Goal: Complete application form: Complete application form

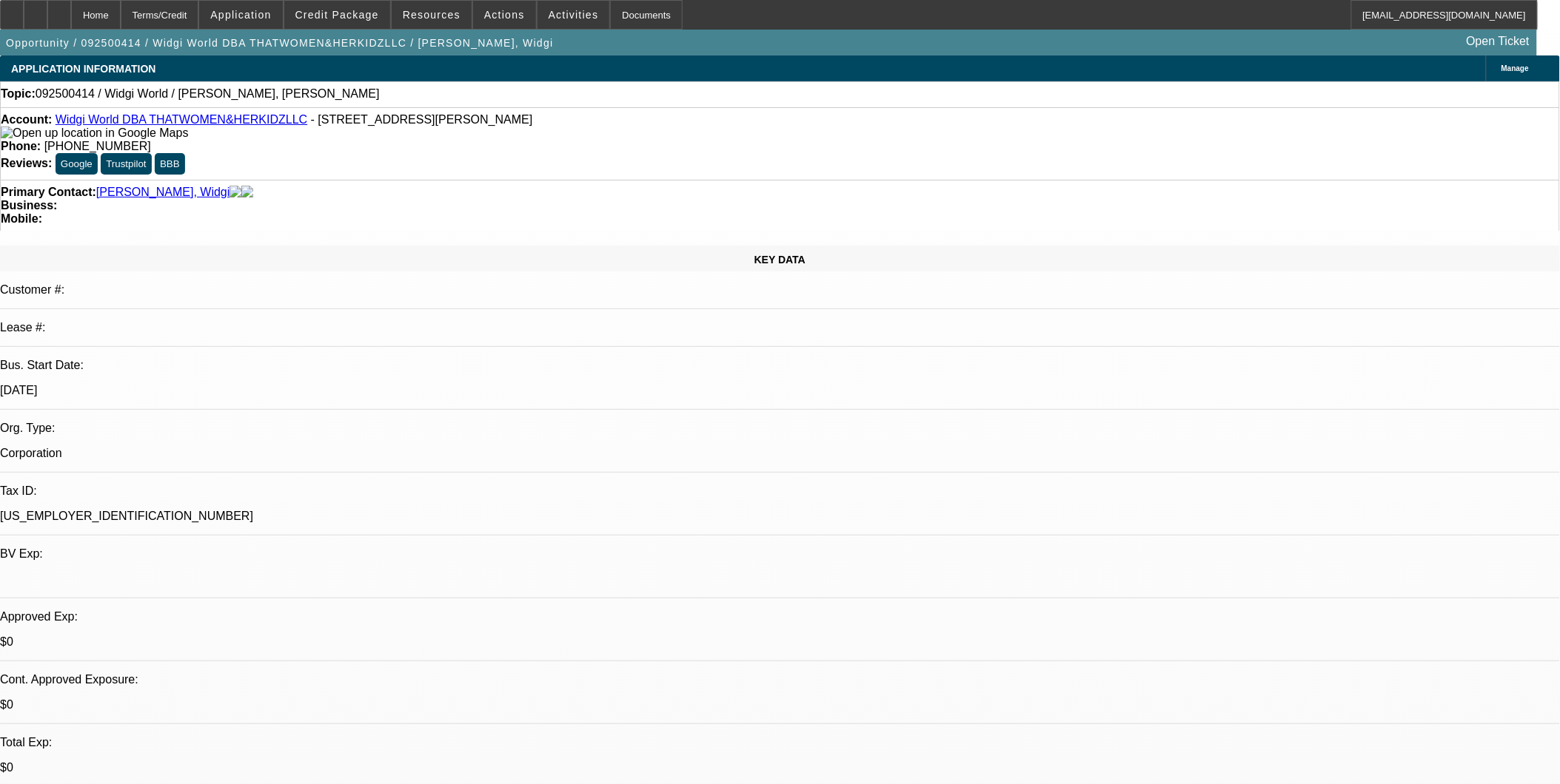
select select "0"
select select "2"
select select "0.1"
select select "4"
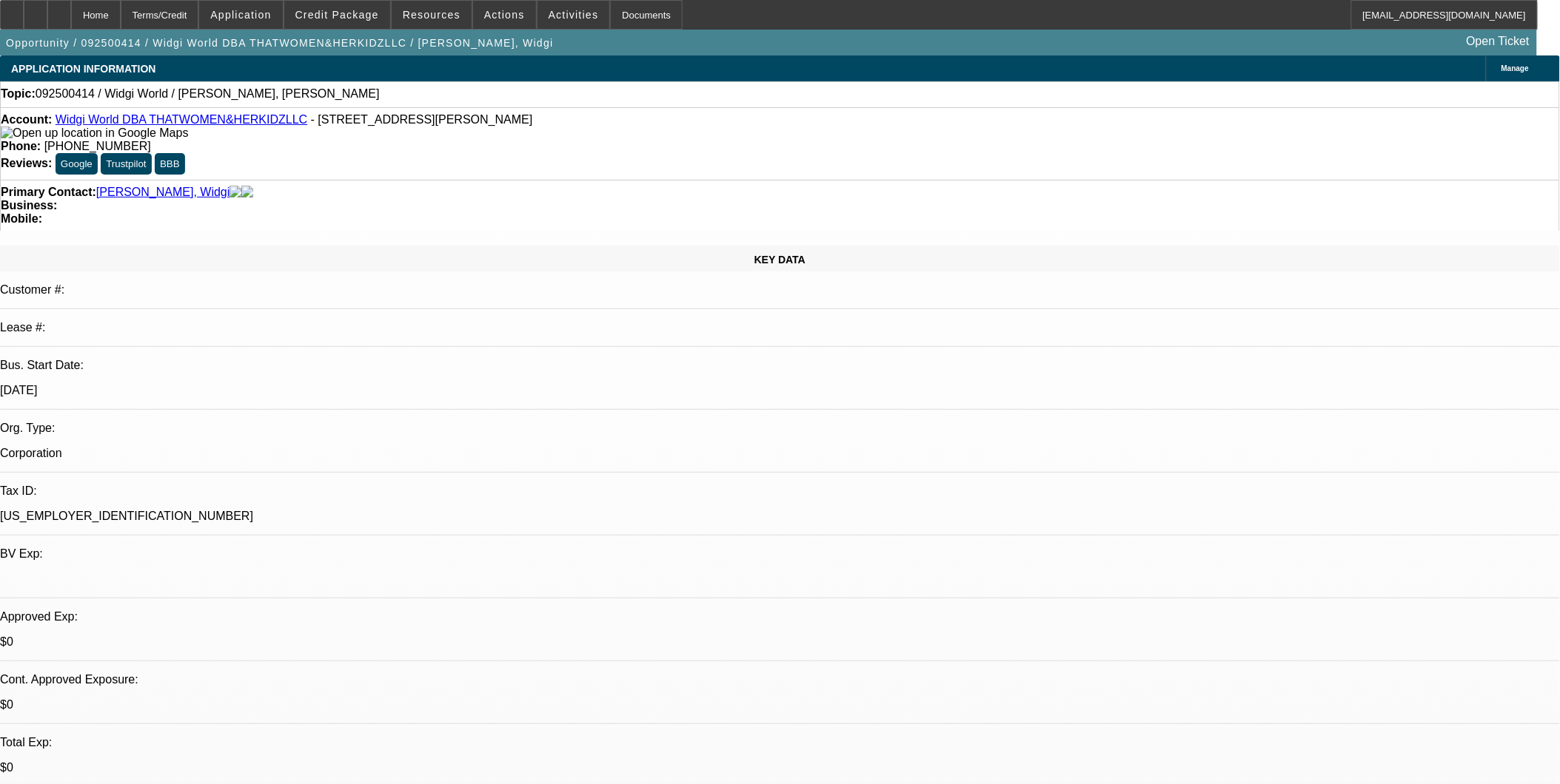
click at [452, 179] on div "Primary Contact: Marcelin, Widgi Business: Mobile:" at bounding box center [780, 205] width 1560 height 51
click at [262, 8] on span at bounding box center [240, 15] width 83 height 35
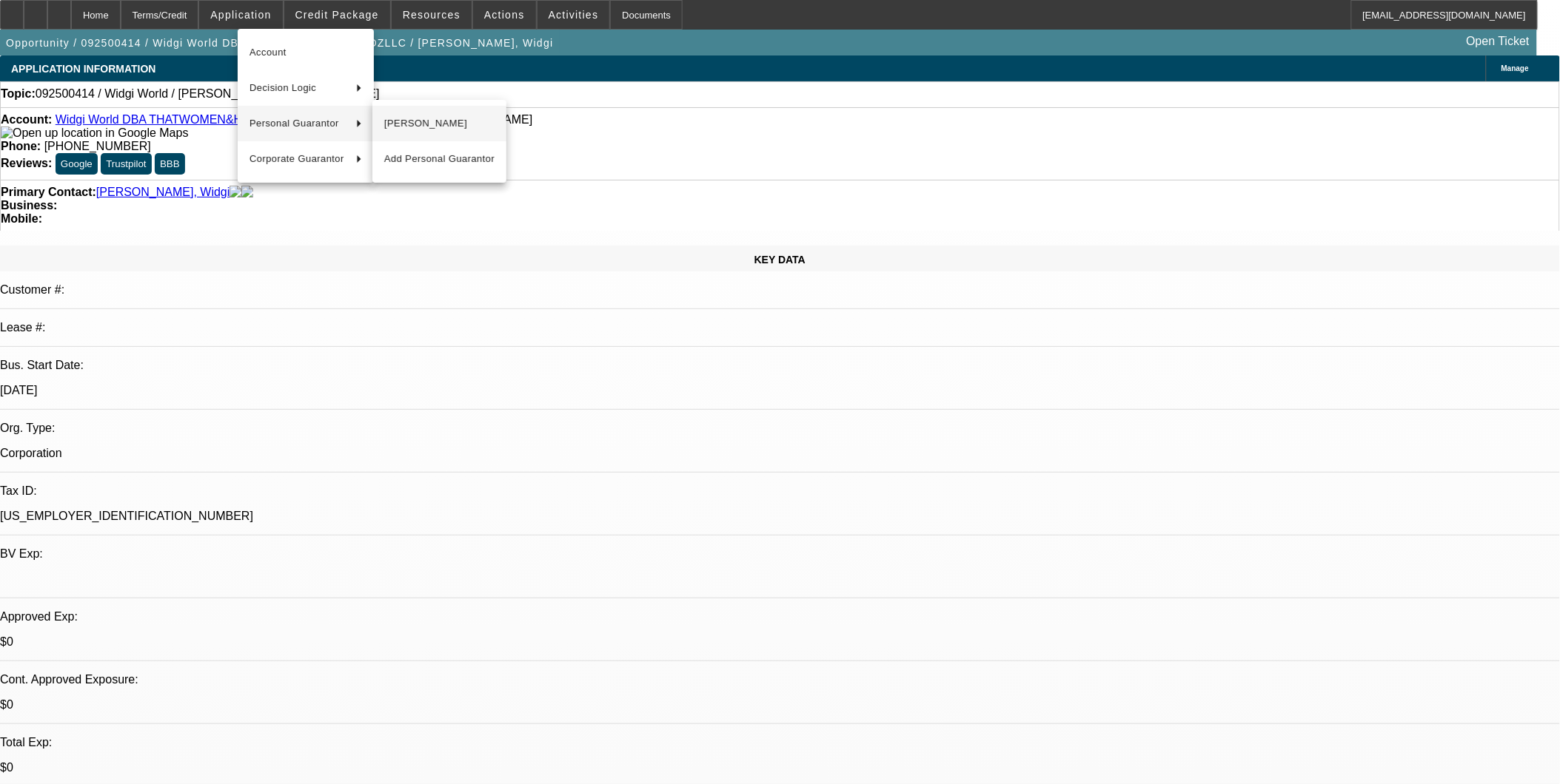
click at [434, 125] on span "April Hale" at bounding box center [439, 123] width 111 height 18
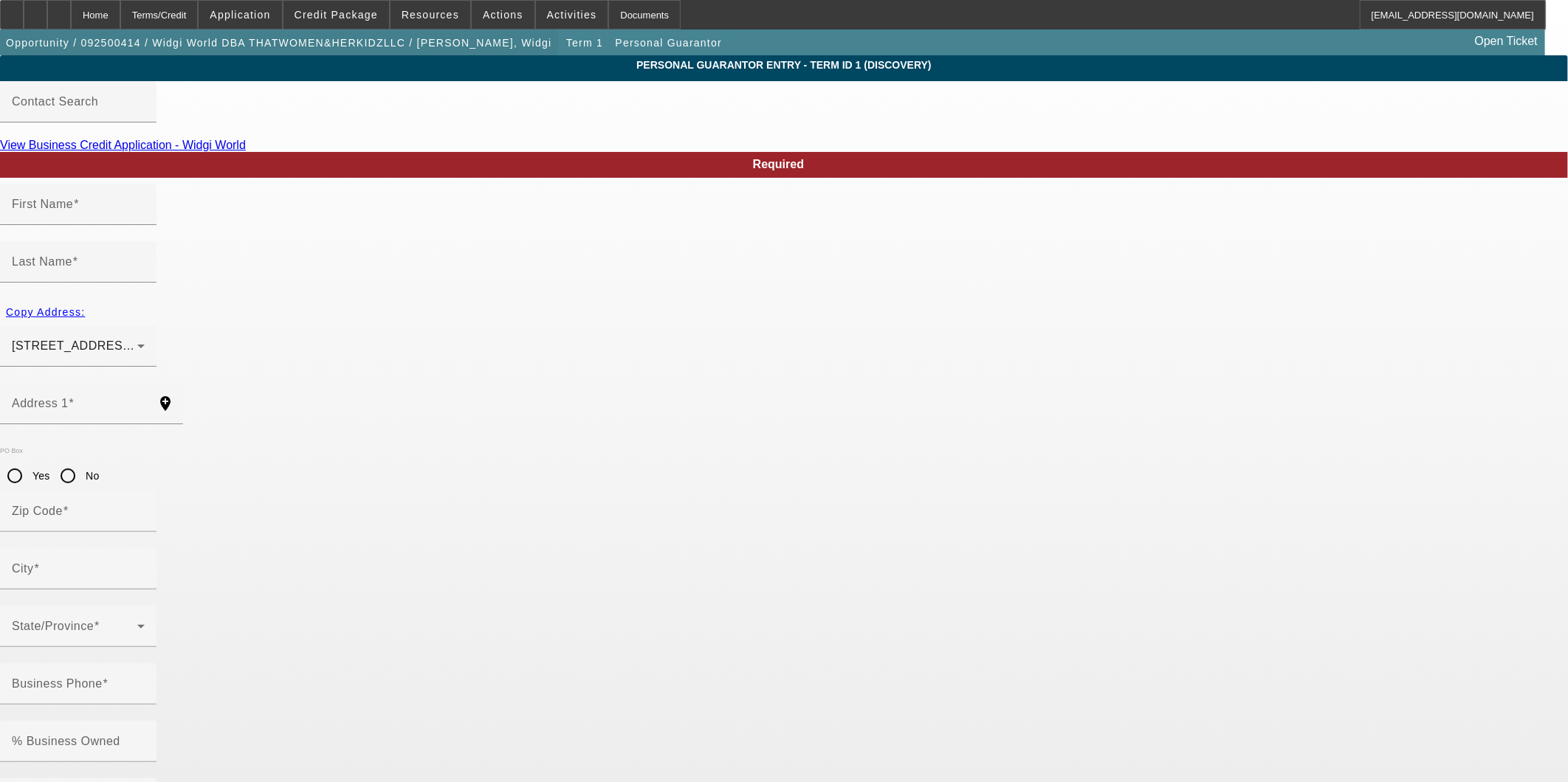
type input "April"
type input "Hale"
type input "621 washita stone dr"
radio input "true"
type input "33570"
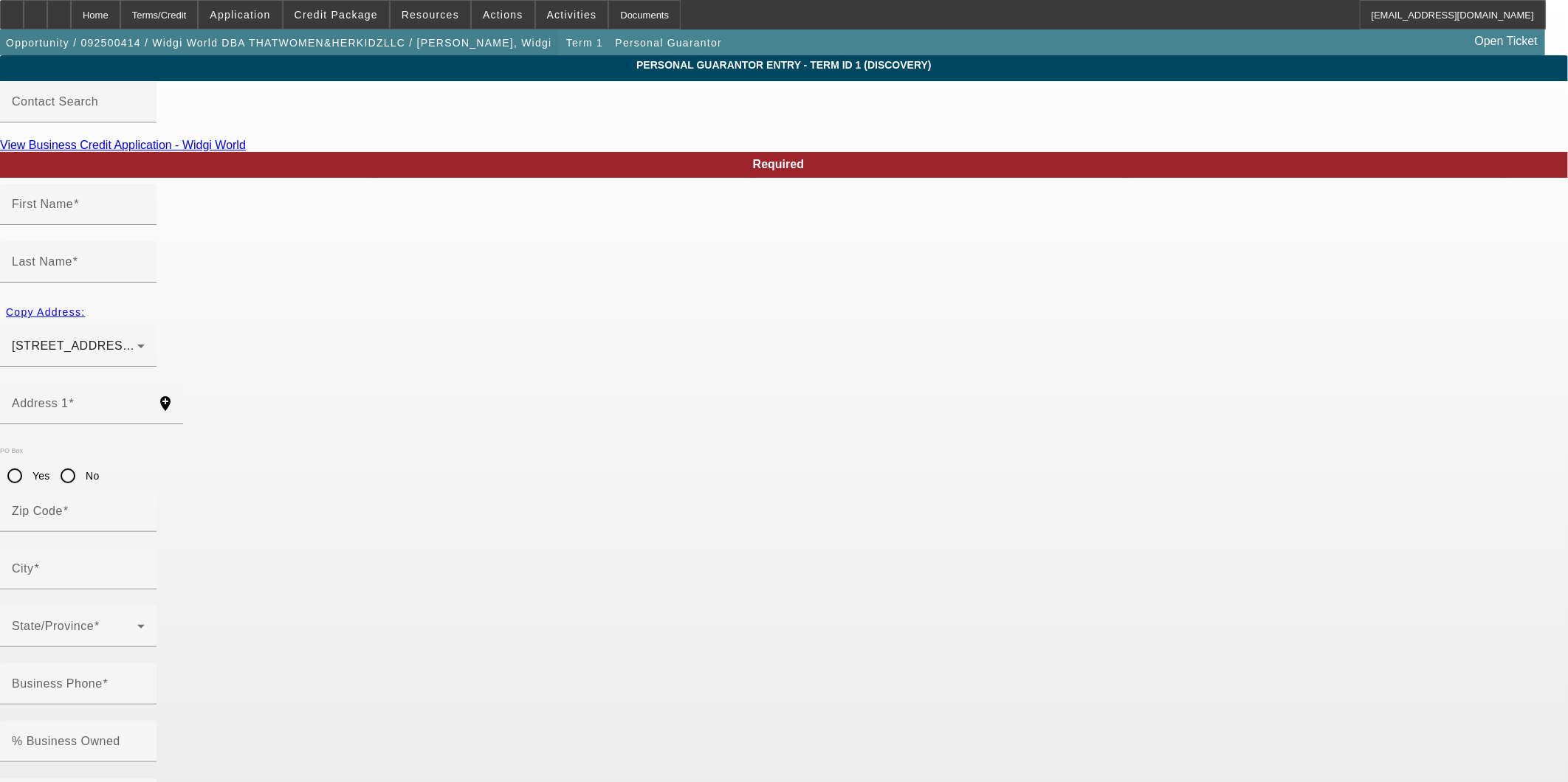
type input "Ruskin"
type input "(813) 570-0062"
type input "100"
type input "594-48-4387"
type input "aprilhale2015@gmail.co"
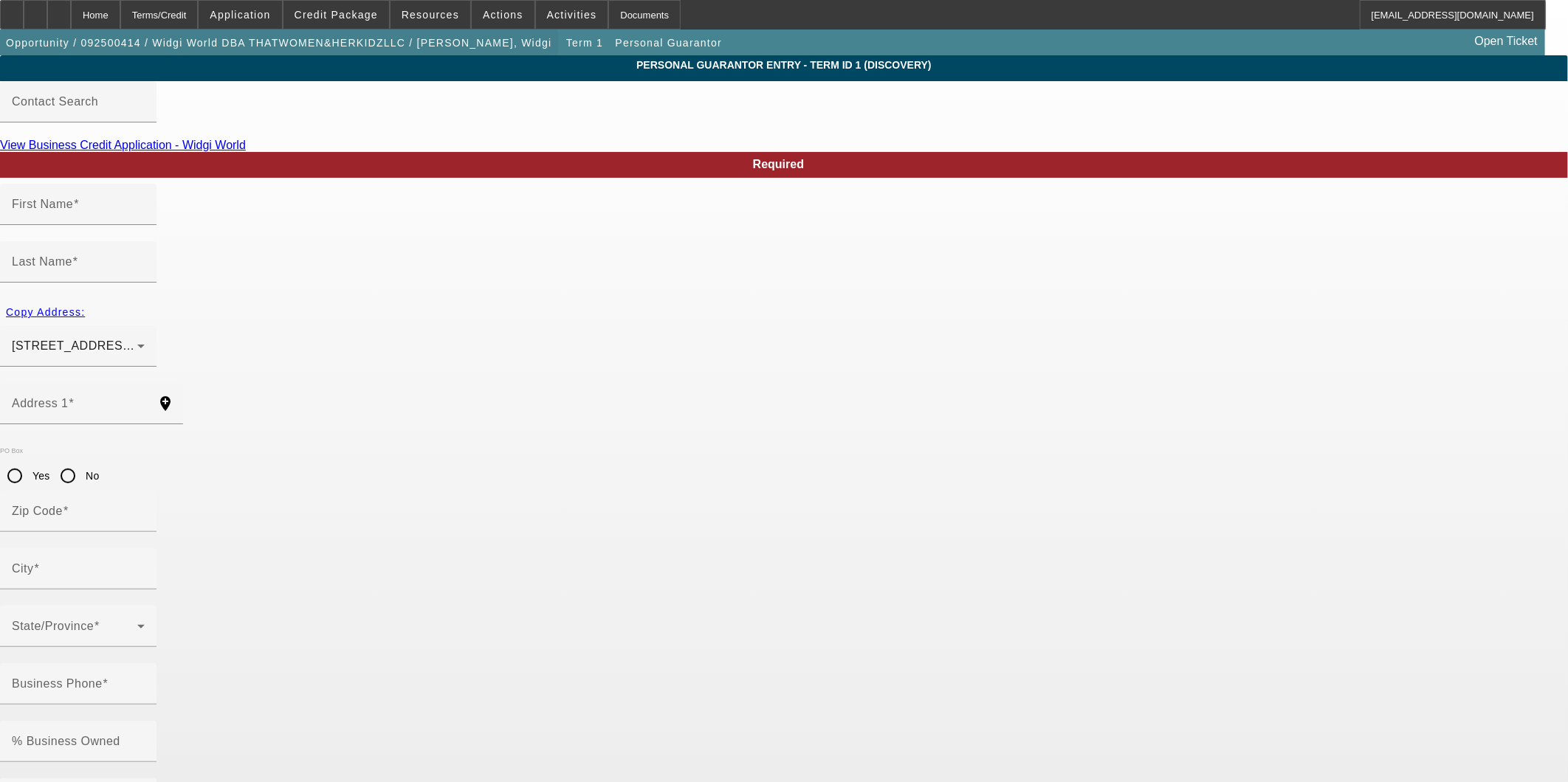
type input "(813) 327-9890"
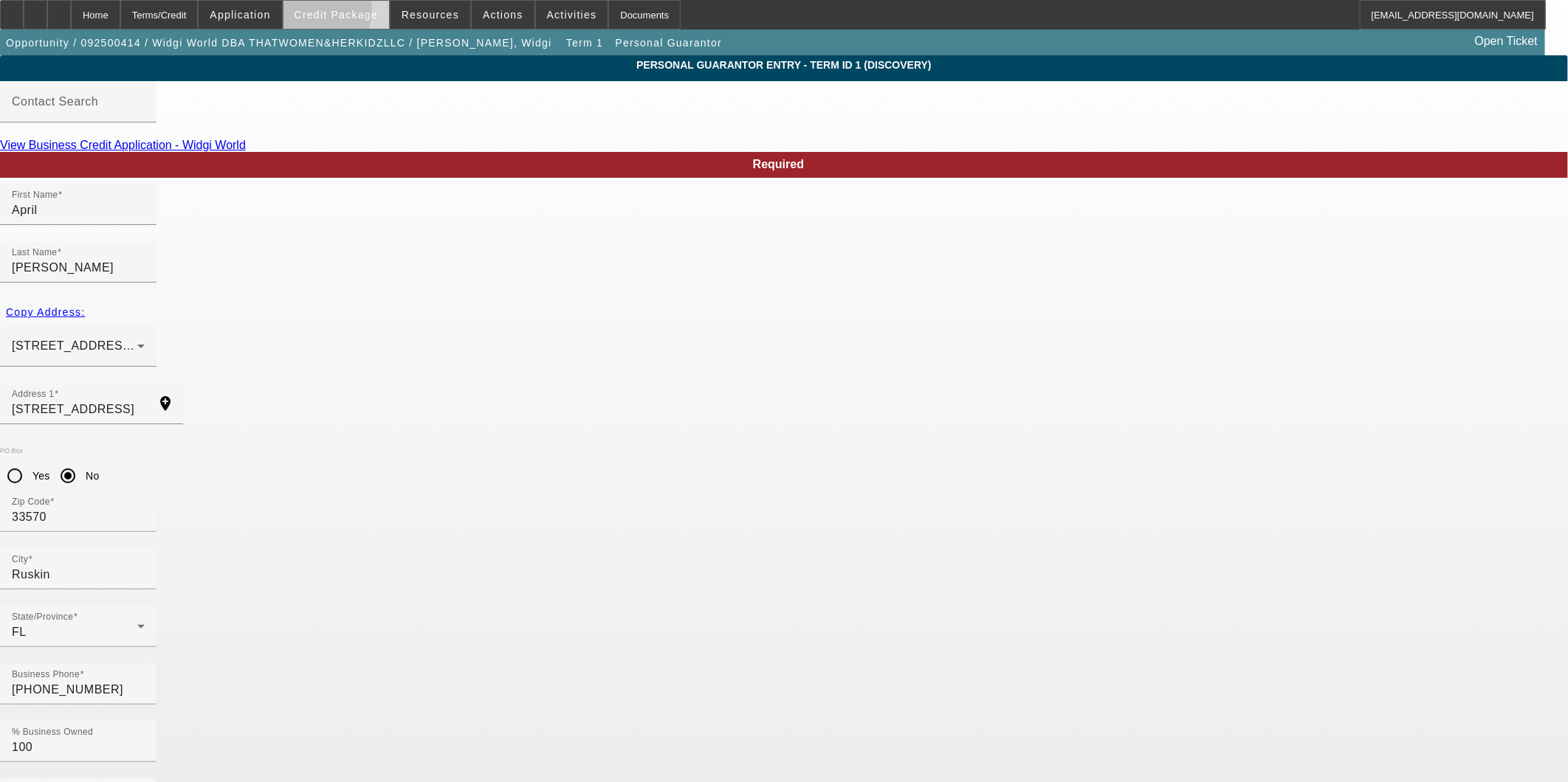
click at [336, 14] on span "Credit Package" at bounding box center [335, 15] width 83 height 12
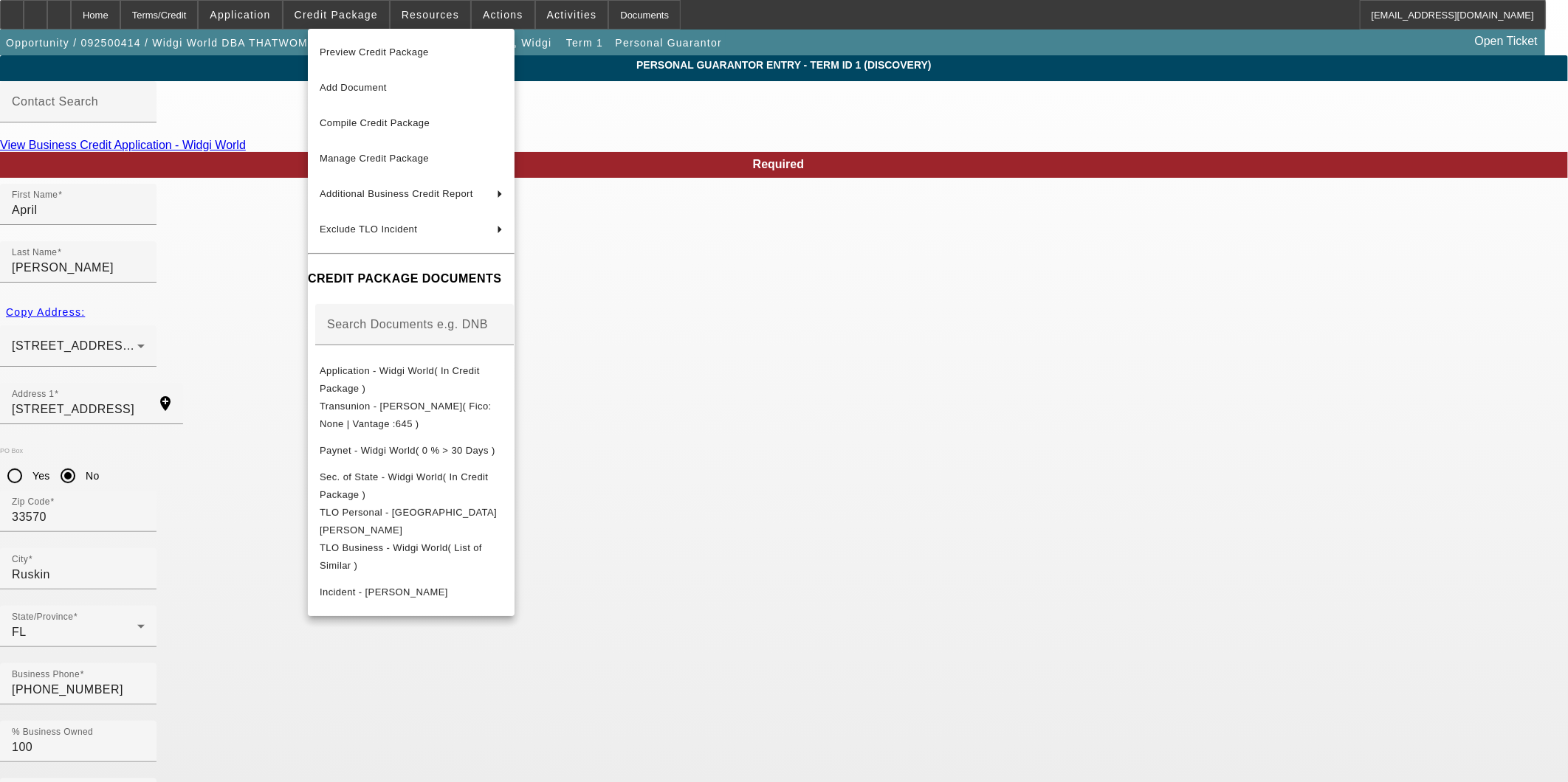
click at [87, 266] on div at bounding box center [784, 391] width 1568 height 782
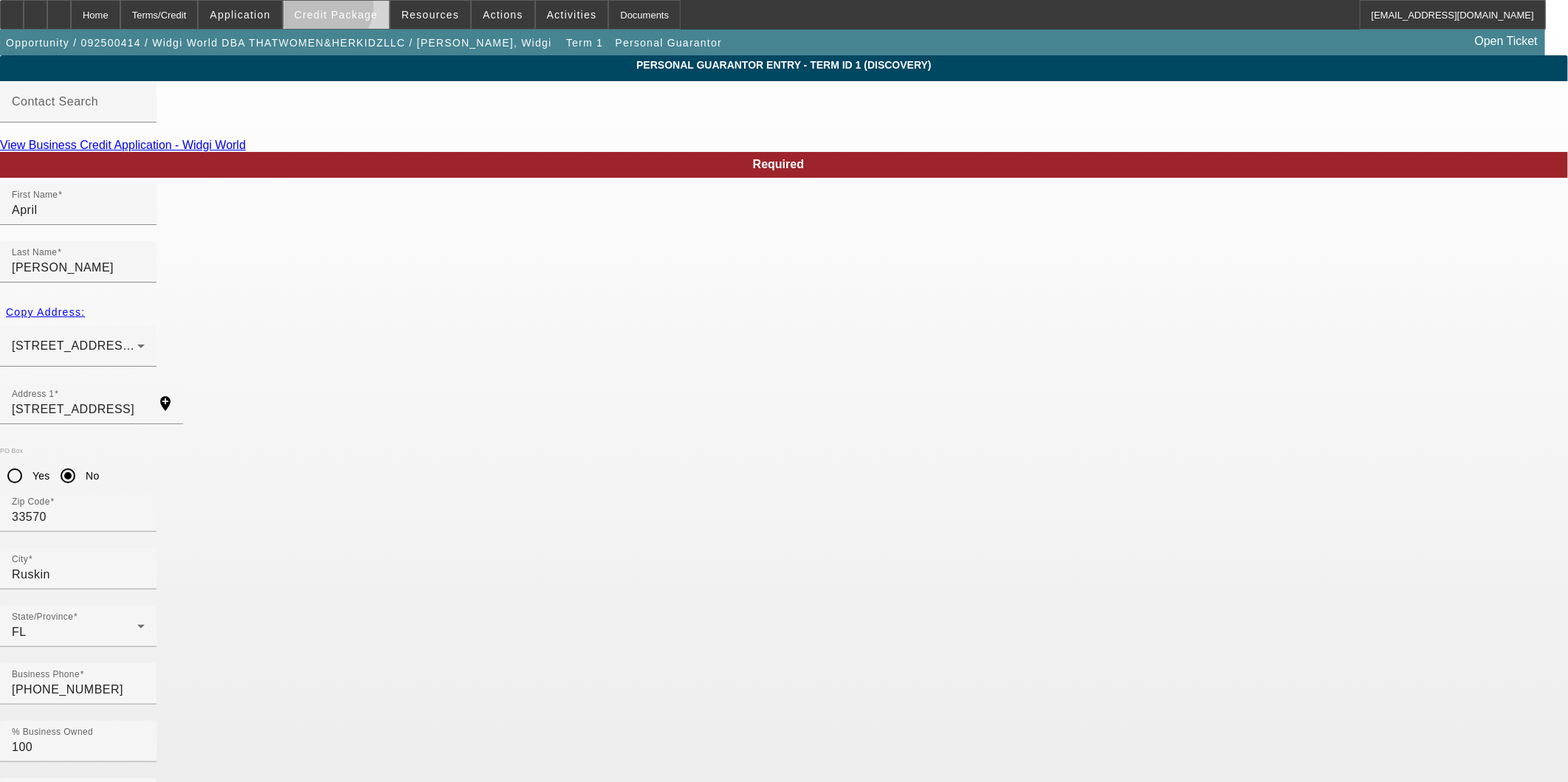
click at [351, 11] on span "Credit Package" at bounding box center [335, 15] width 83 height 12
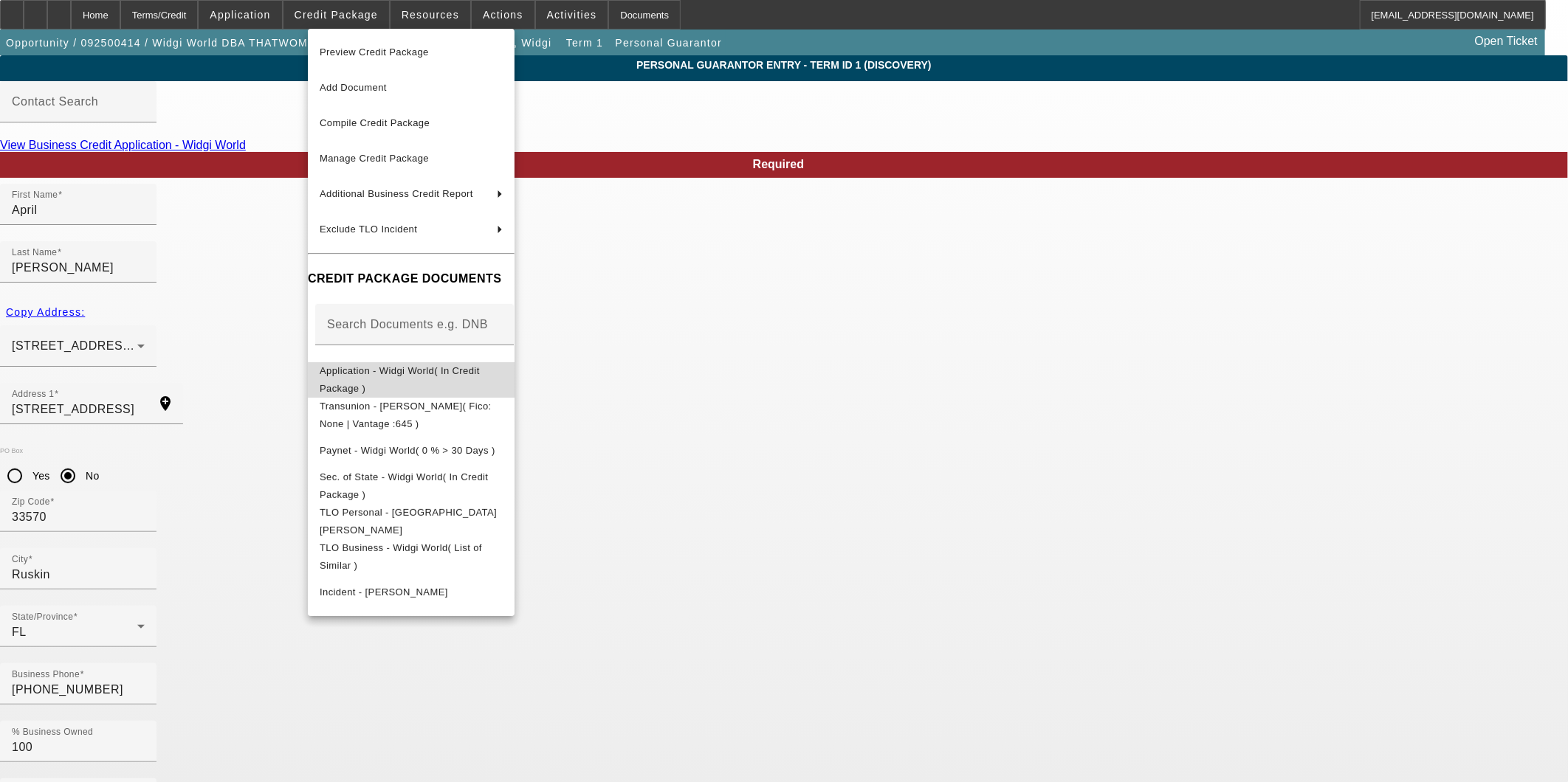
click at [409, 373] on span "Application - Widgi World( In Credit Package )" at bounding box center [400, 378] width 160 height 28
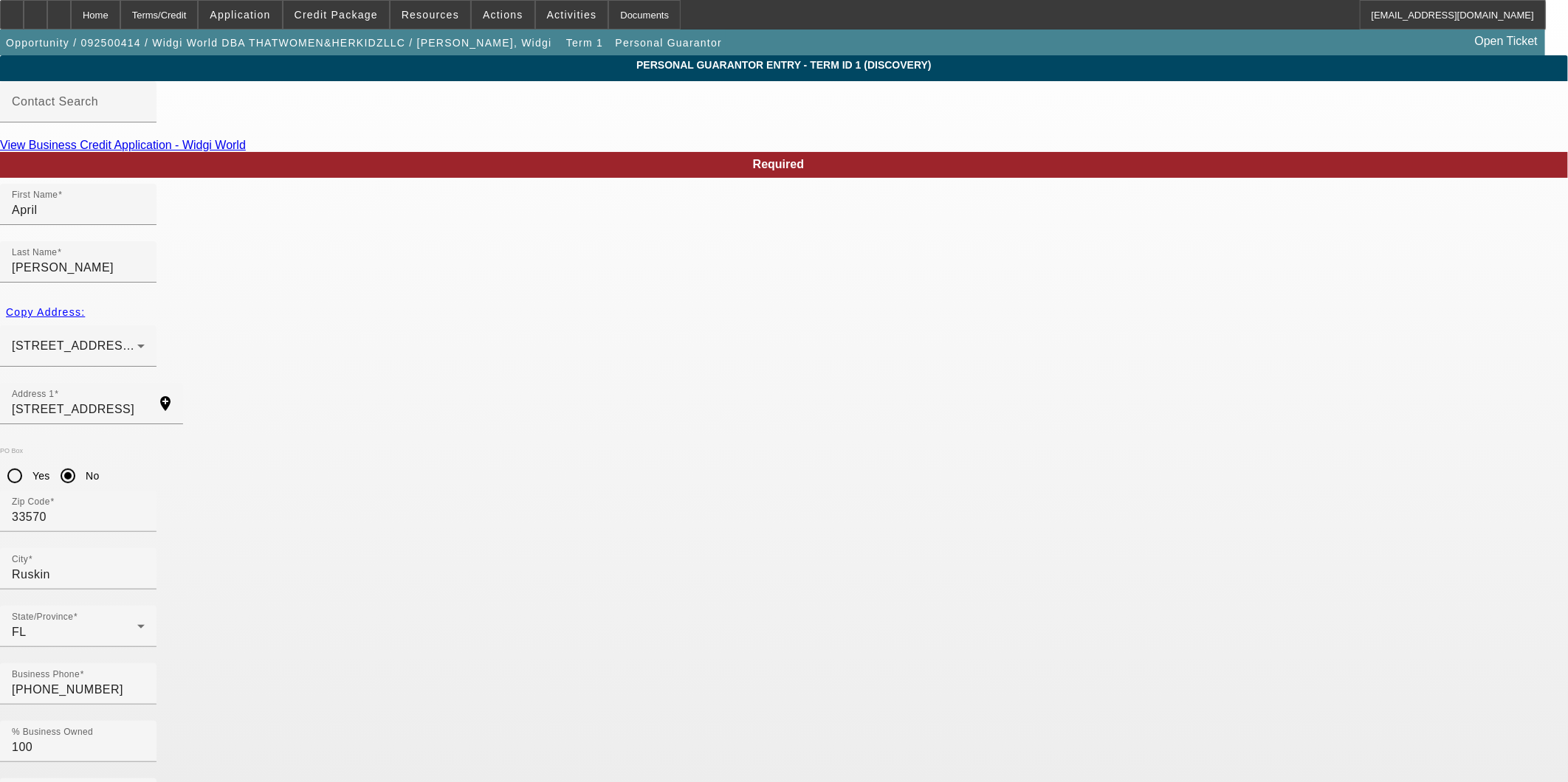
click at [254, 595] on app-personal-guarantor-manage "Personal Guarantor Entry - Term ID 1 (Discovery) Contact Search View Business C…" at bounding box center [784, 794] width 1568 height 1477
click at [248, 14] on span "Application" at bounding box center [240, 15] width 61 height 12
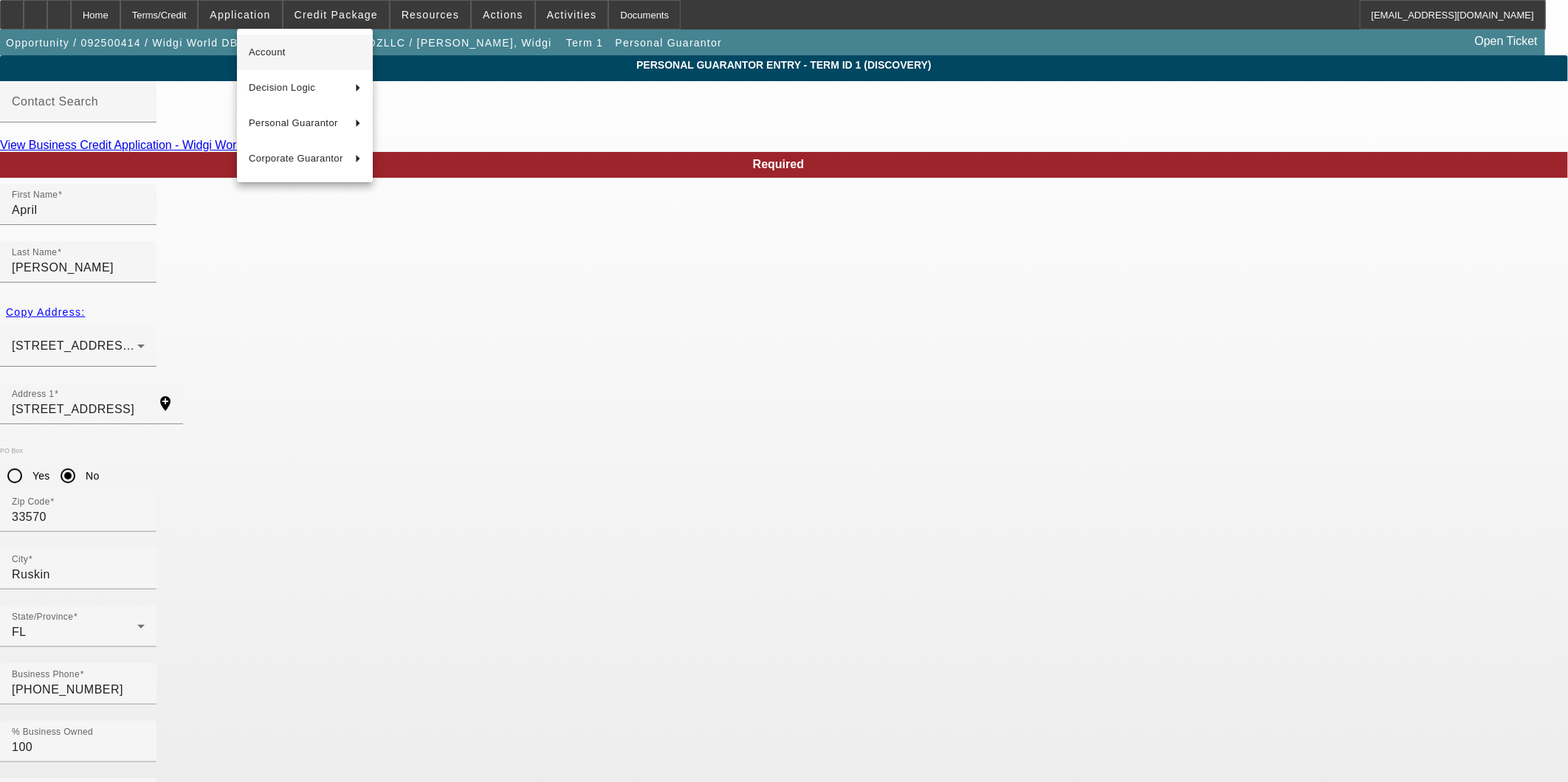
click at [291, 46] on span "Account" at bounding box center [304, 53] width 112 height 18
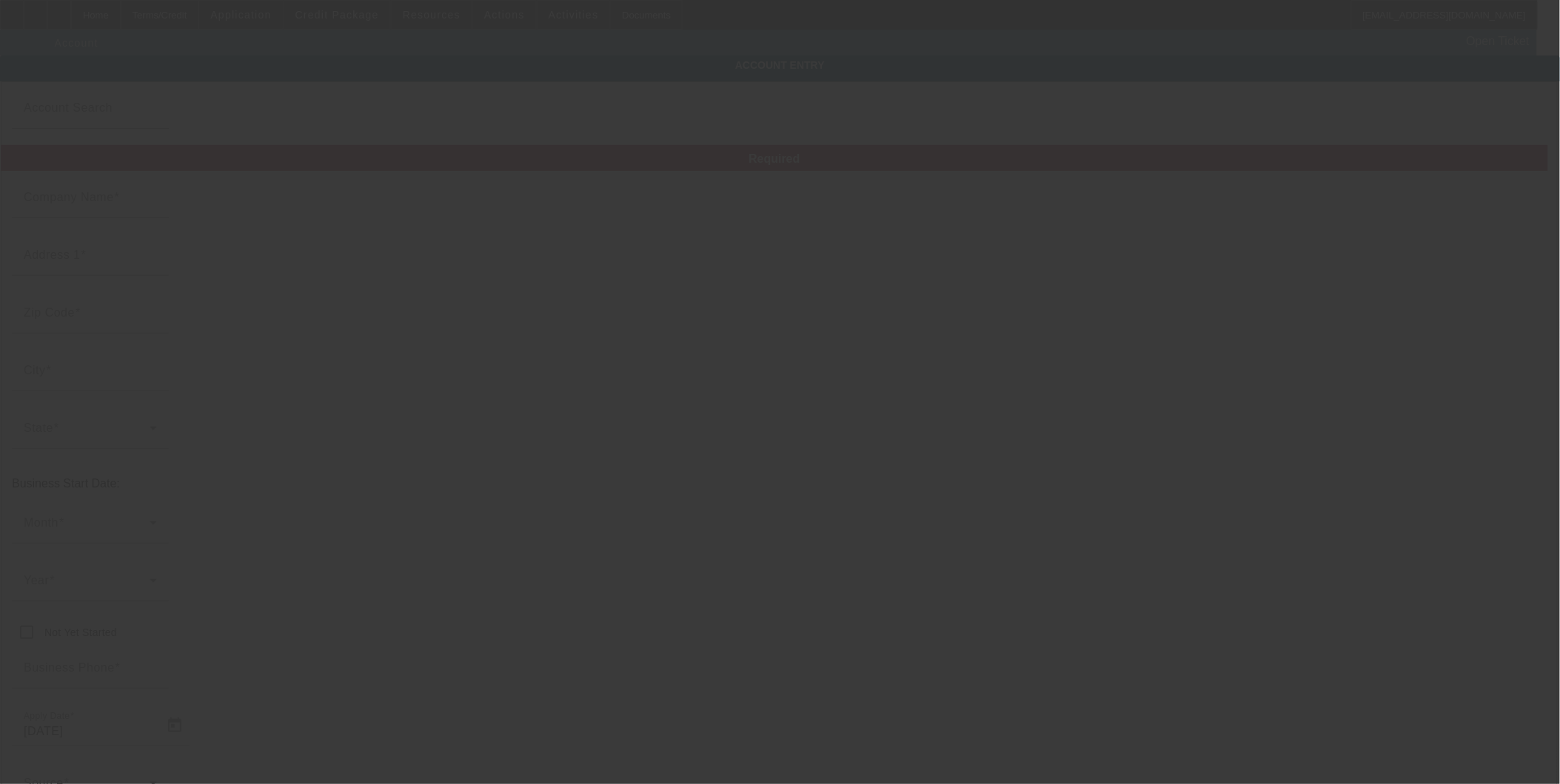
type input "Widgi World"
type input "19046 Bruce B Downs Blvd"
type input "33647"
type input "Tampa"
type input "(813) 734-3363"
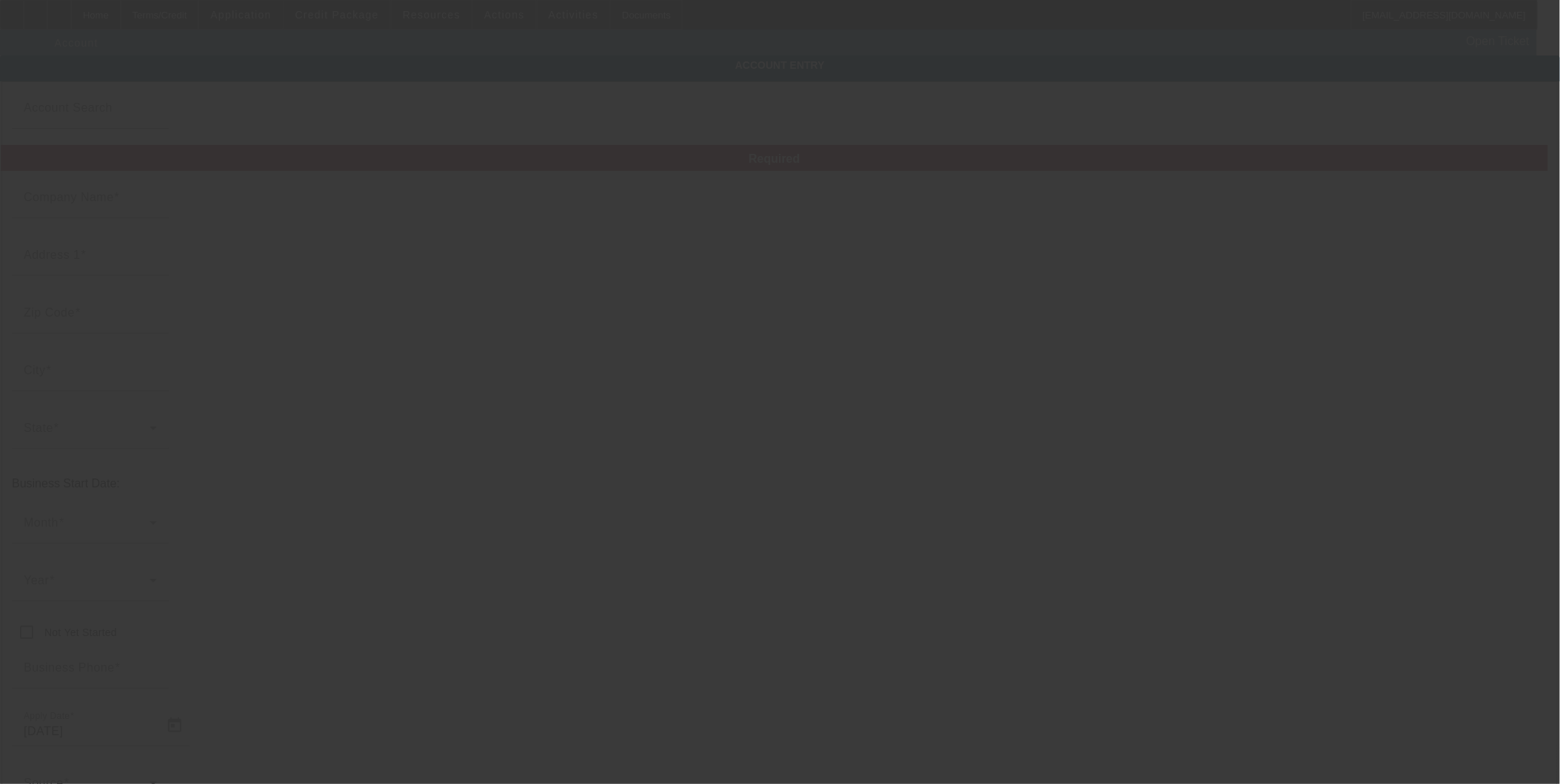
type input "THATWOMEN&HERKIDZLLC"
type input "1048"
type input "booking@widgiworld.com"
type input "39-4099299"
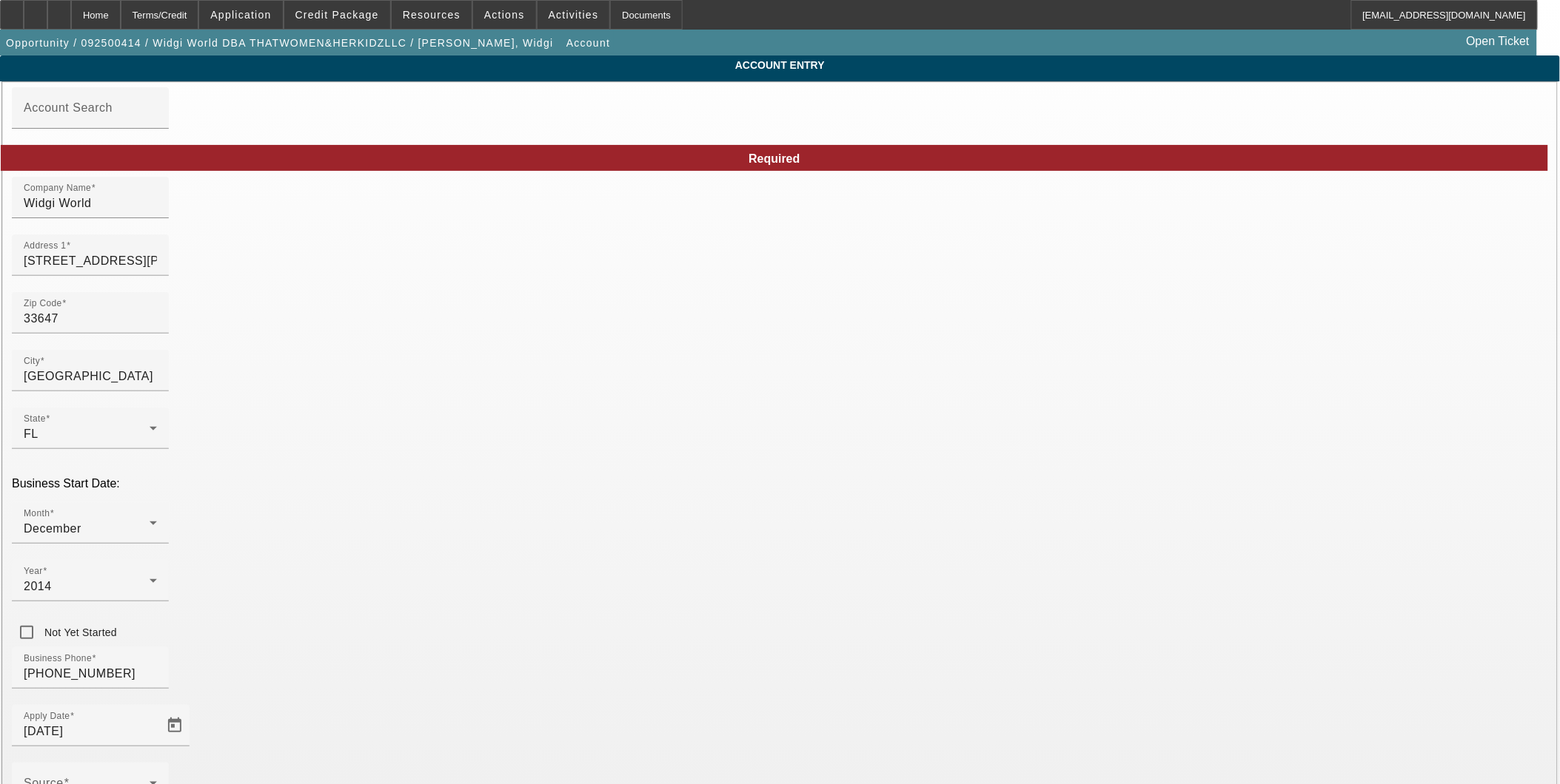
type input "9/19/2025"
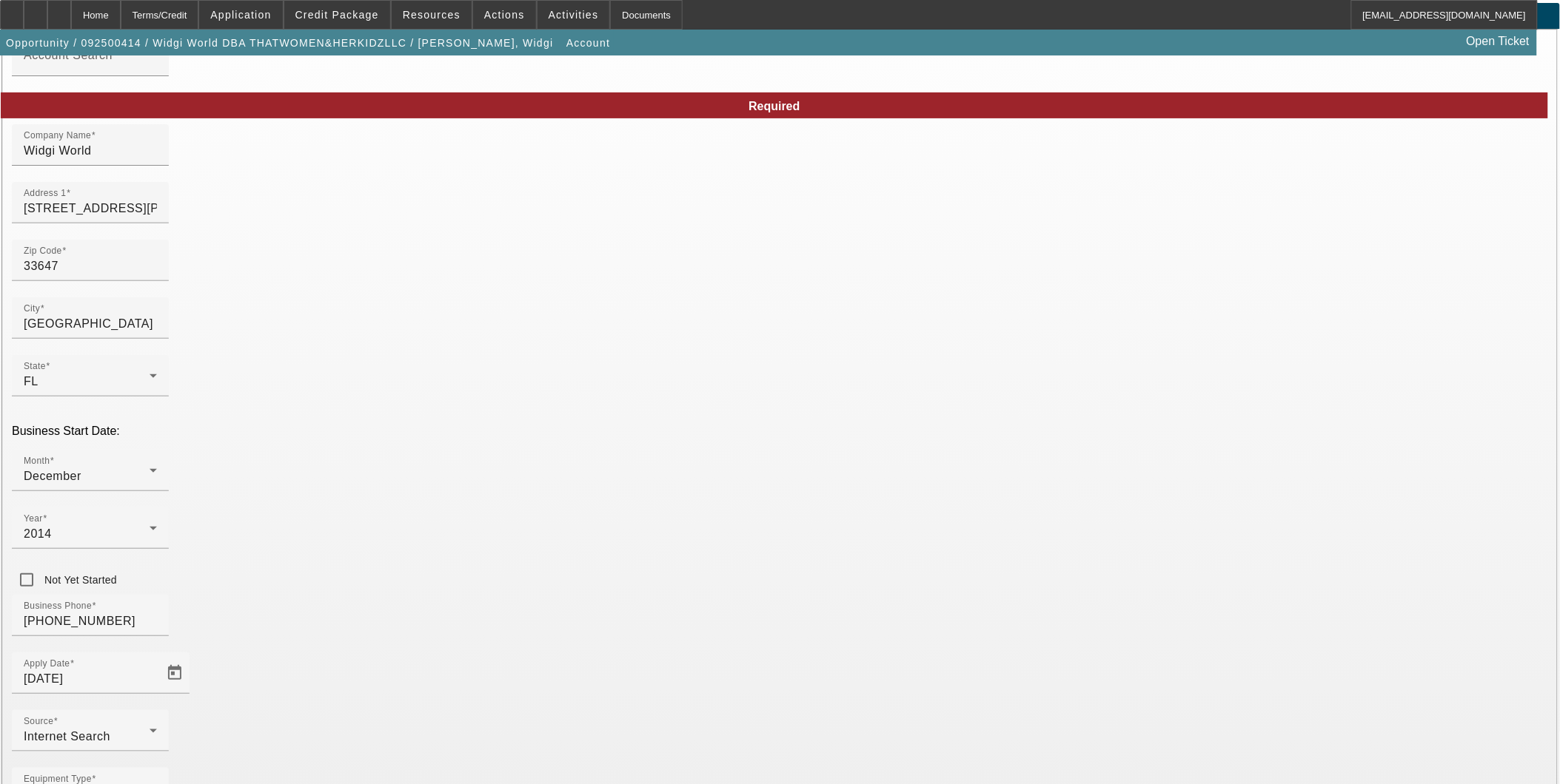
scroll to position [82, 0]
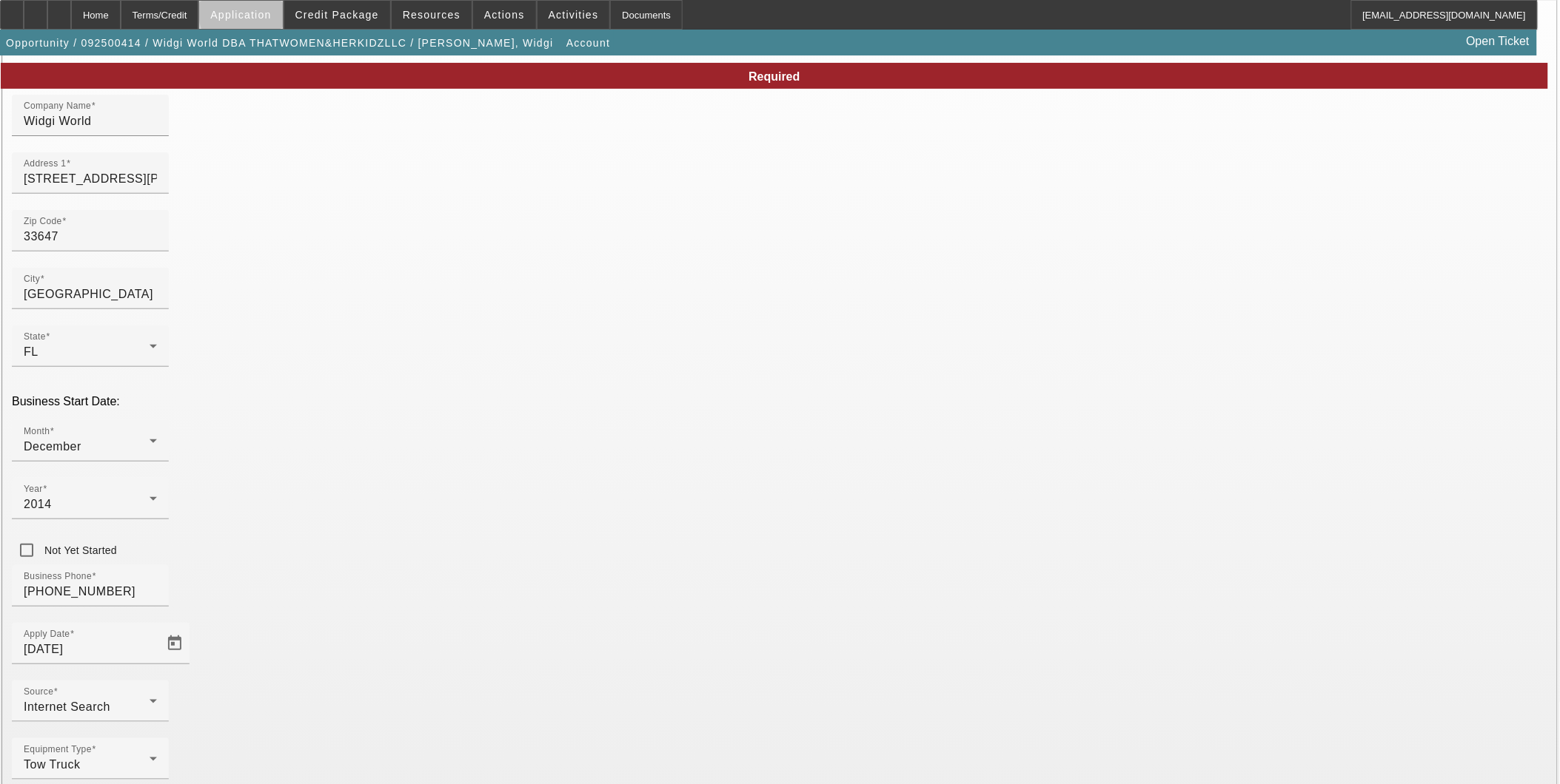
click at [271, 16] on span "Application" at bounding box center [240, 15] width 61 height 12
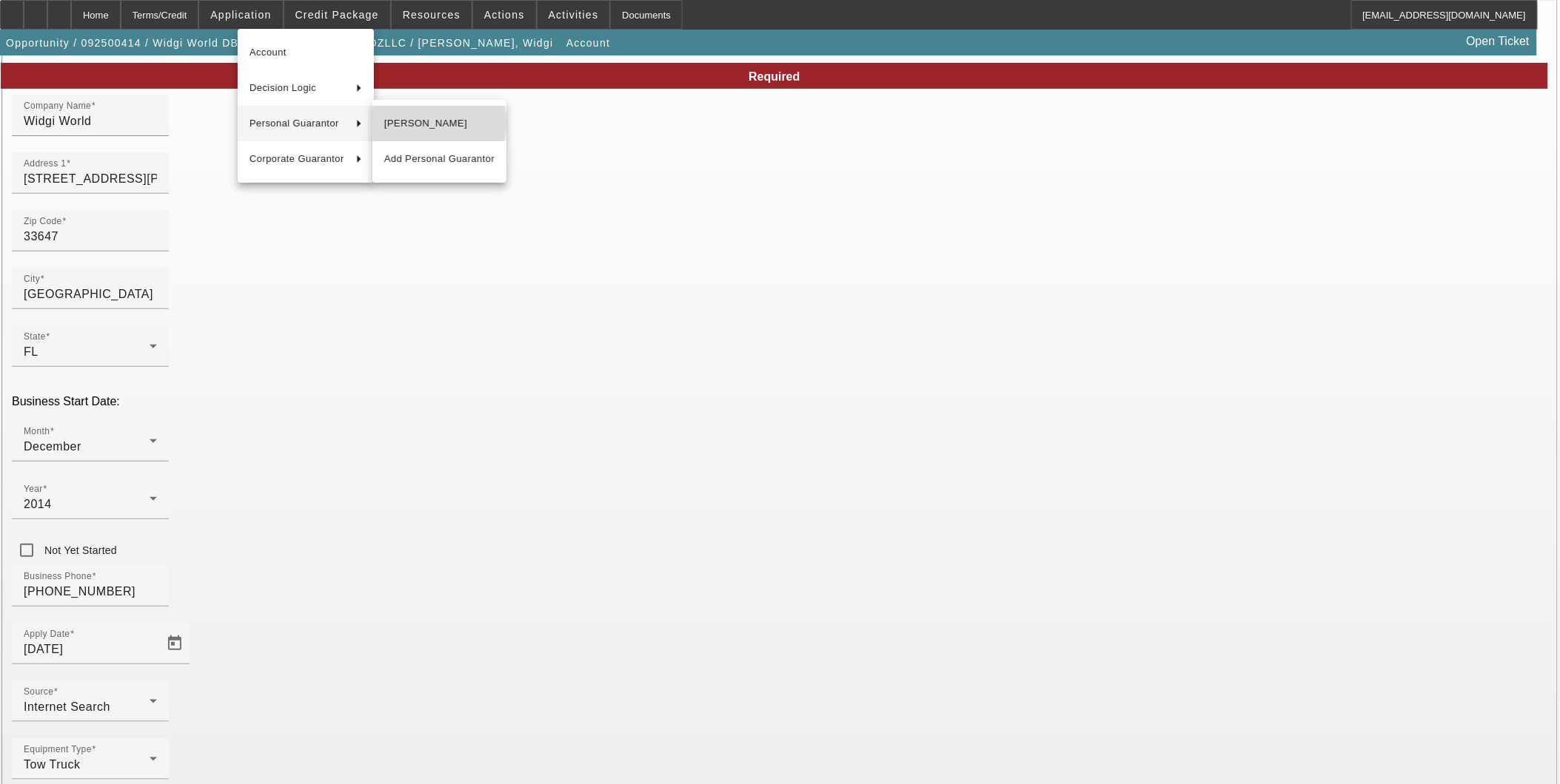
click at [413, 122] on span "April Hale" at bounding box center [439, 123] width 111 height 18
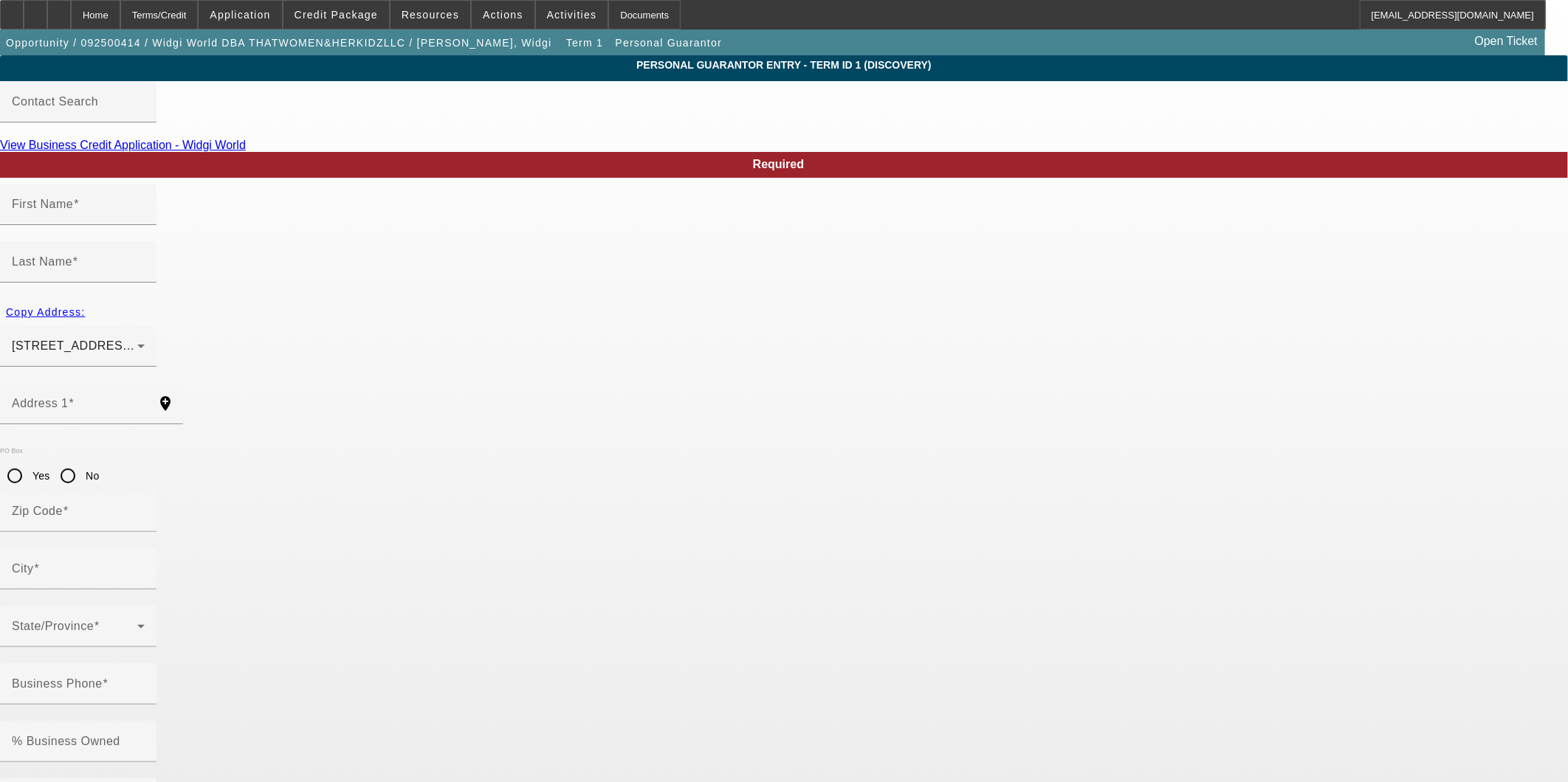
type input "April"
type input "Hale"
type input "621 washita stone dr"
radio input "true"
type input "33570"
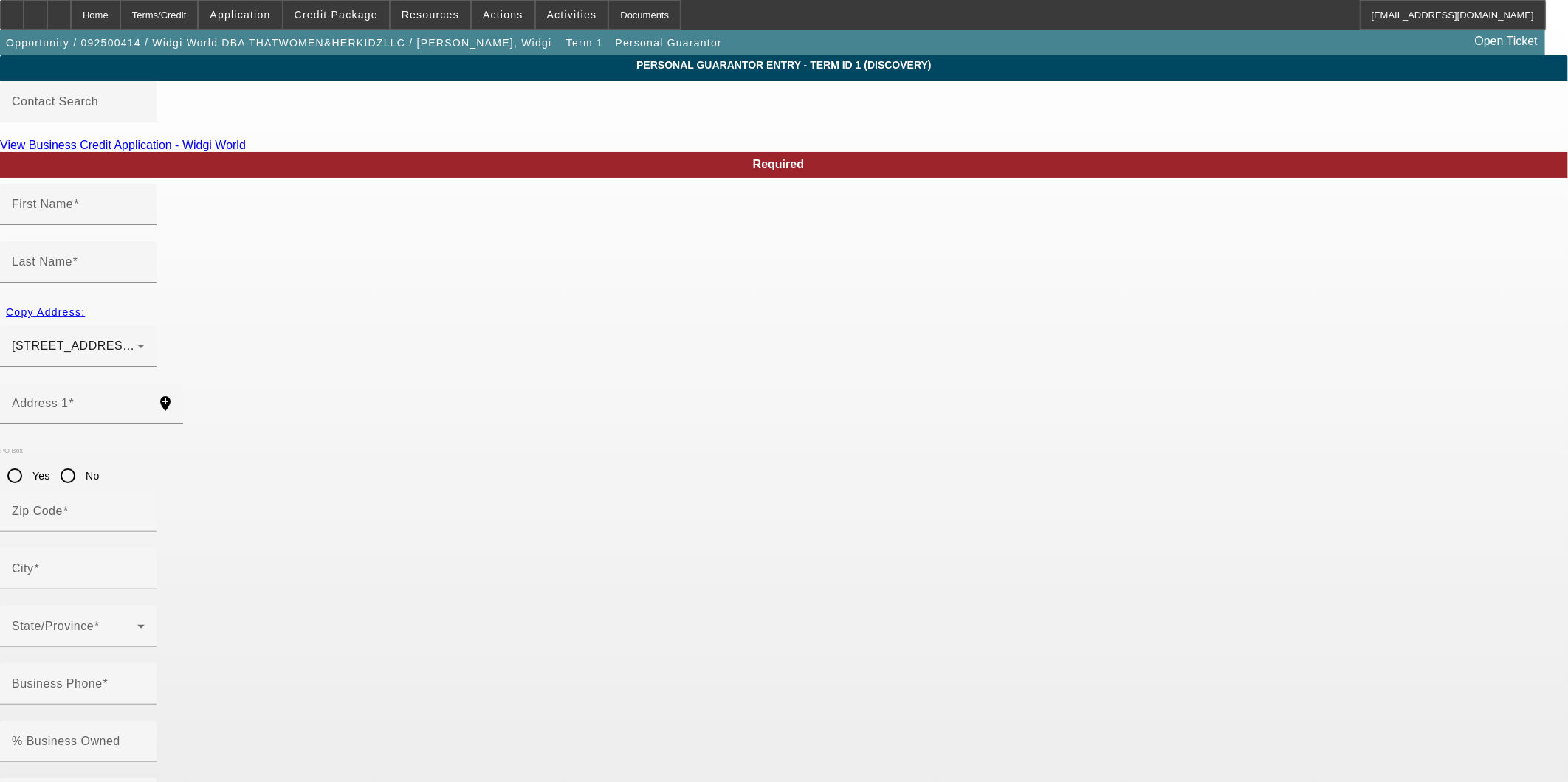
type input "Ruskin"
type input "(813) 570-0062"
type input "100"
type input "594-48-4387"
type input "aprilhale2015@gmail.co"
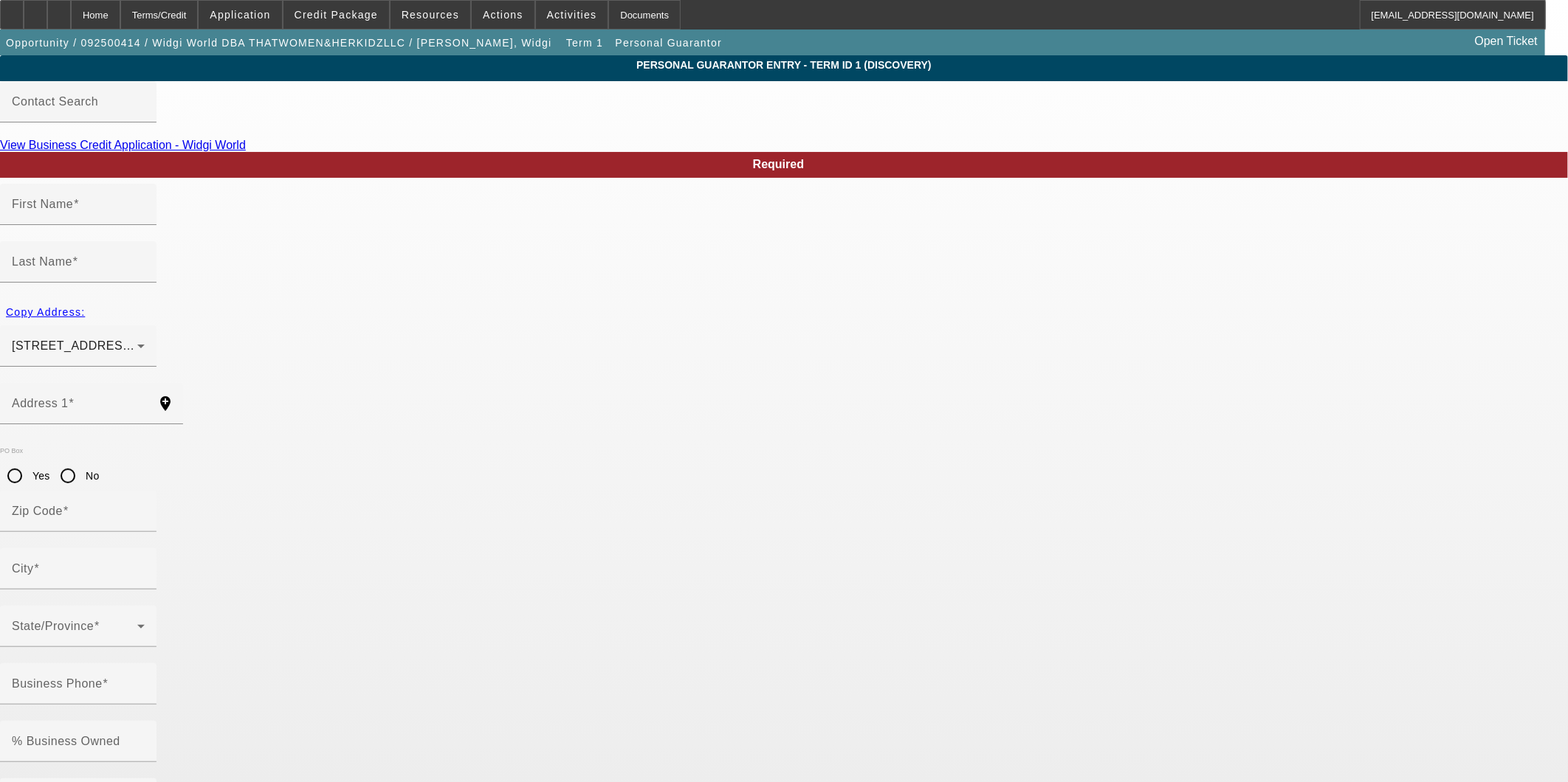
type input "(813) 327-9890"
paste input "(813) 327-9890"
type input "(813) 327-9890"
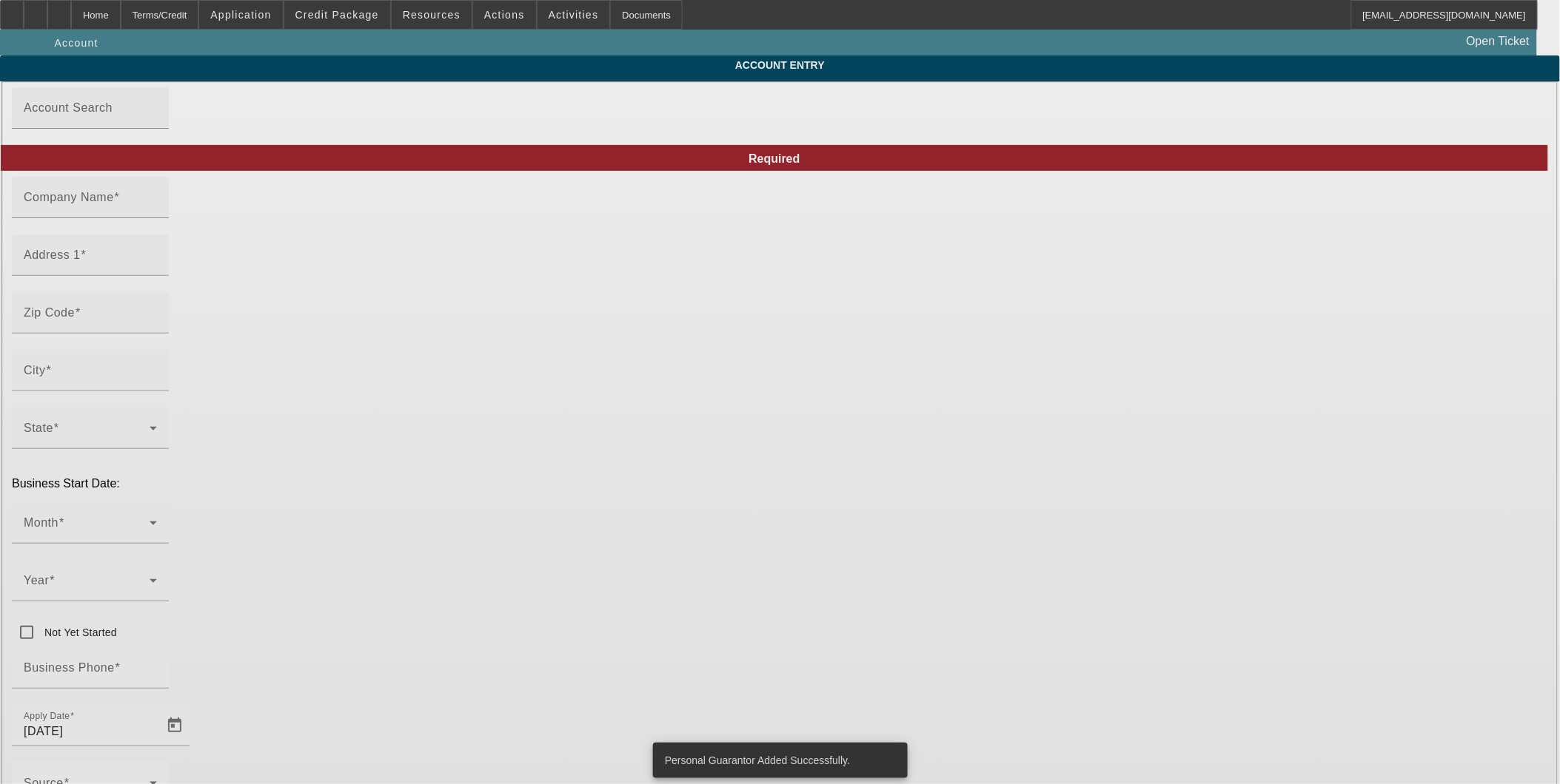
type input "Widgi World"
type input "19046 Bruce B Downs Blvd"
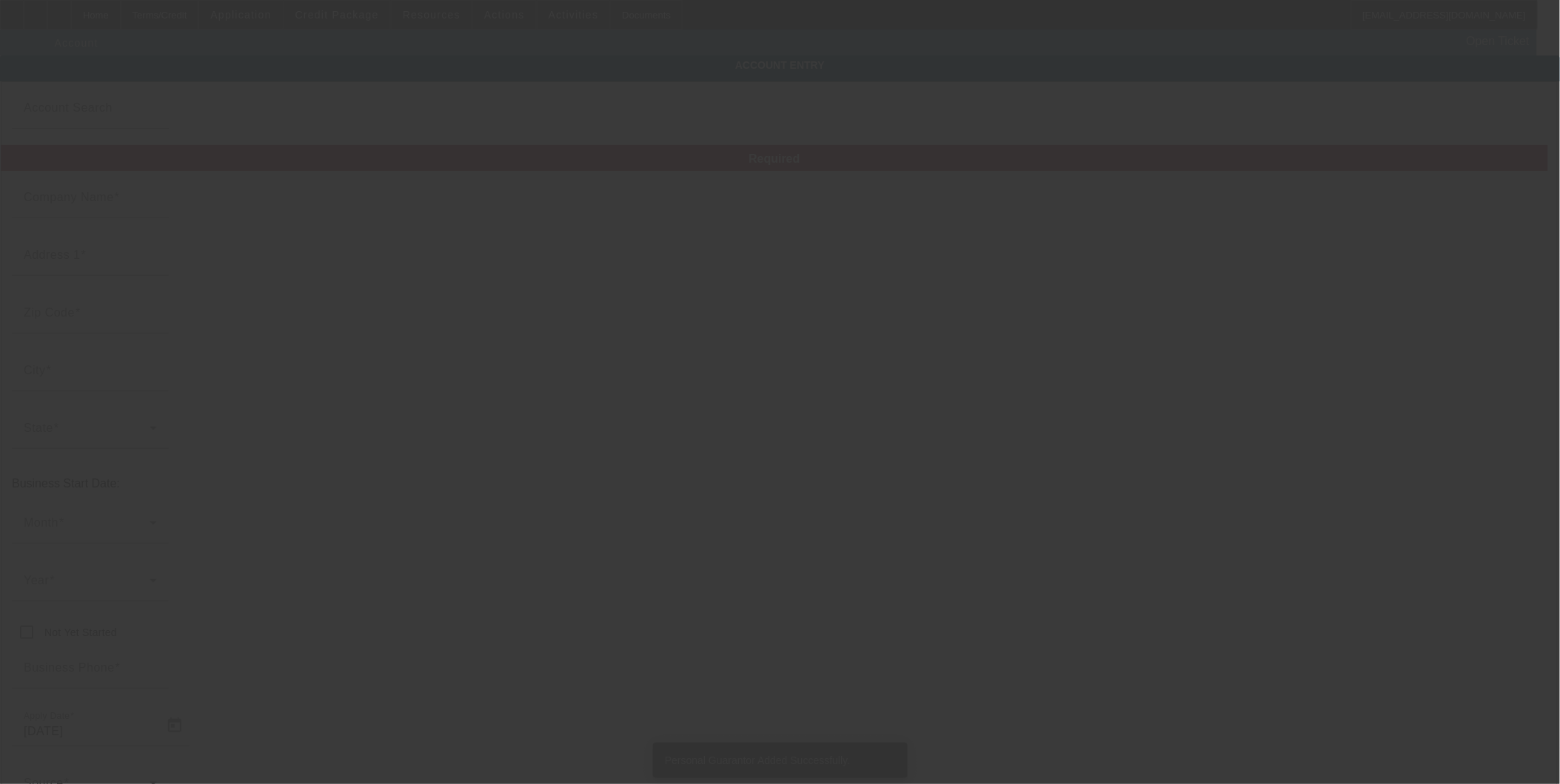
type input "33647"
type input "Tampa"
type input "(813) 734-3363"
type input "THATWOMEN&HERKIDZLLC"
type input "1048"
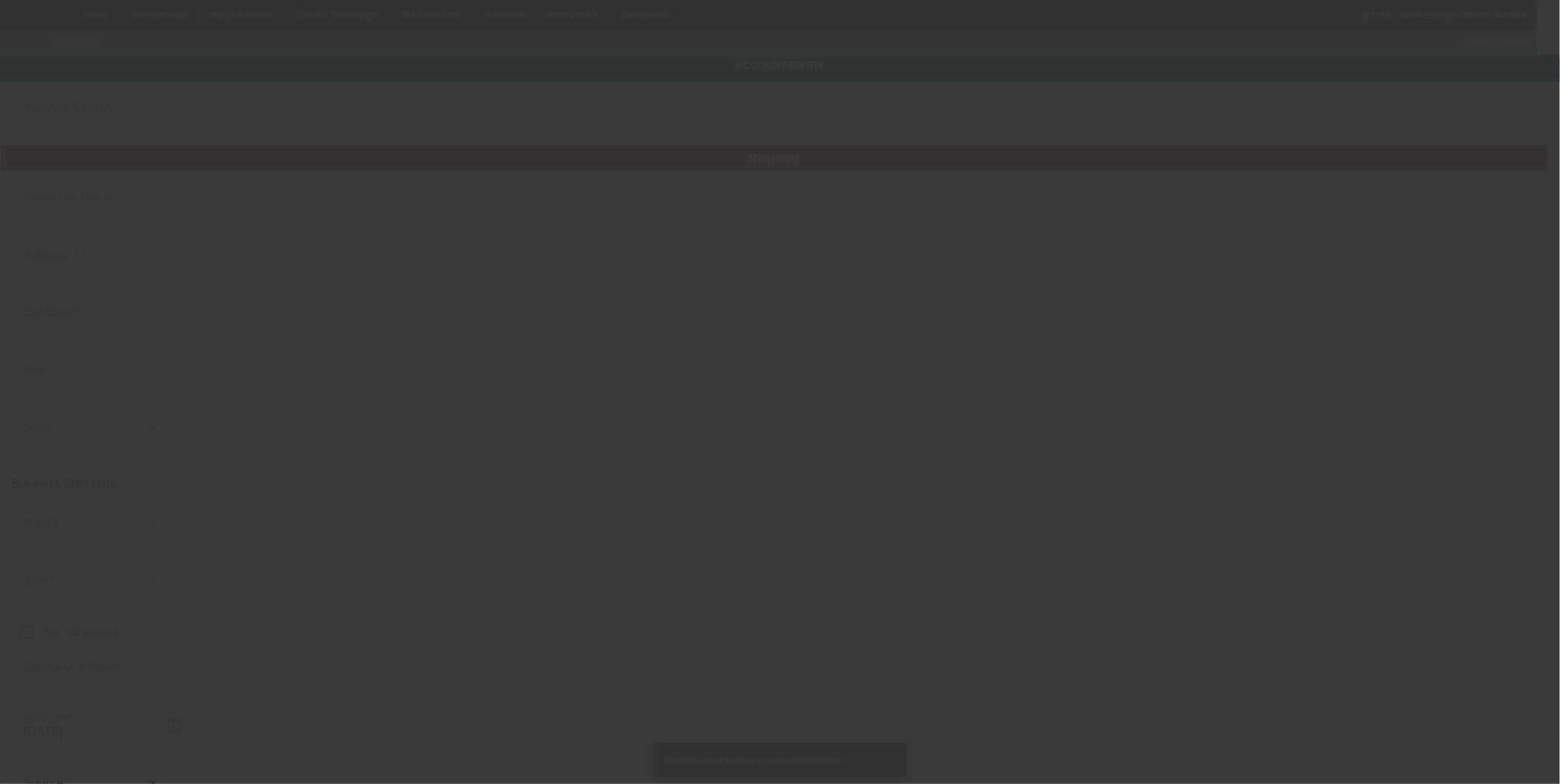
type input "booking@widgiworld.com"
type input "39-4099299"
type input "9/19/2025"
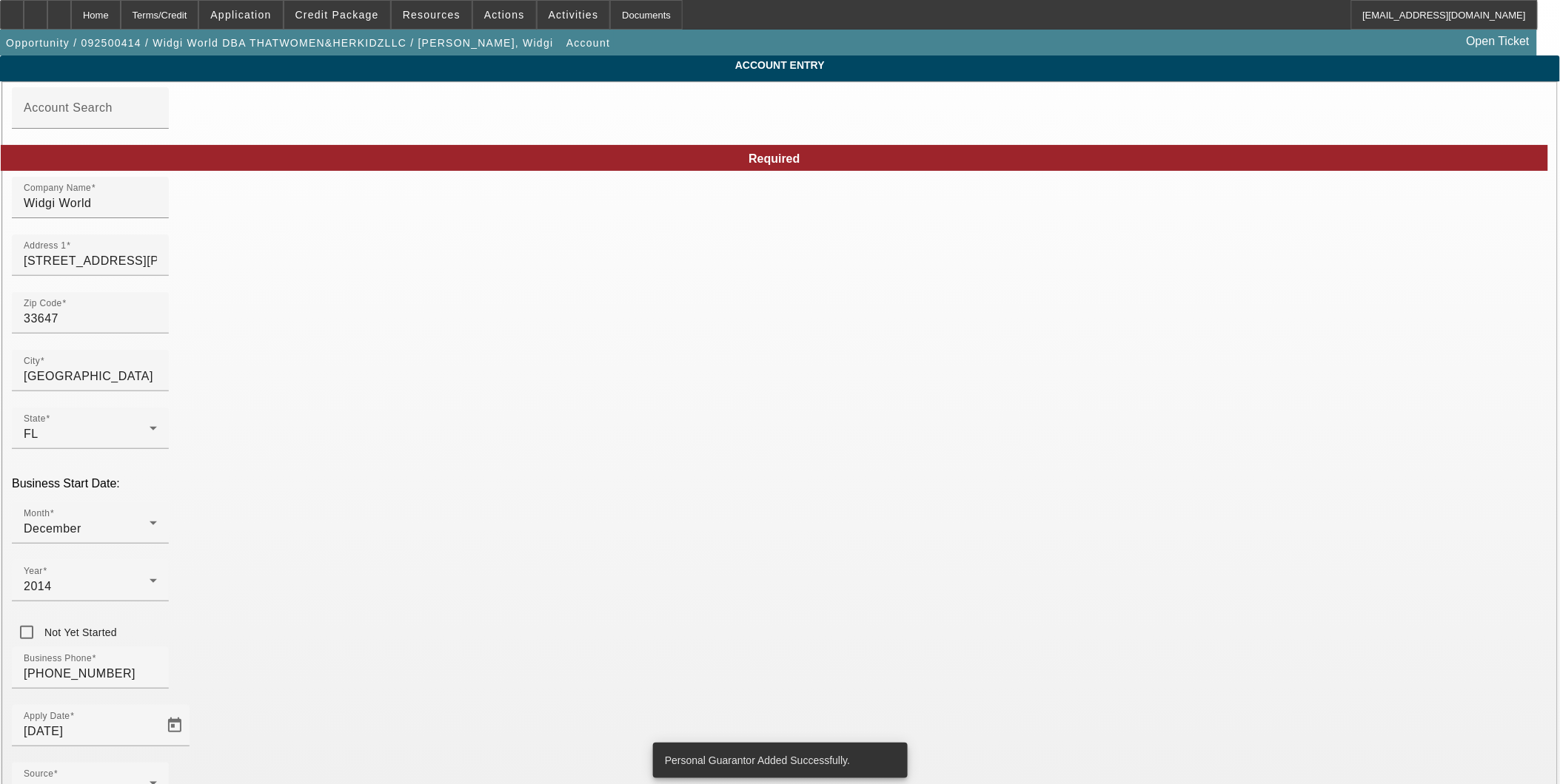
scroll to position [84, 0]
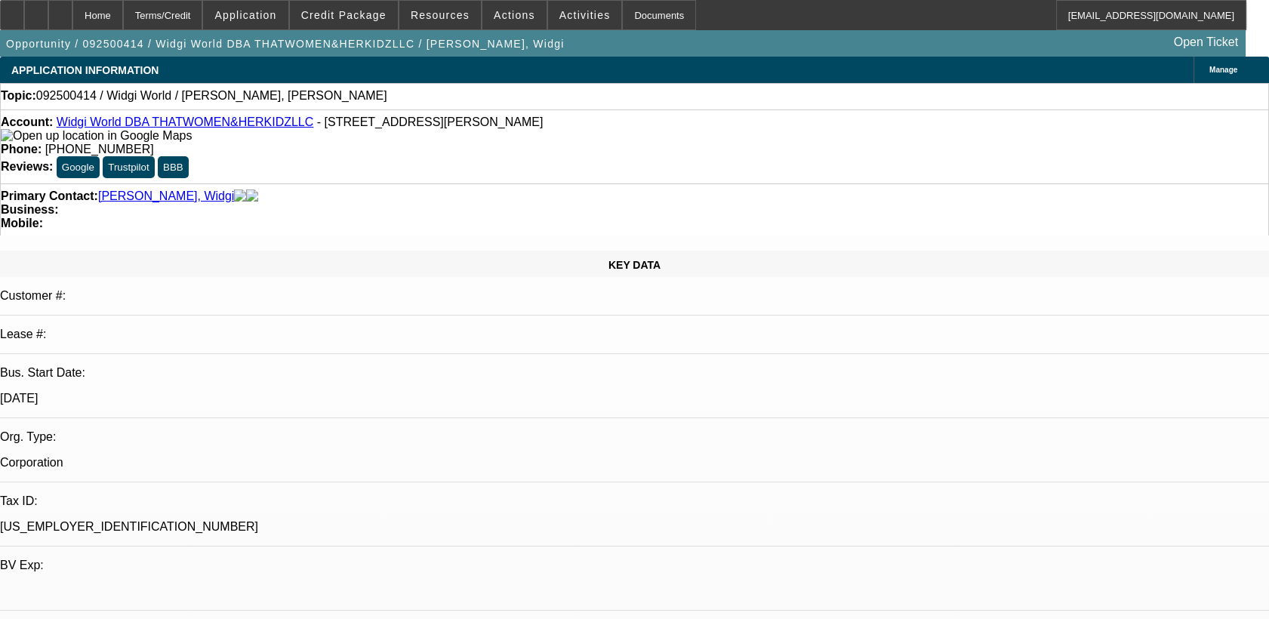
select select "0"
select select "2"
select select "0.1"
select select "4"
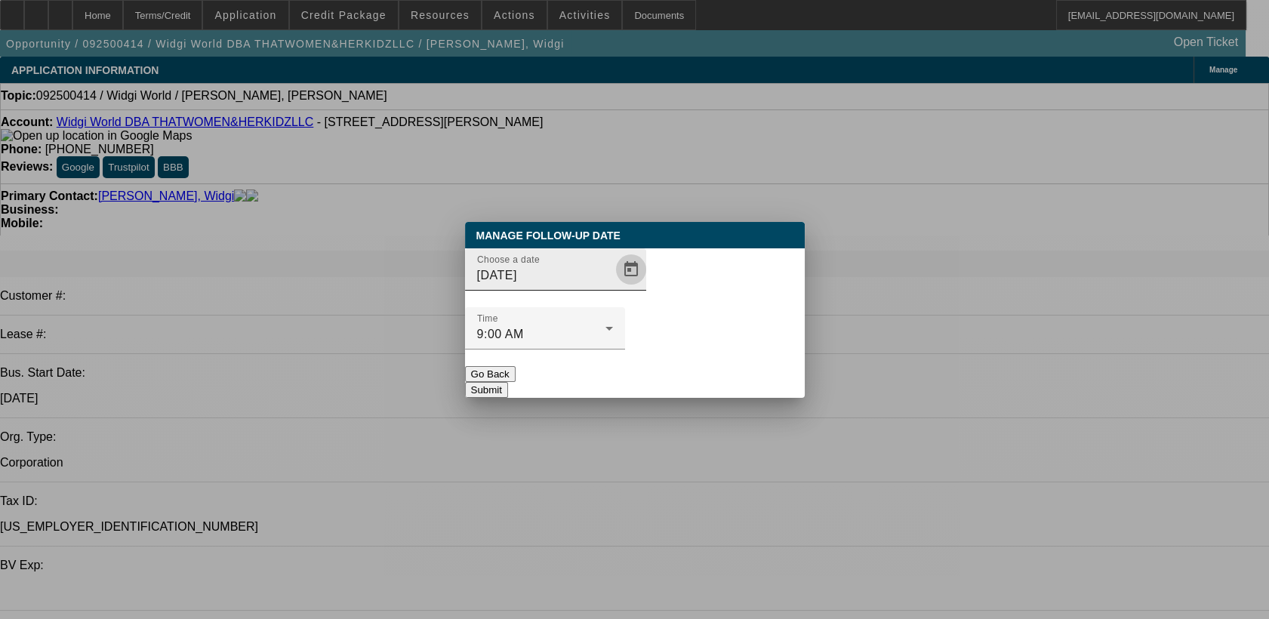
click at [616, 288] on span "Open calendar" at bounding box center [631, 269] width 36 height 36
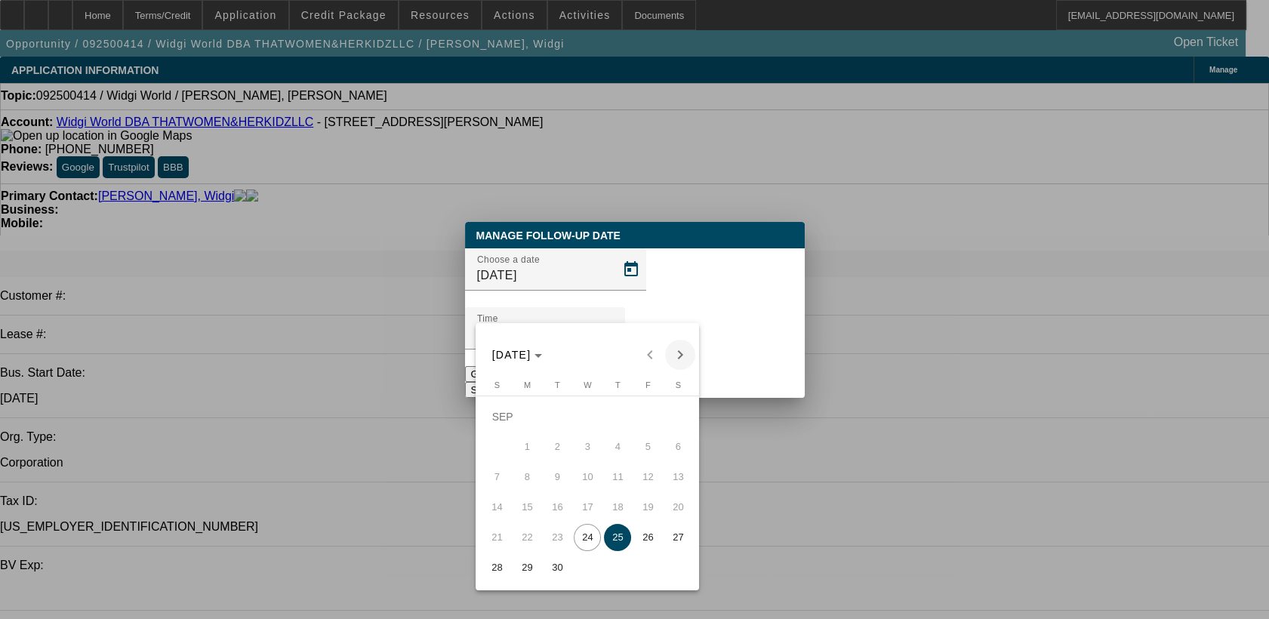
click at [687, 355] on span "Next month" at bounding box center [680, 355] width 30 height 30
click at [644, 513] on span "24" at bounding box center [647, 507] width 27 height 27
type input "10/24/2025"
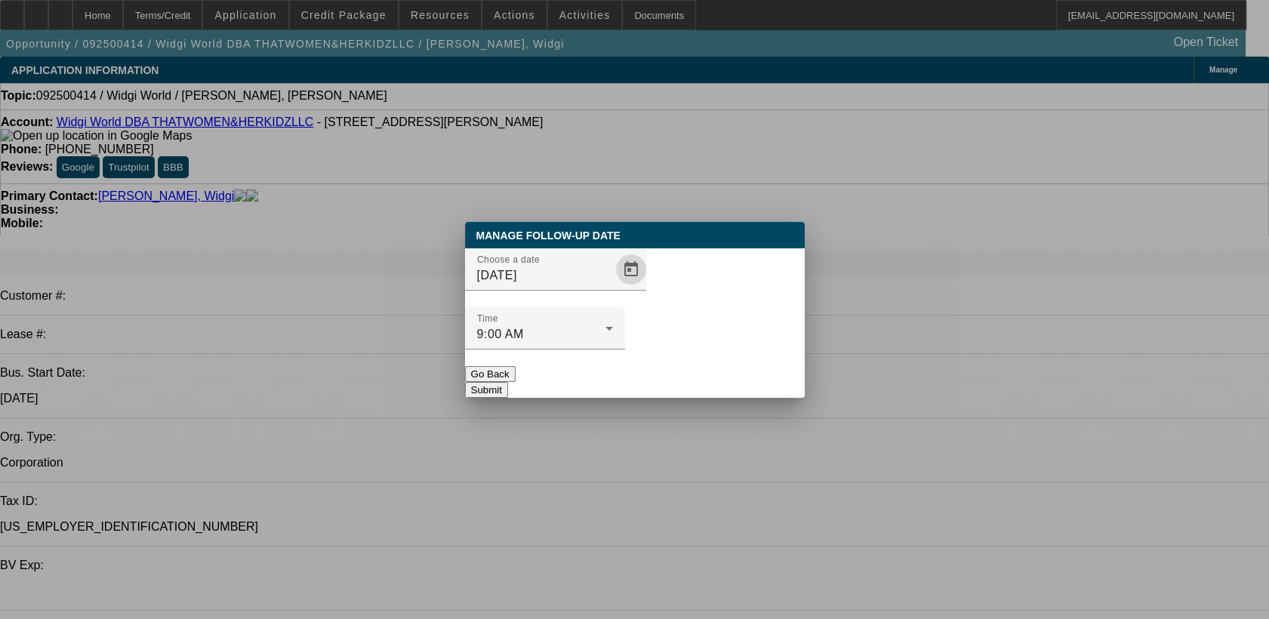
click at [508, 382] on button "Submit" at bounding box center [486, 390] width 43 height 16
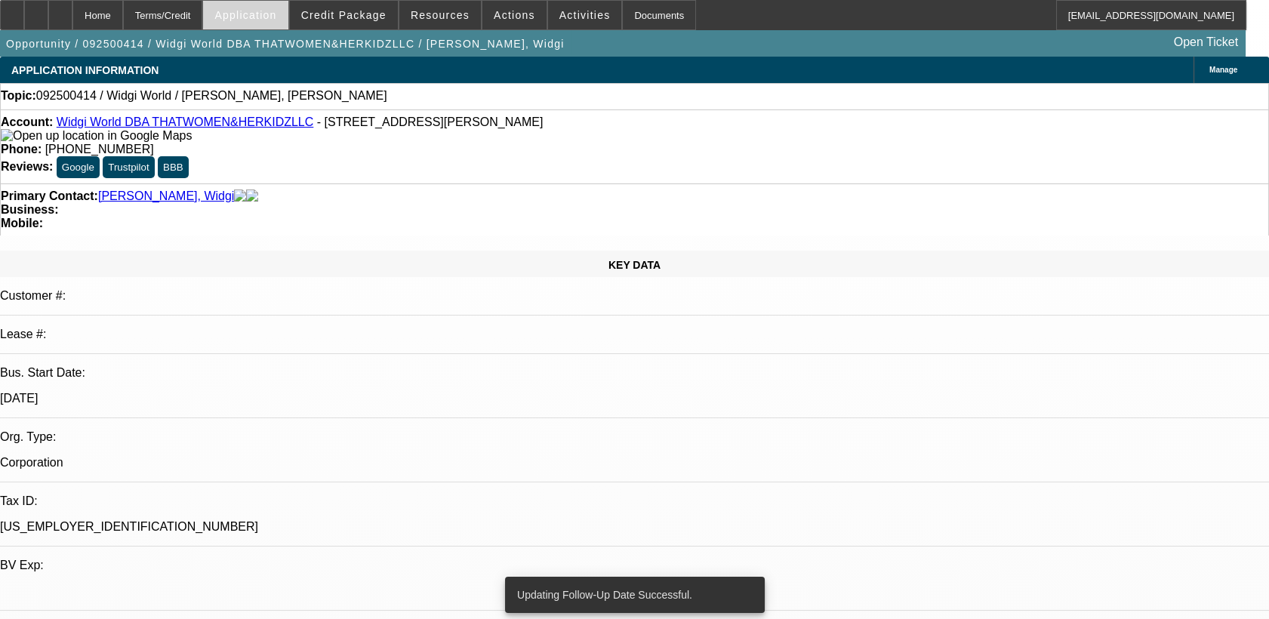
click at [288, 23] on span at bounding box center [245, 15] width 85 height 36
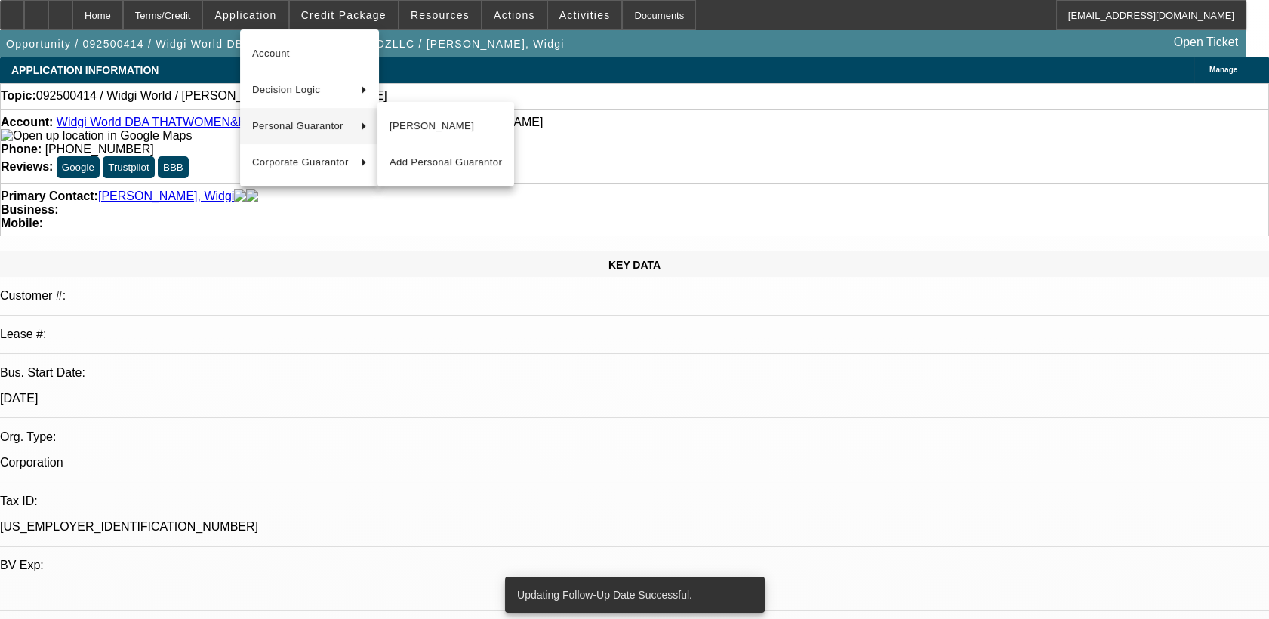
click at [505, 415] on div at bounding box center [634, 309] width 1269 height 619
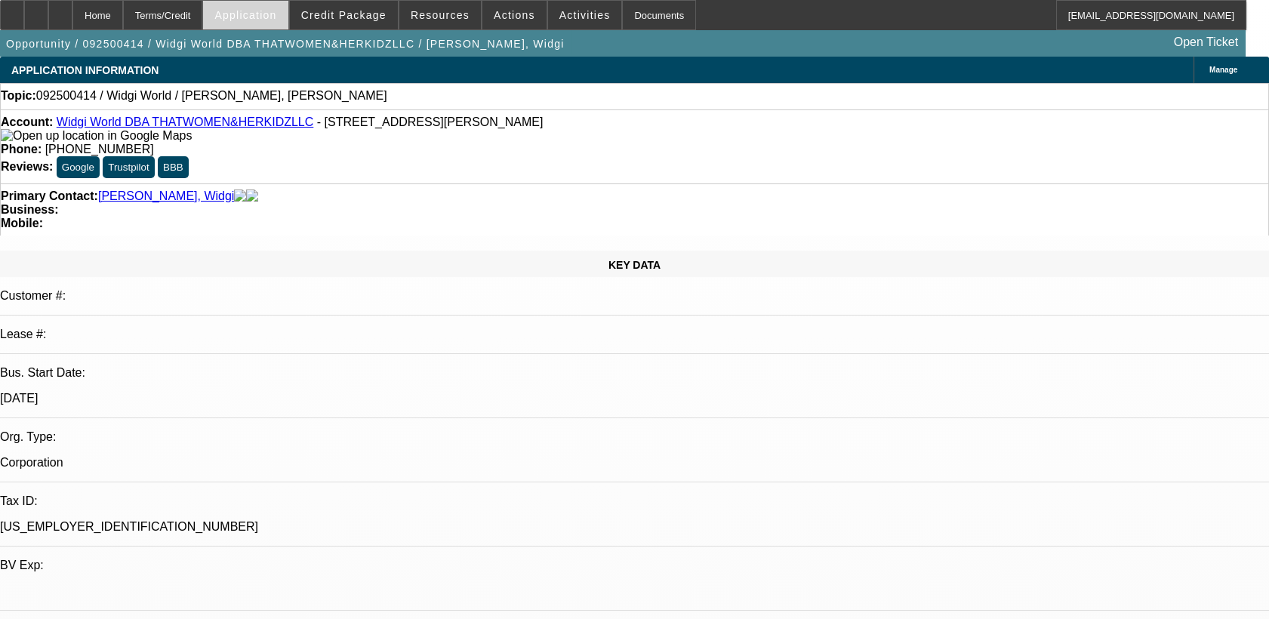
click at [276, 12] on span "Application" at bounding box center [245, 15] width 62 height 12
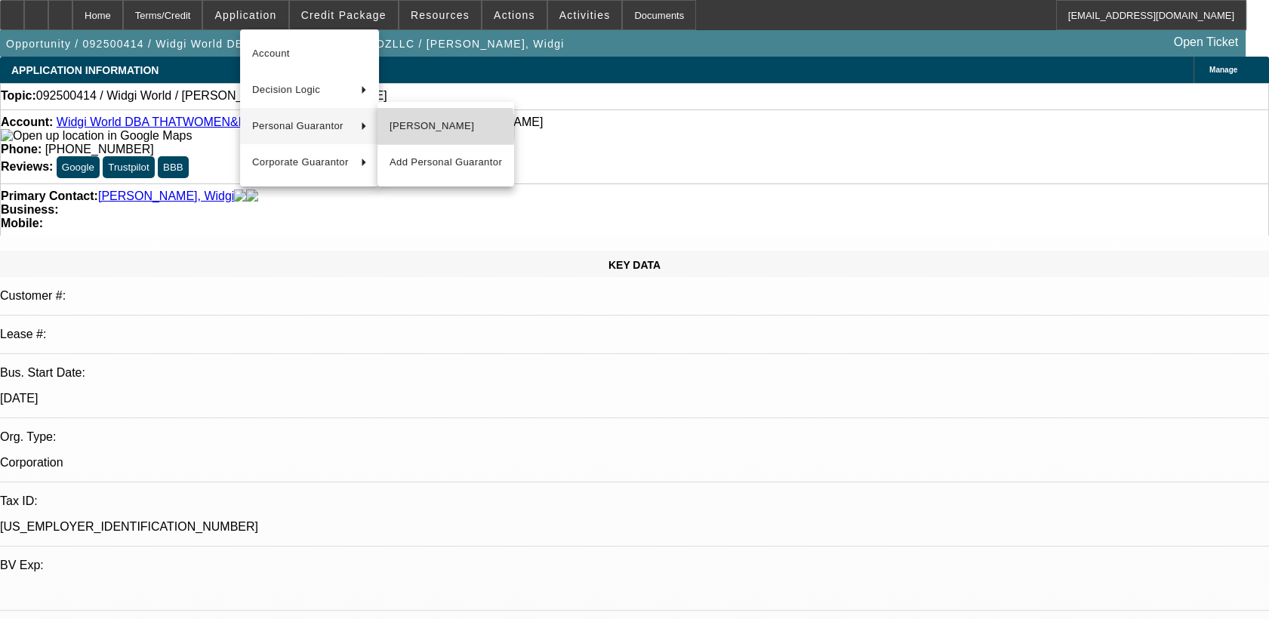
click at [421, 129] on span "April Hale" at bounding box center [446, 126] width 113 height 18
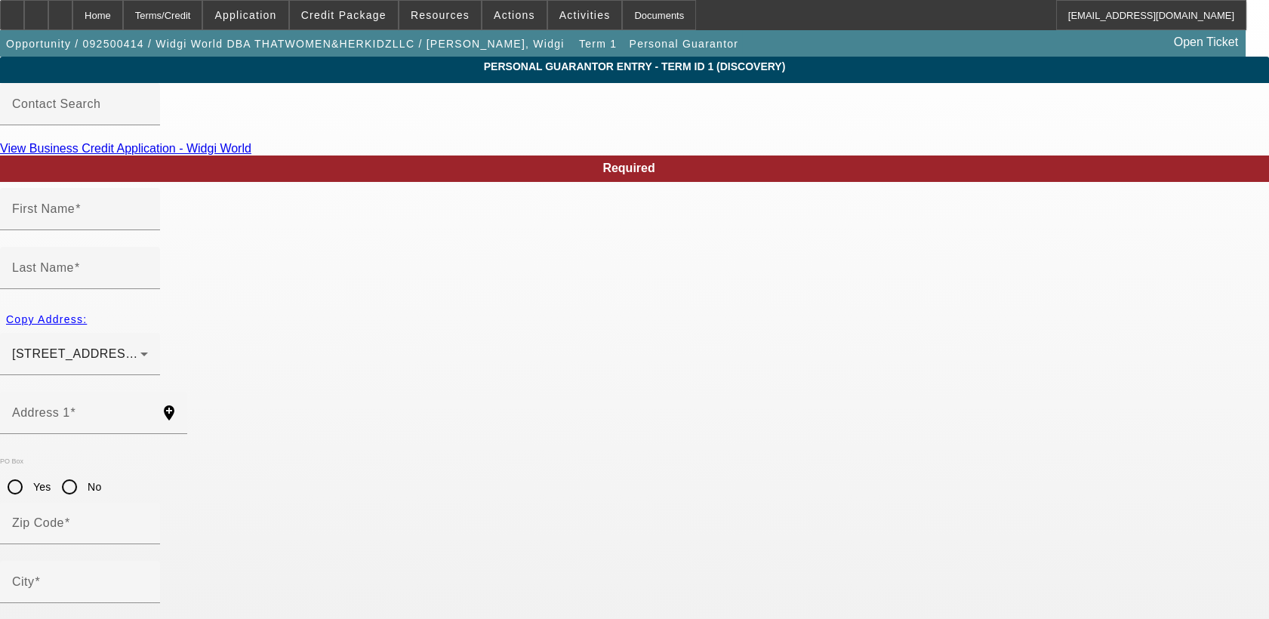
type input "April"
type input "Hale"
type input "621 washita stone dr"
radio input "true"
type input "33570"
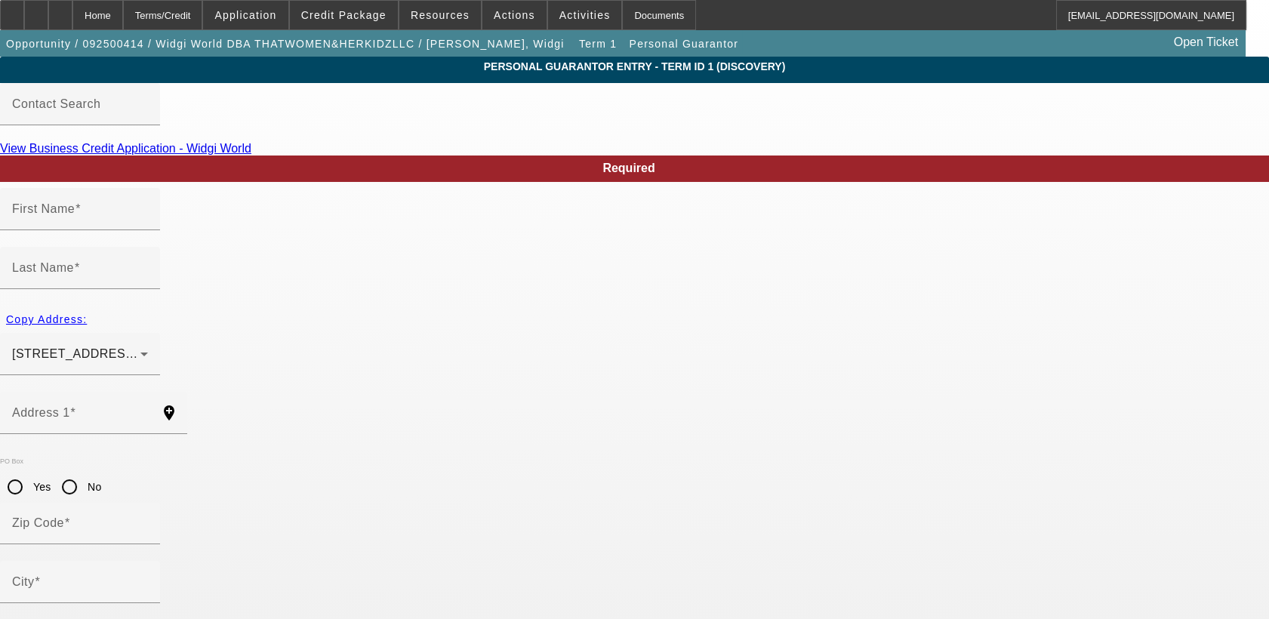
type input "Ruskin"
type input "(813) 570-0062"
type input "100"
type input "594-48-4387"
type input "aprilhale2015@gmail.co"
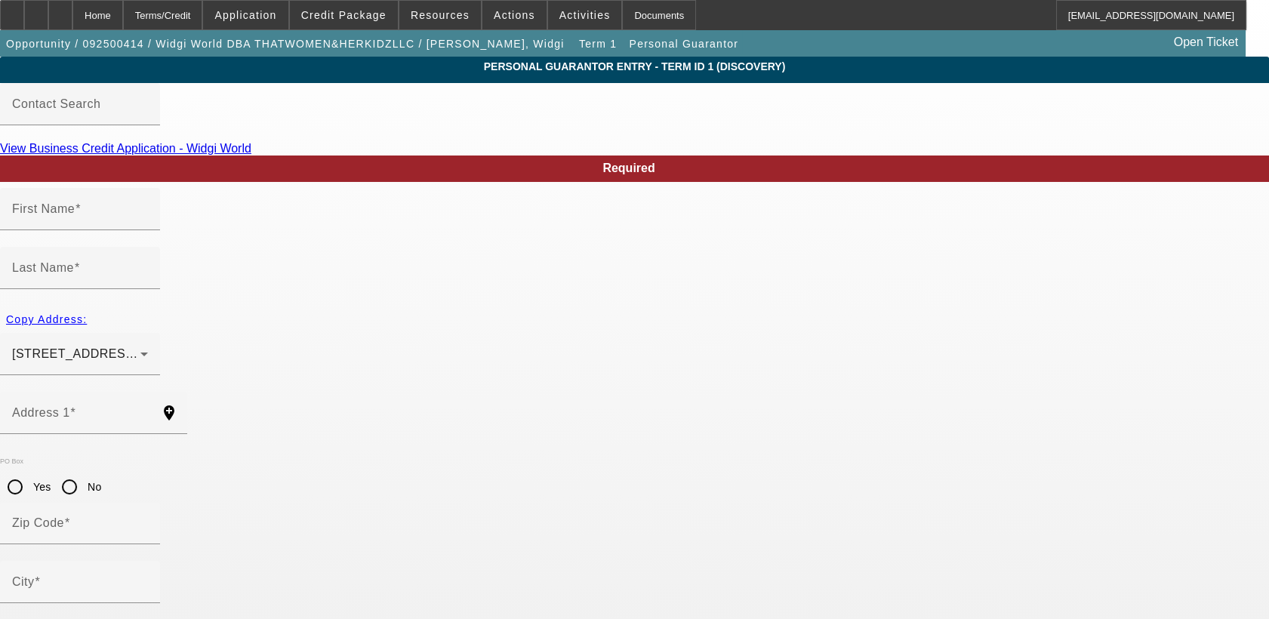
type input "(813) 327-9890"
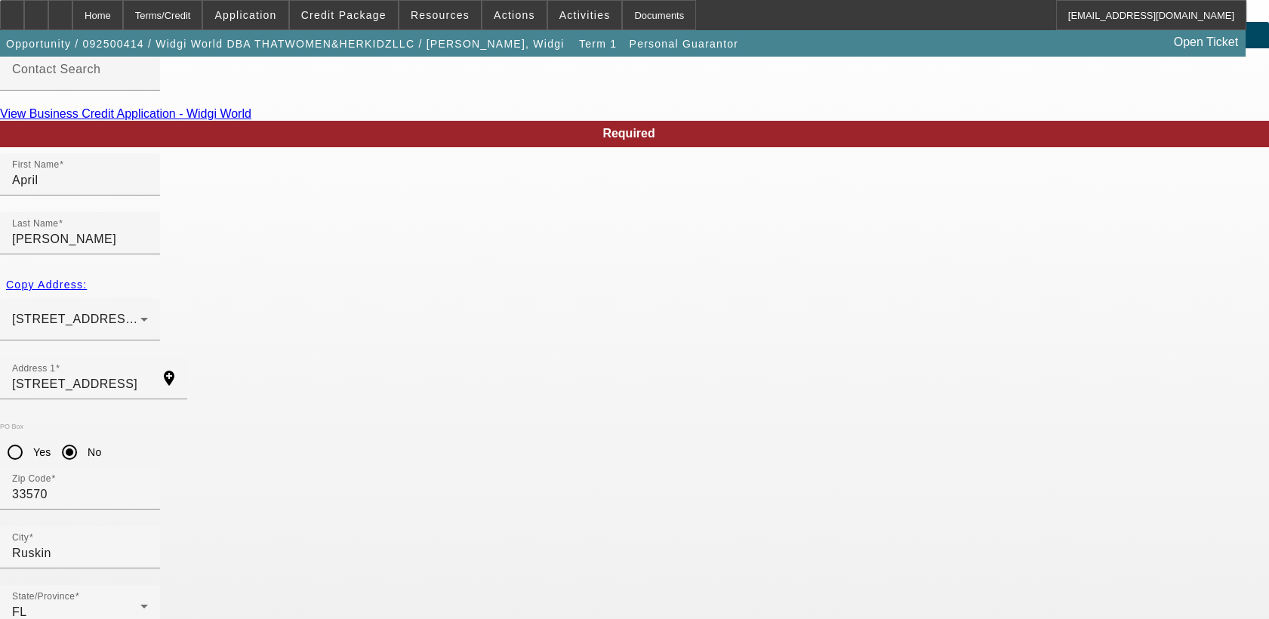
scroll to position [54, 0]
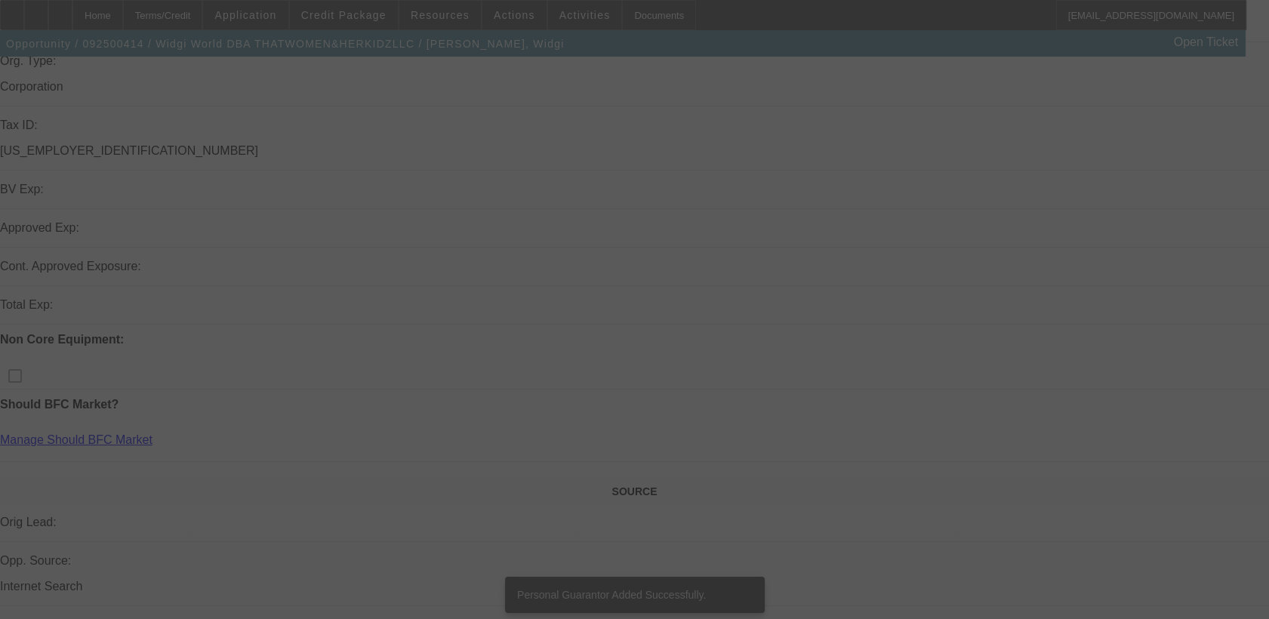
scroll to position [419, 0]
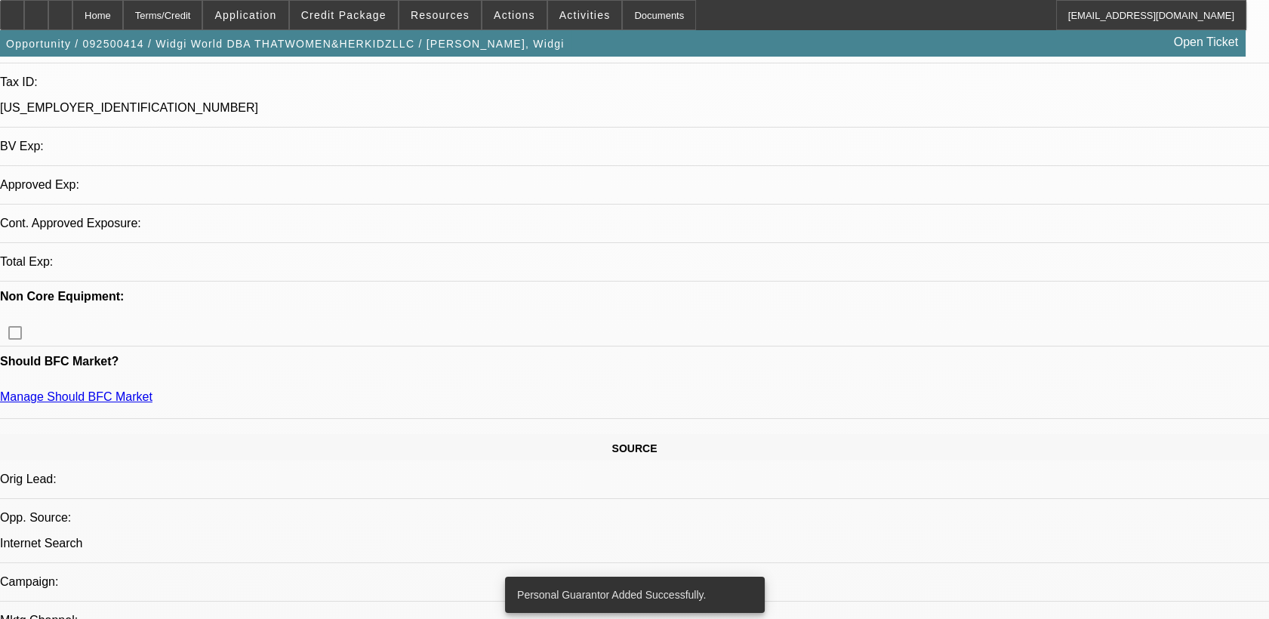
select select "0"
select select "2"
select select "0.1"
select select "4"
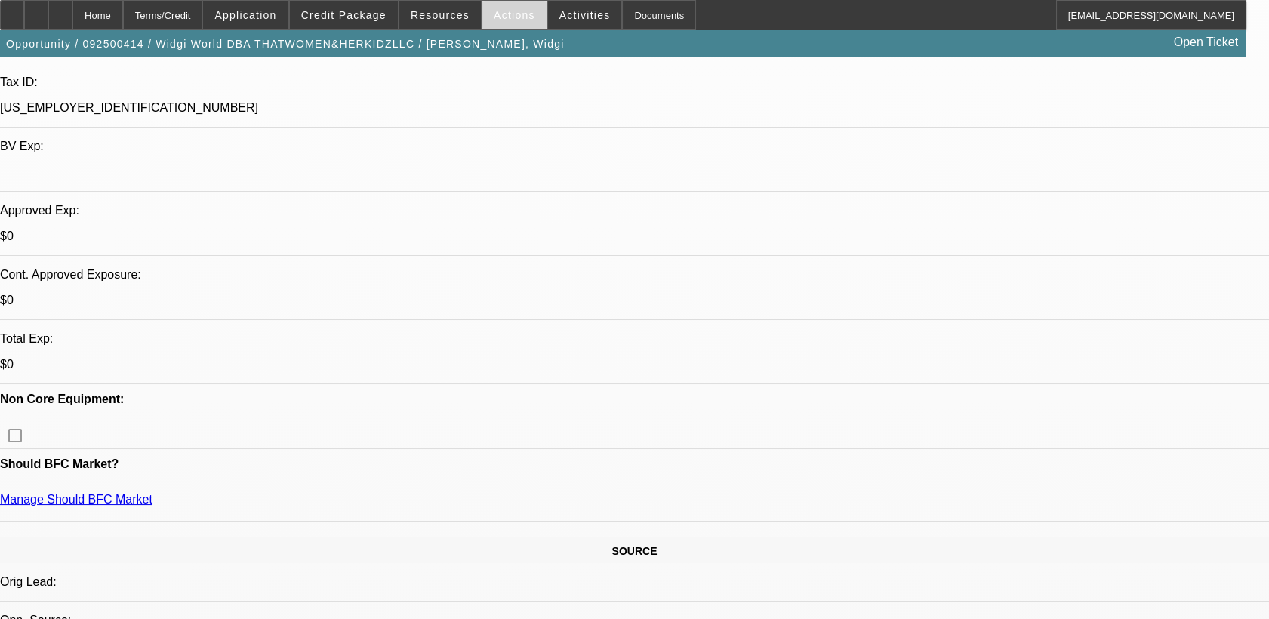
click at [506, 15] on span "Actions" at bounding box center [515, 15] width 42 height 12
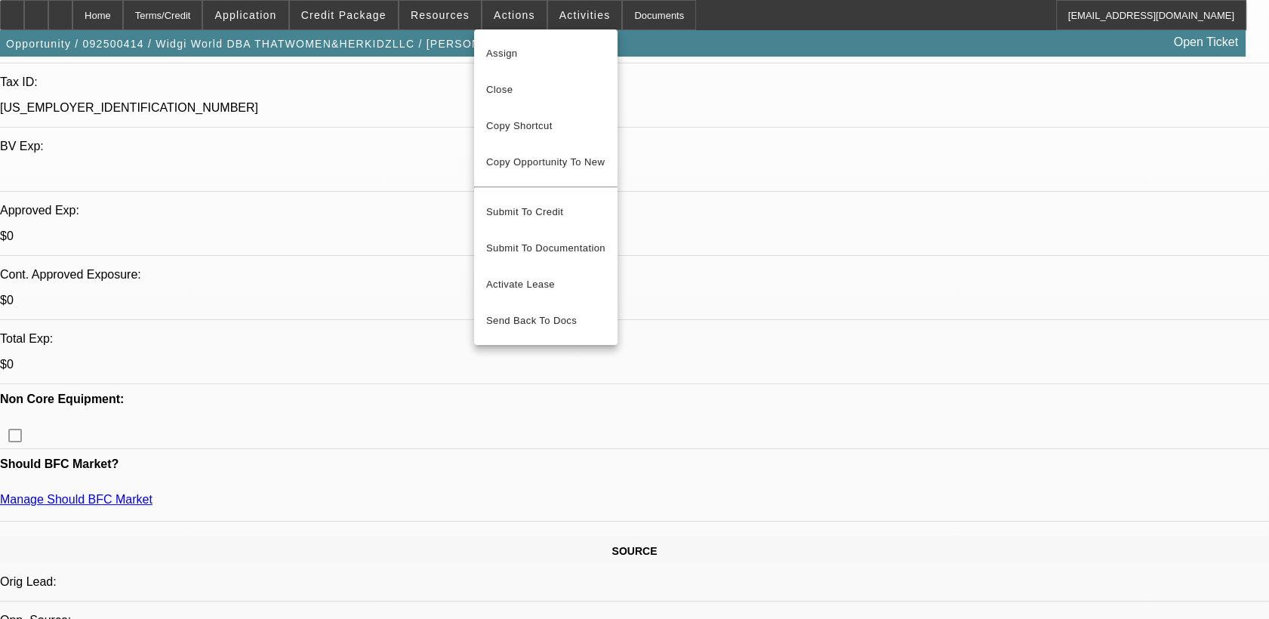
click at [349, 88] on div at bounding box center [634, 309] width 1269 height 619
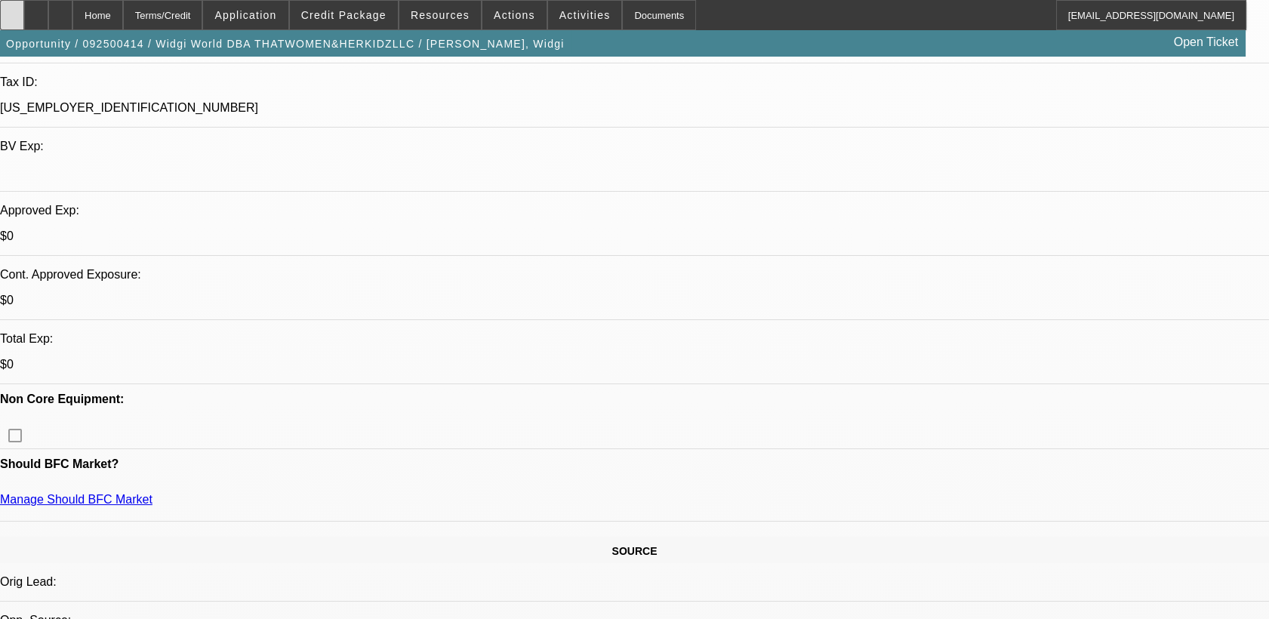
click at [12, 10] on icon at bounding box center [12, 10] width 0 height 0
click at [526, 20] on span at bounding box center [515, 15] width 64 height 36
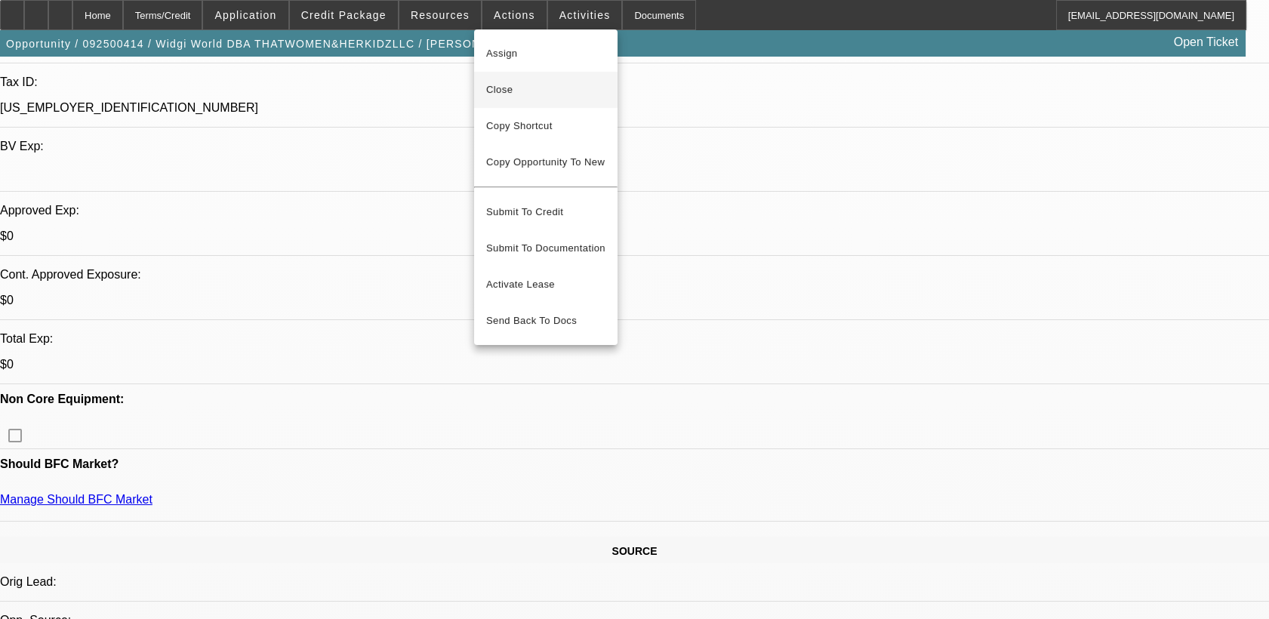
click at [527, 96] on span "Close" at bounding box center [545, 90] width 119 height 18
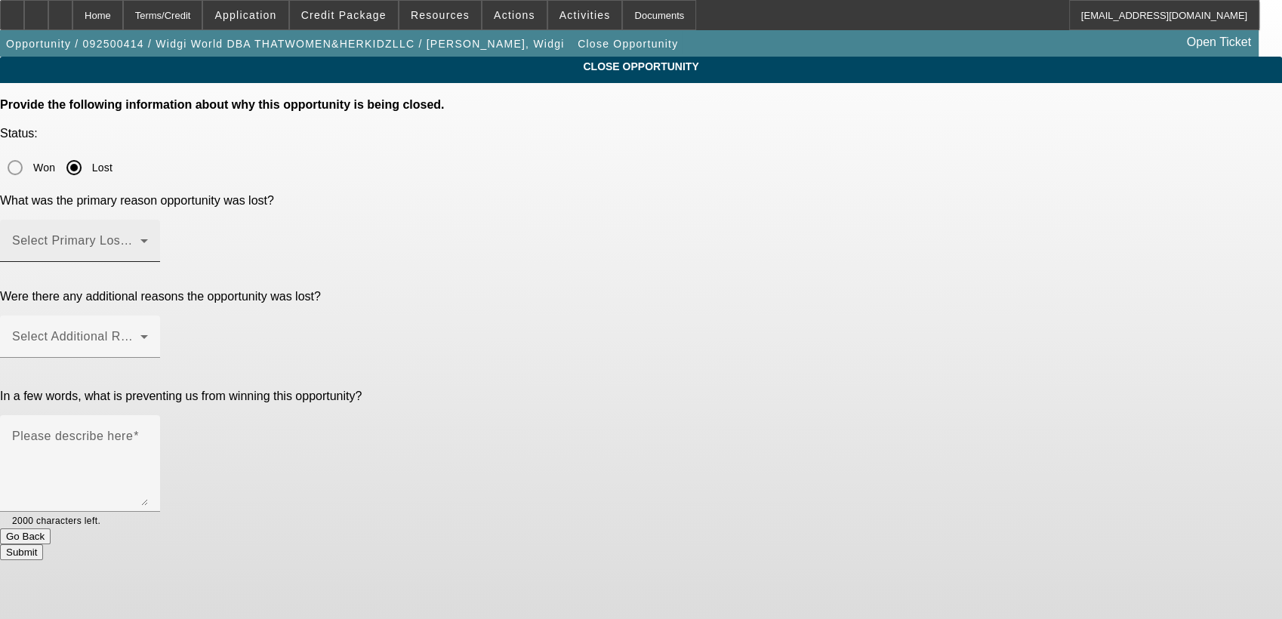
click at [171, 234] on mat-label "Select Primary Lost Reason" at bounding box center [91, 240] width 159 height 13
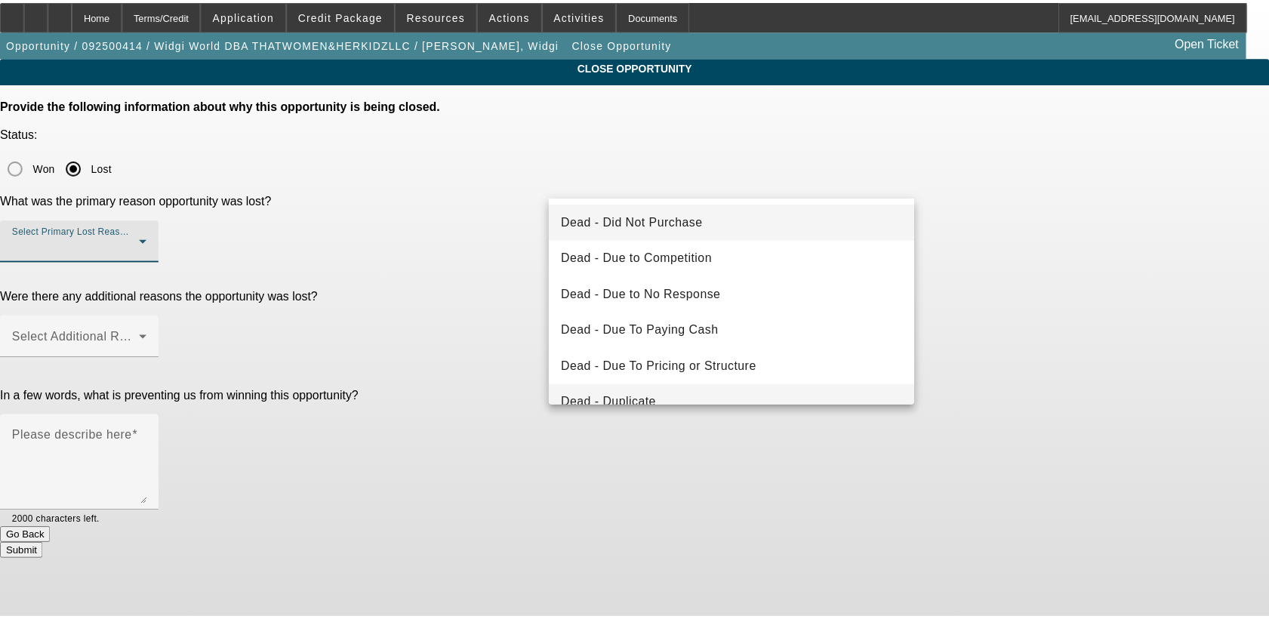
scroll to position [168, 0]
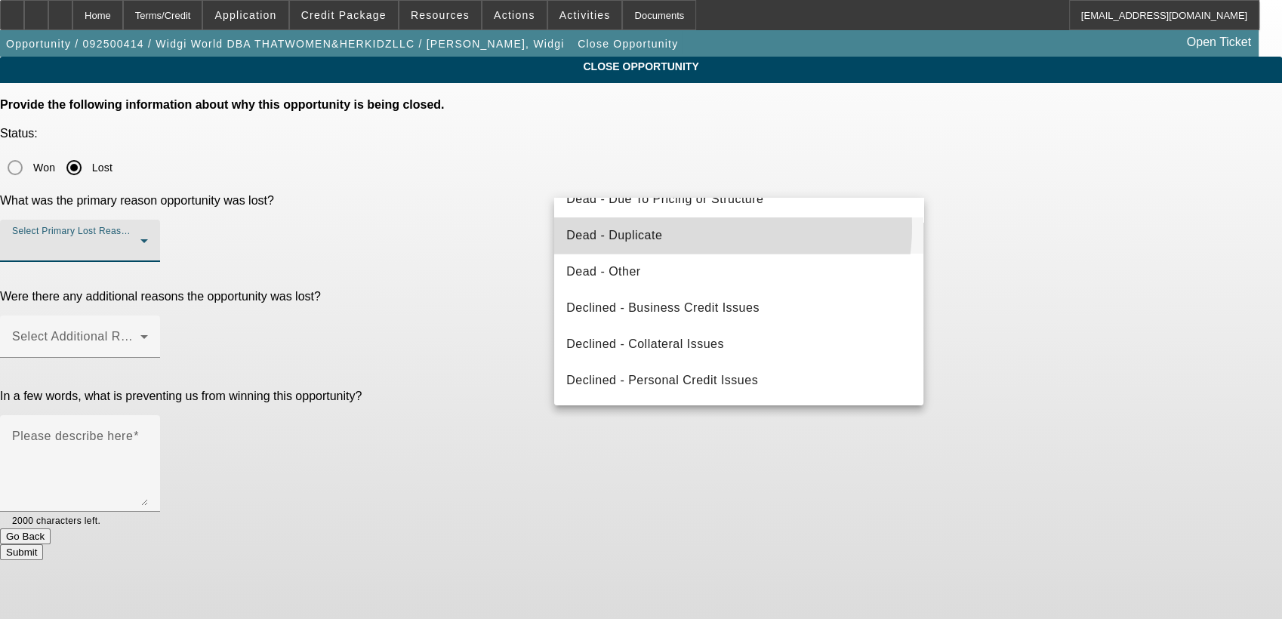
click at [689, 227] on mat-option "Dead - Duplicate" at bounding box center [738, 235] width 369 height 36
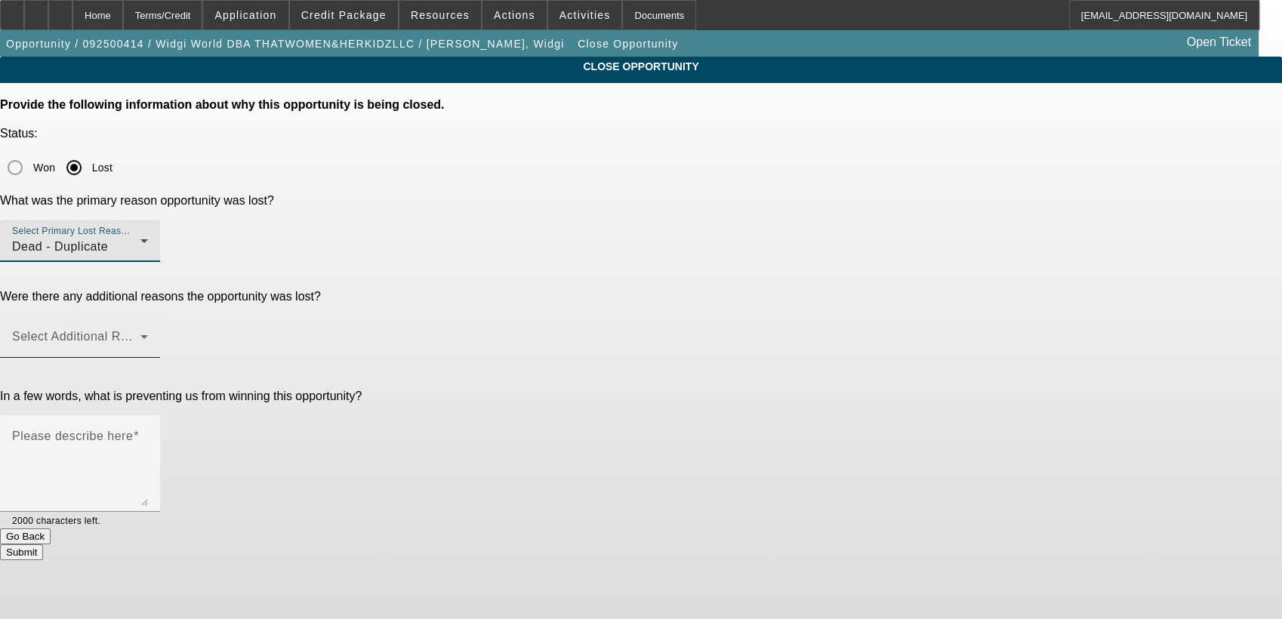
click at [140, 334] on span at bounding box center [76, 343] width 128 height 18
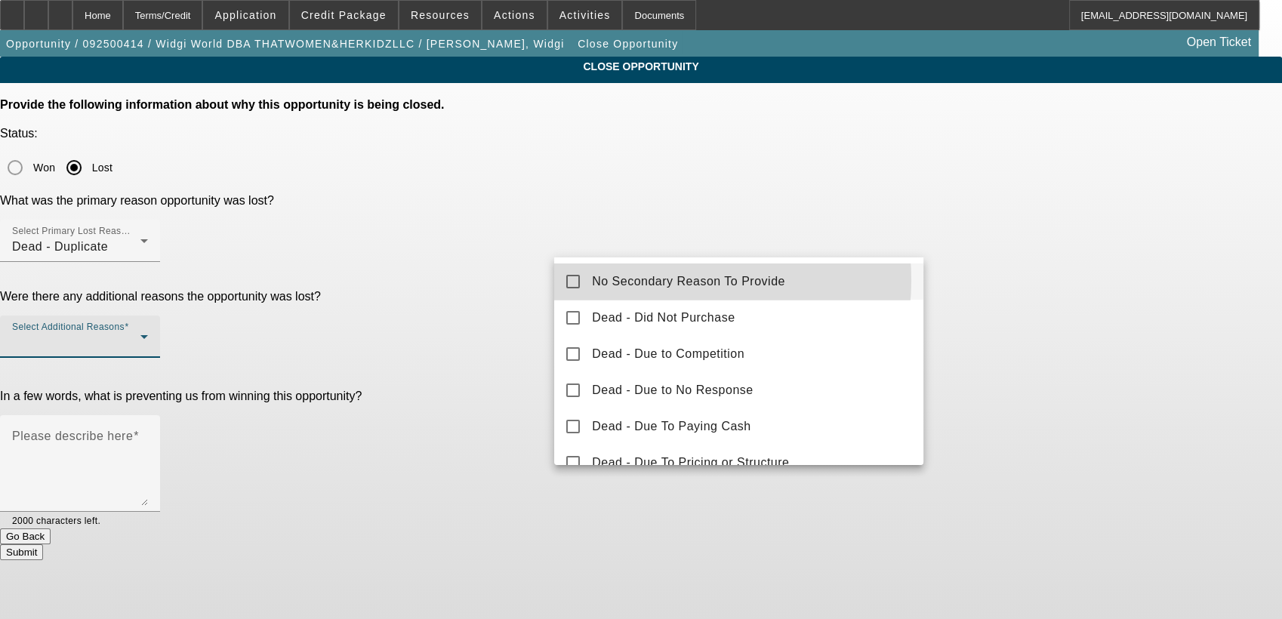
click at [656, 280] on span "No Secondary Reason To Provide" at bounding box center [688, 282] width 193 height 18
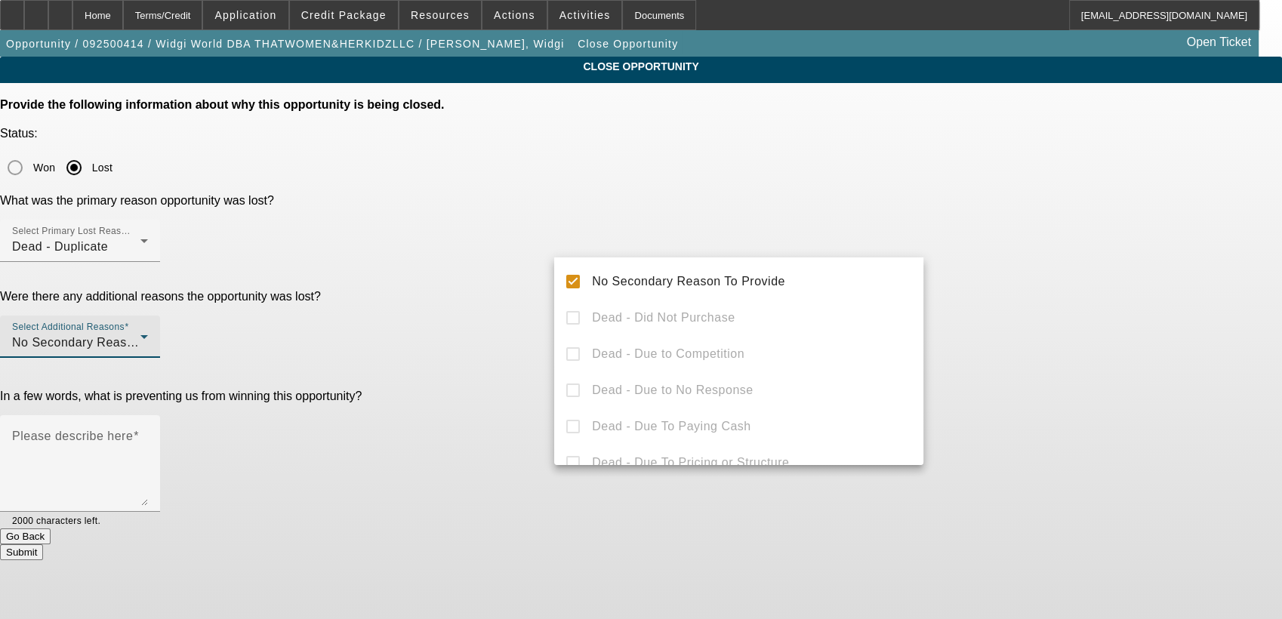
click at [1124, 340] on div at bounding box center [641, 309] width 1282 height 619
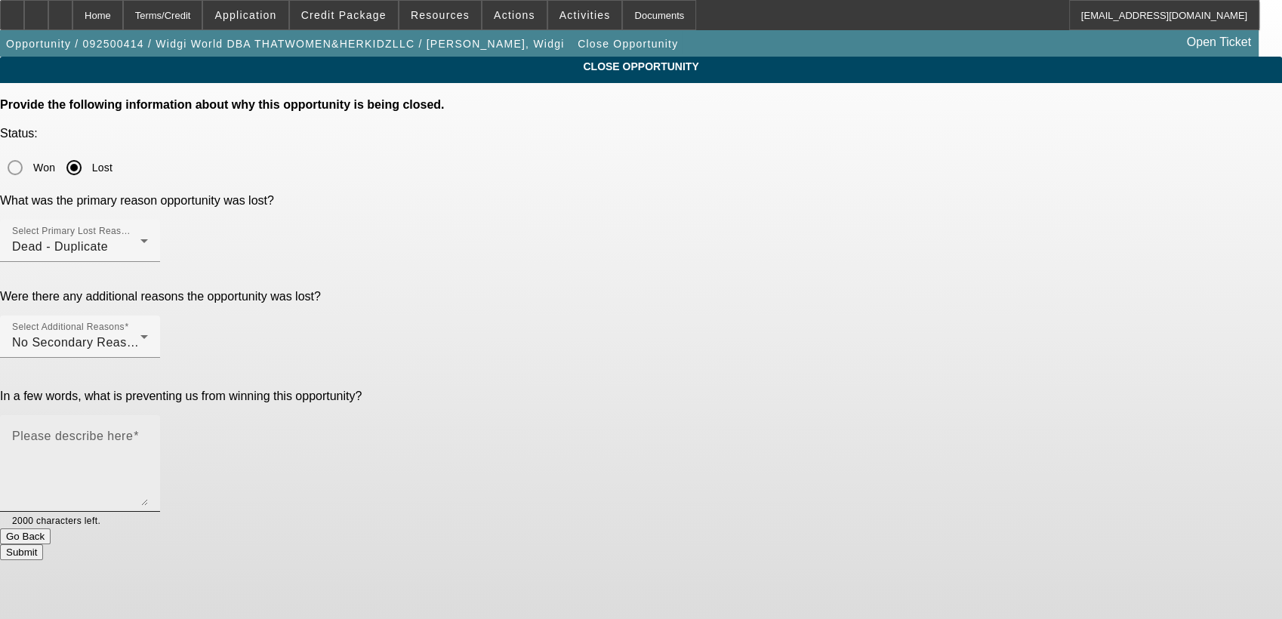
click at [148, 433] on textarea "Please describe here" at bounding box center [80, 469] width 136 height 72
click at [43, 544] on button "Submit" at bounding box center [21, 552] width 43 height 16
click at [148, 433] on textarea "Please describe here" at bounding box center [80, 469] width 136 height 72
type textarea "d"
type textarea "Already working with"
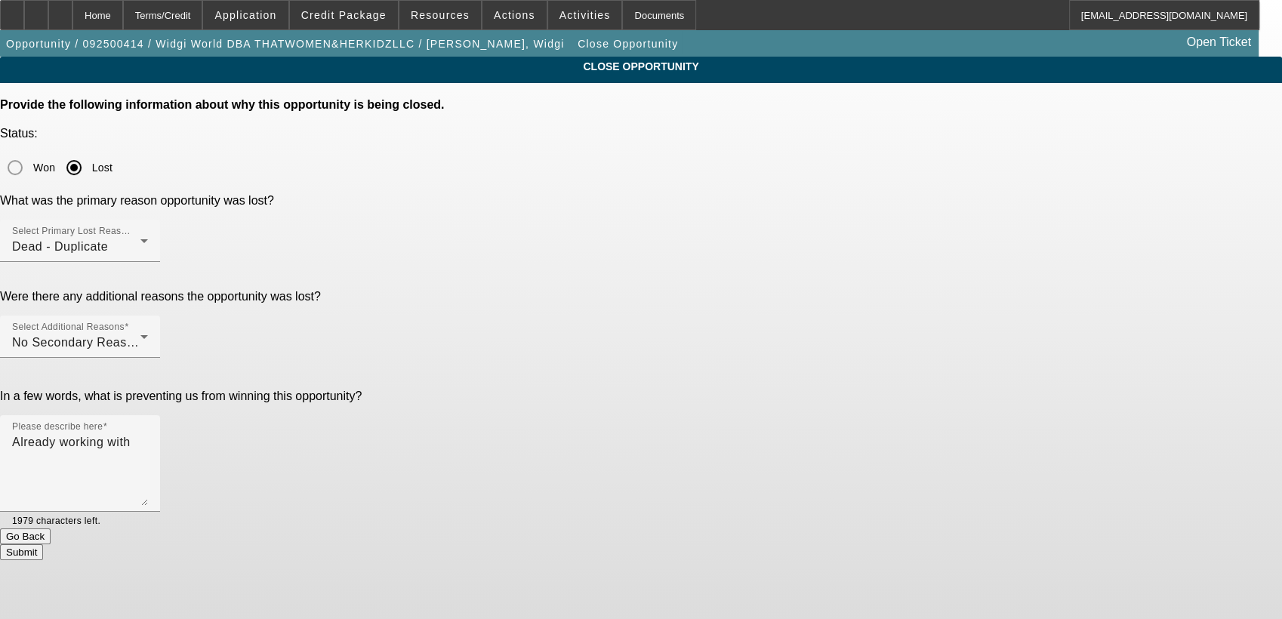
click at [51, 529] on button "Go Back" at bounding box center [25, 537] width 51 height 16
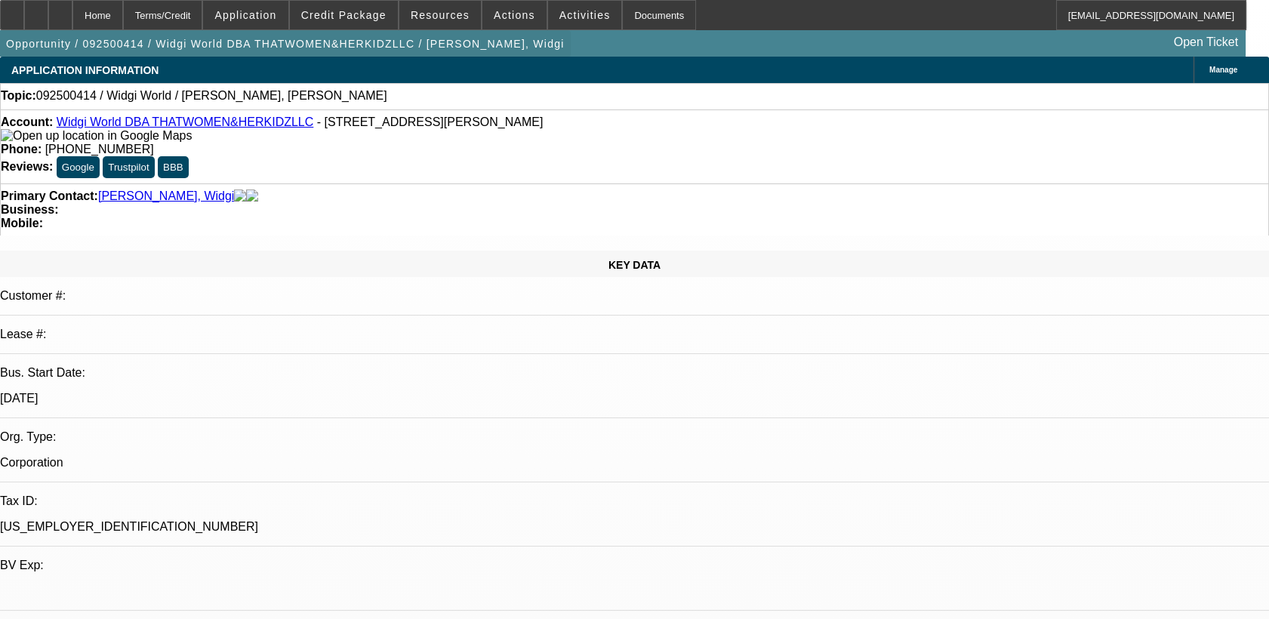
select select "0"
select select "2"
select select "0.1"
select select "4"
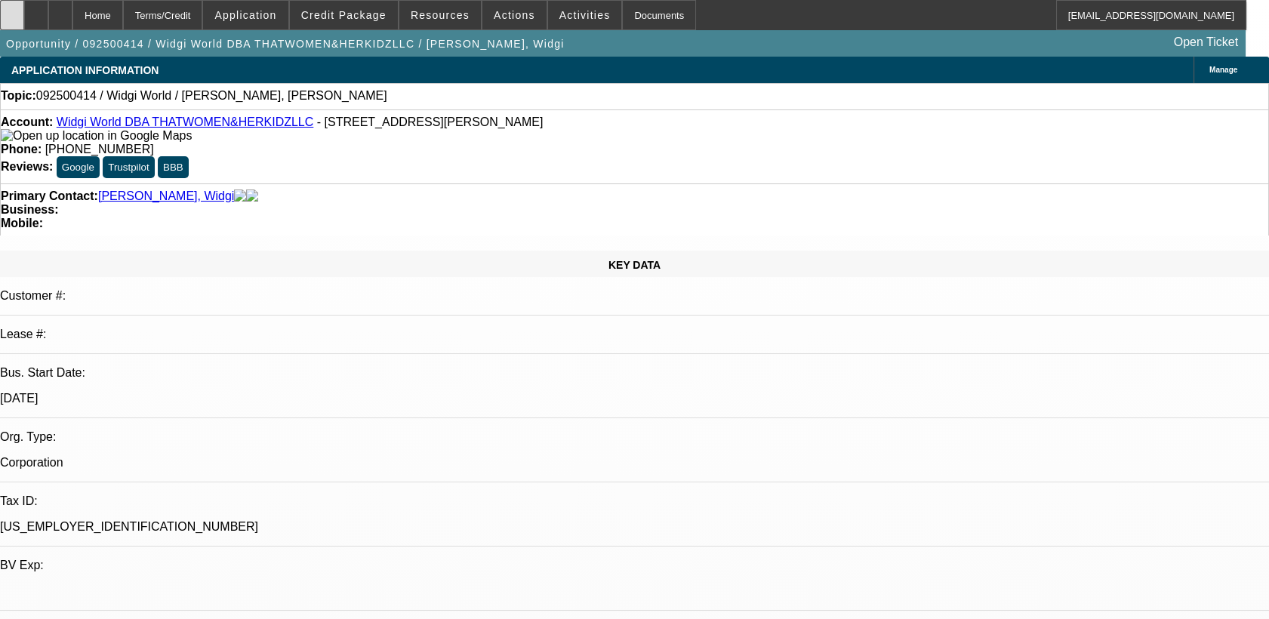
click at [24, 11] on div at bounding box center [12, 15] width 24 height 30
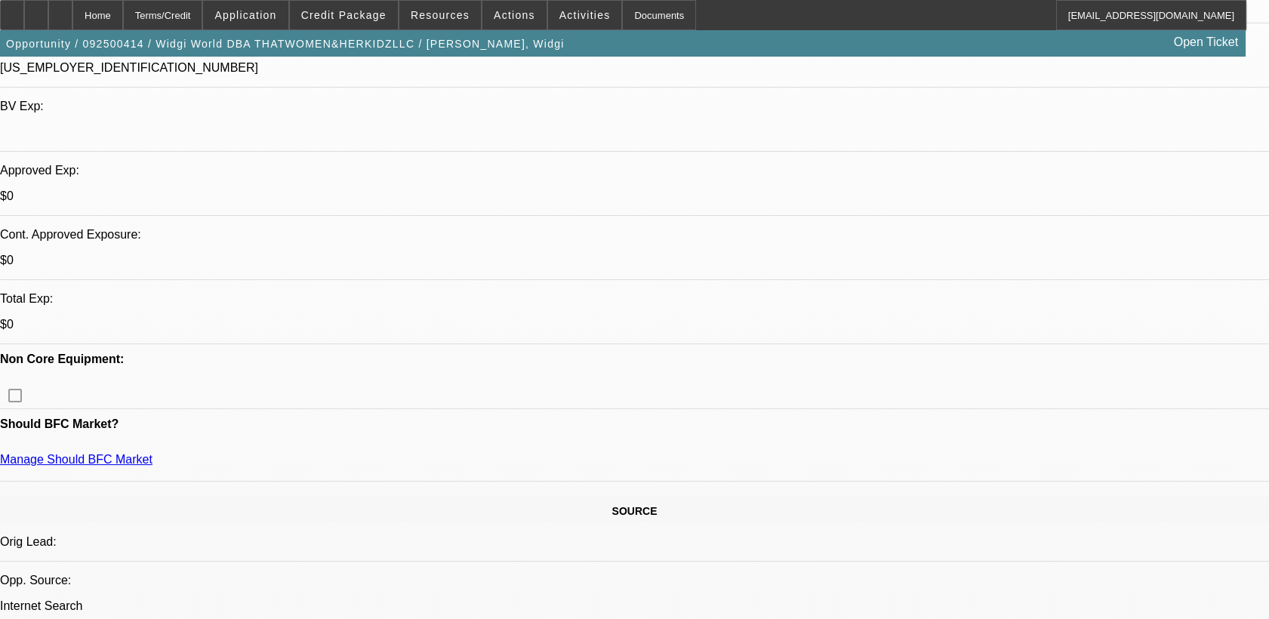
scroll to position [587, 0]
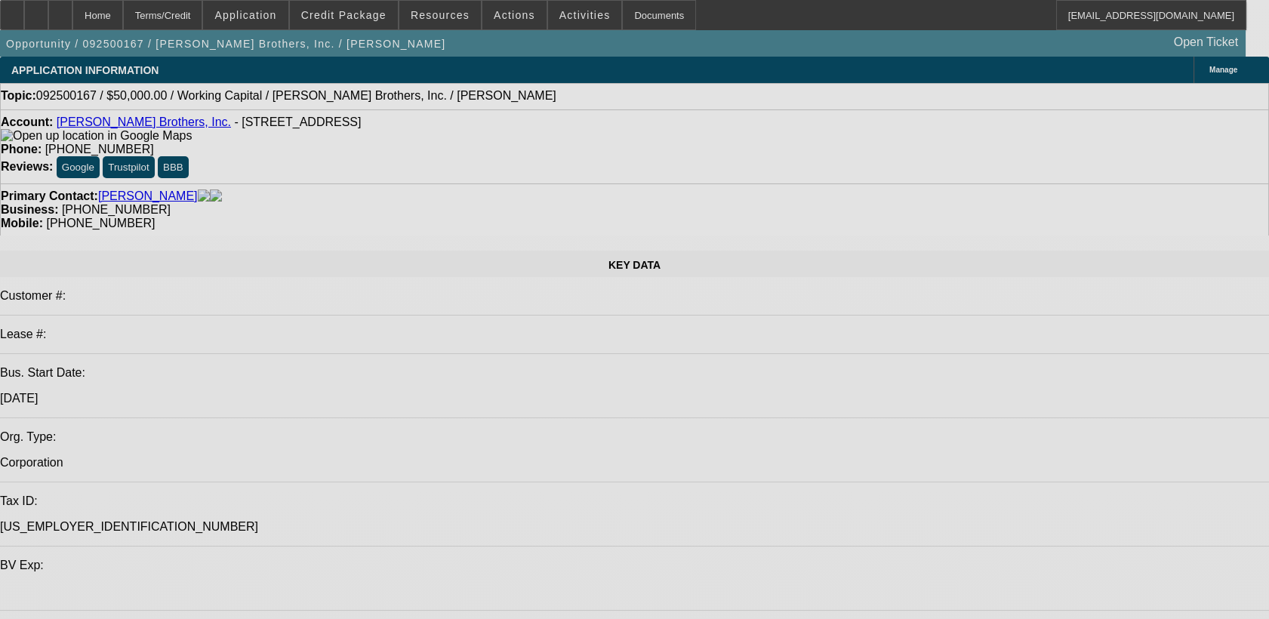
select select "0"
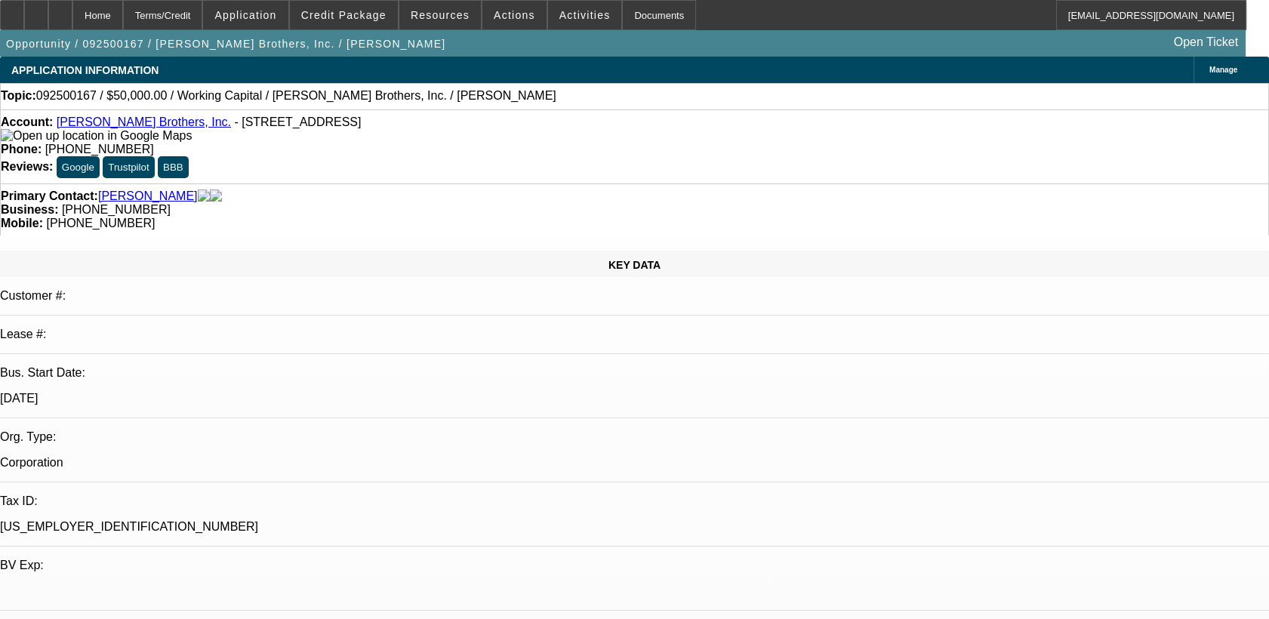
select select "0"
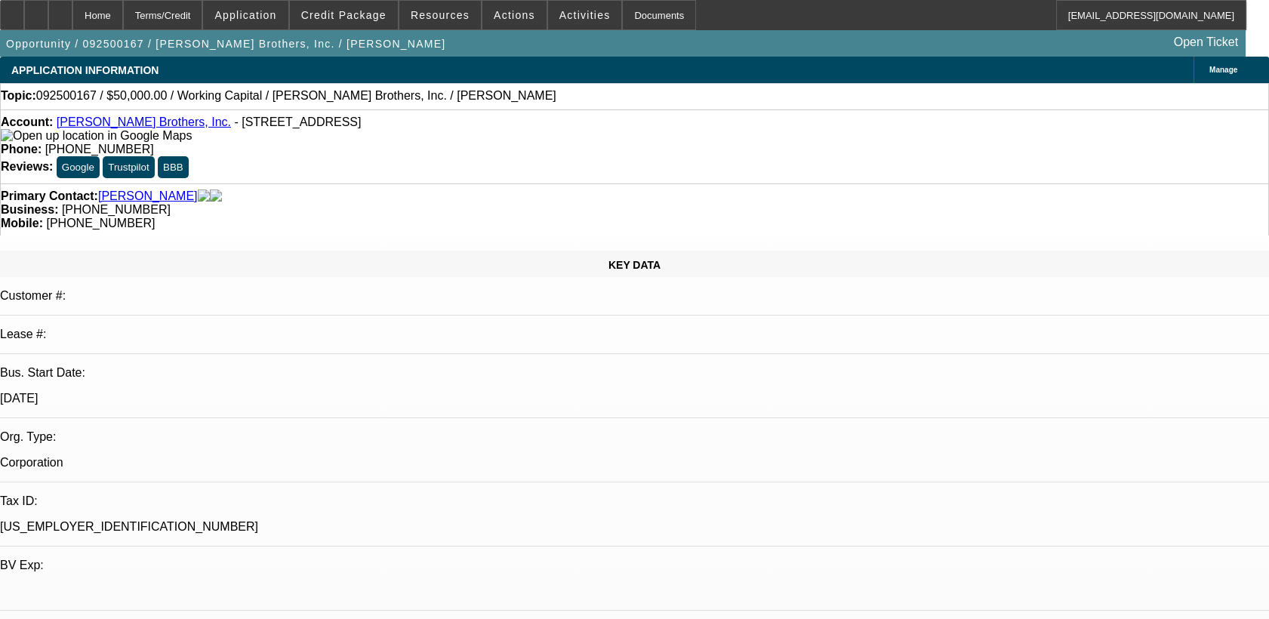
select select "0"
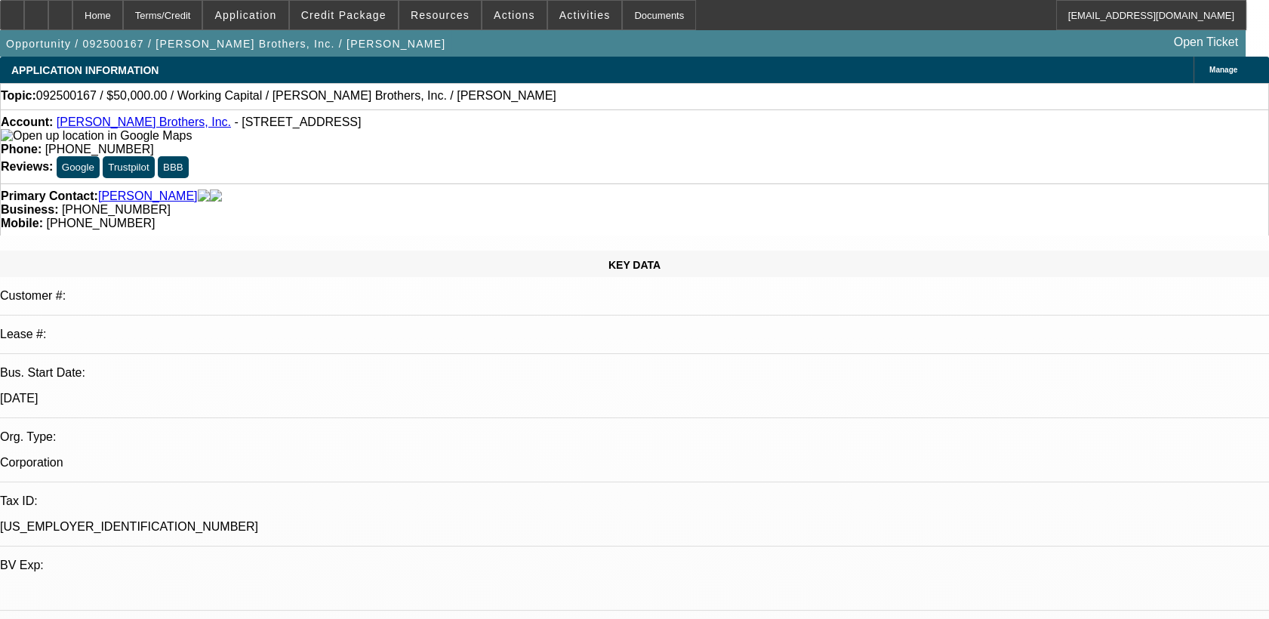
select select "0"
select select "1"
select select "2"
select select "6"
select select "1"
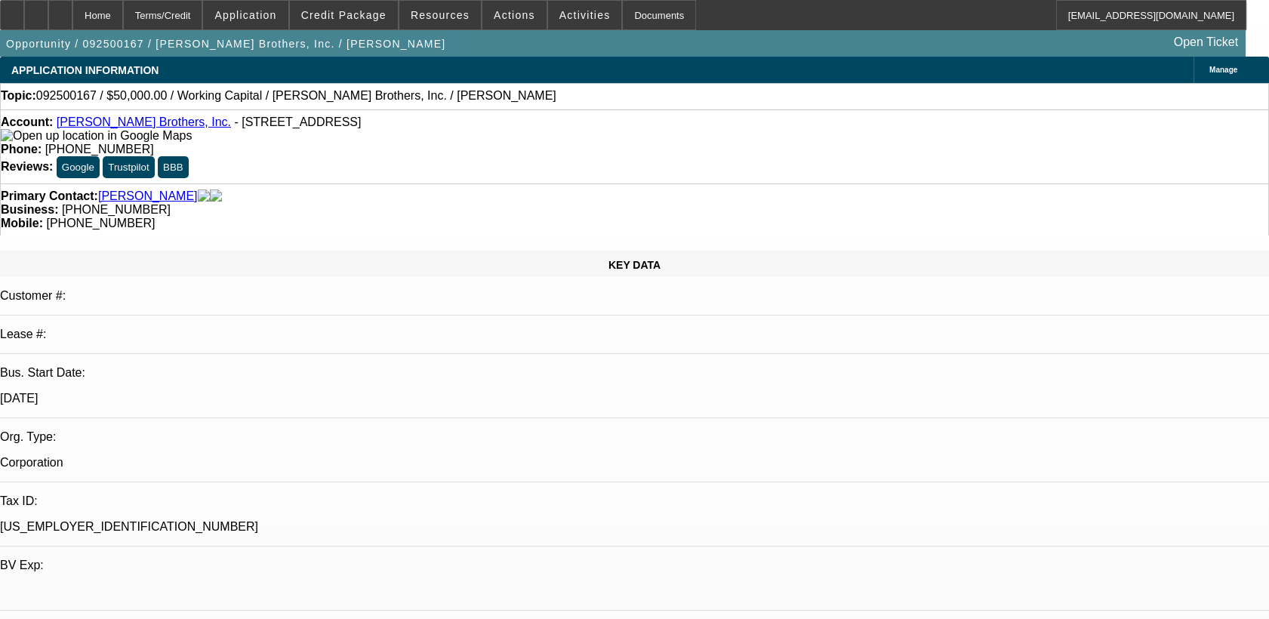
select select "2"
select select "6"
select select "1"
select select "2"
select select "6"
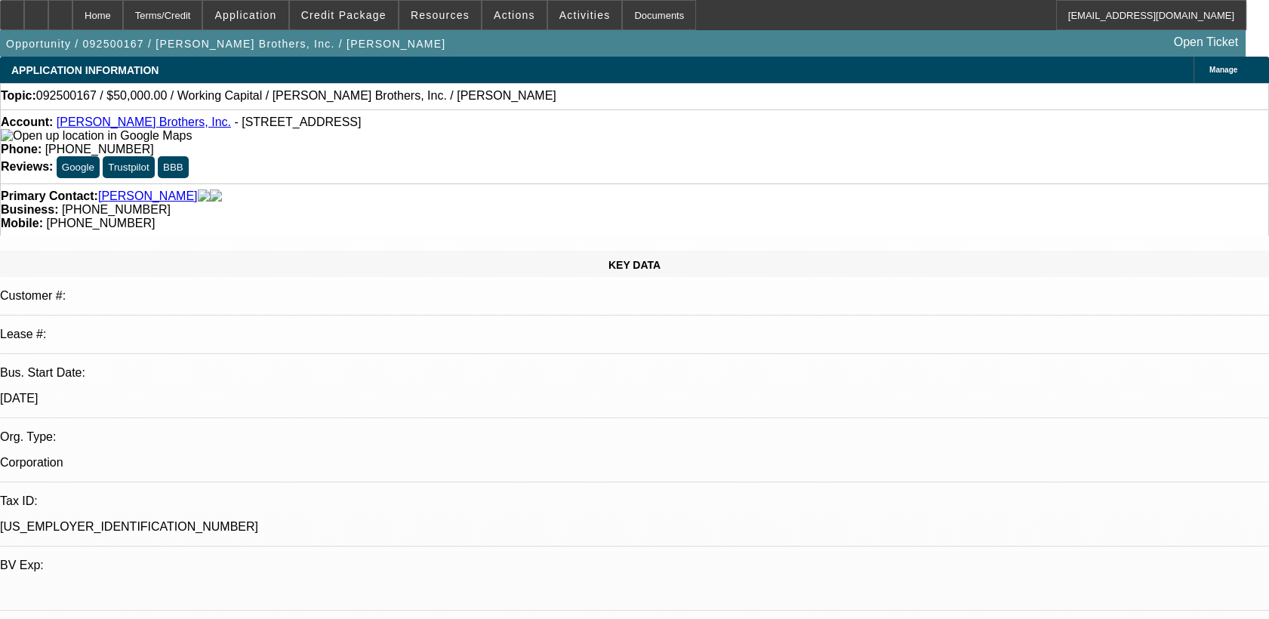
select select "1"
select select "2"
select select "6"
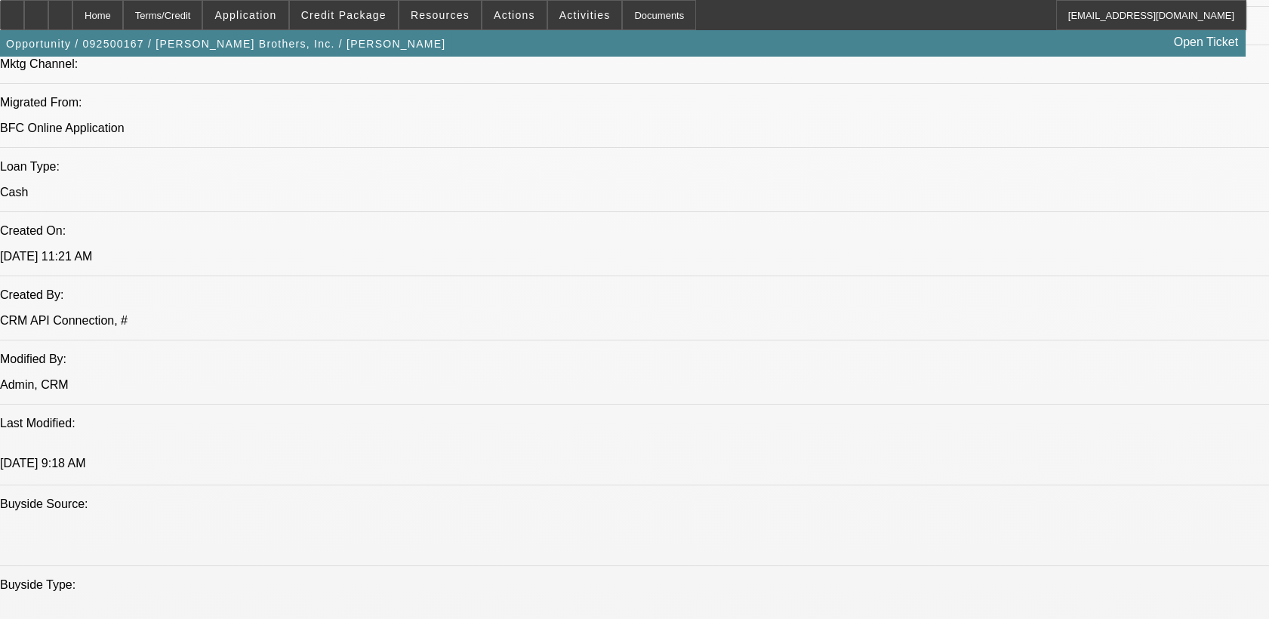
scroll to position [1090, 0]
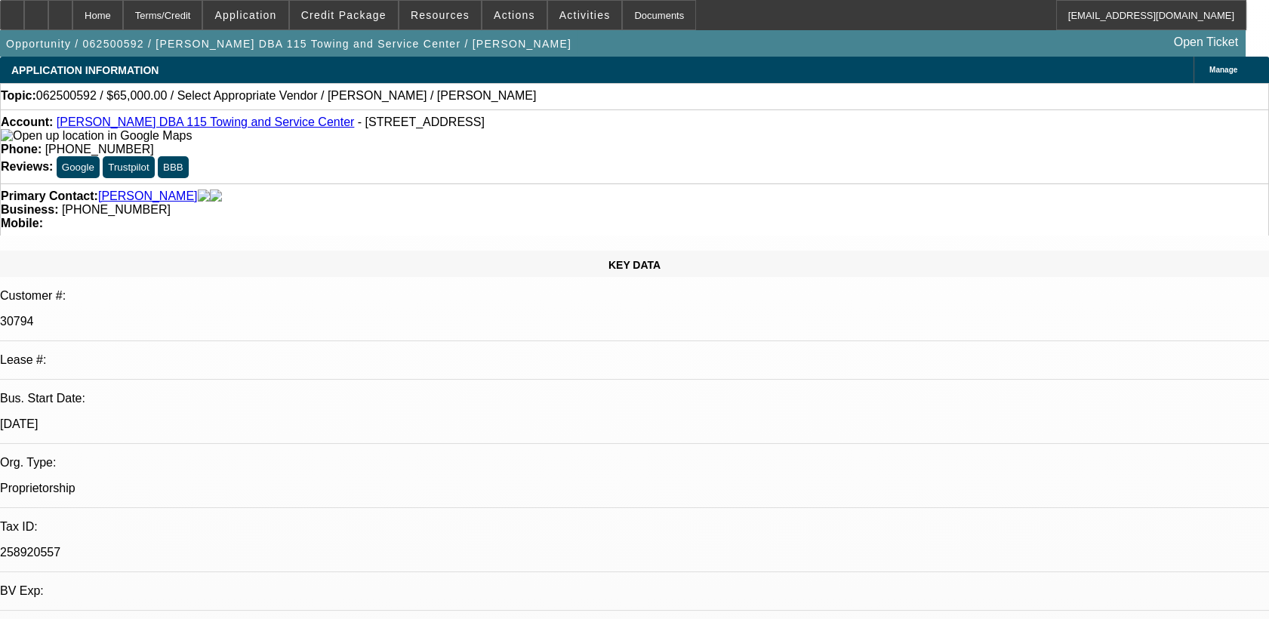
select select "0"
select select "2"
select select "0.1"
select select "1"
select select "2"
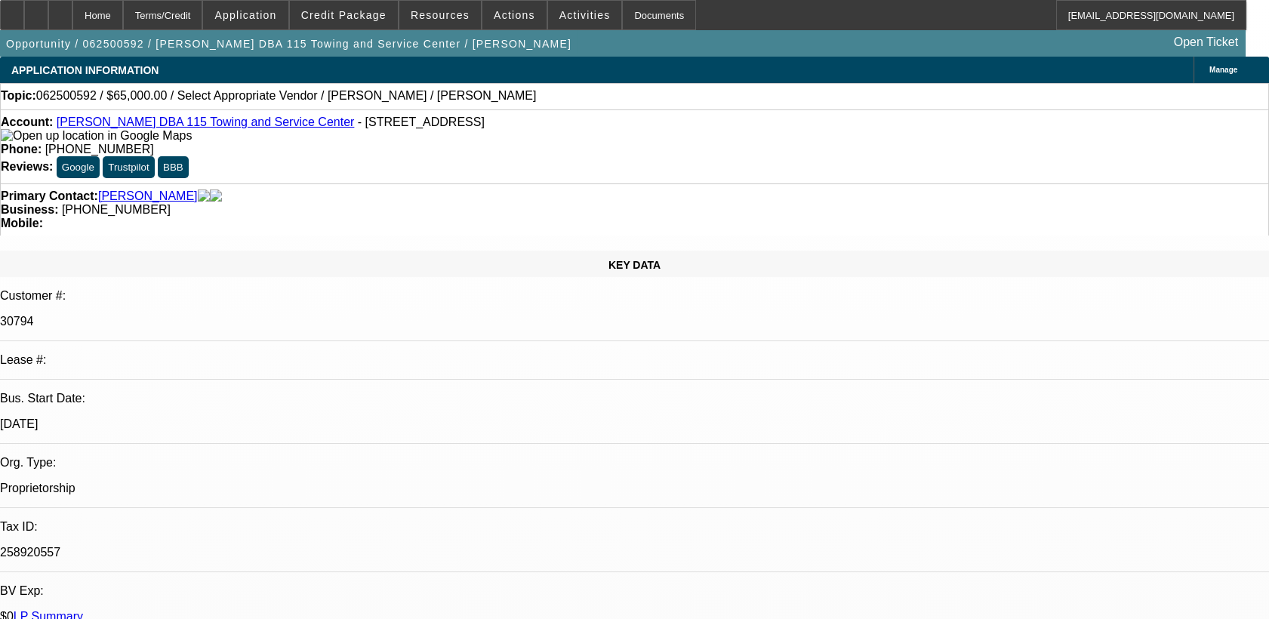
select select "4"
select select "0"
select select "2"
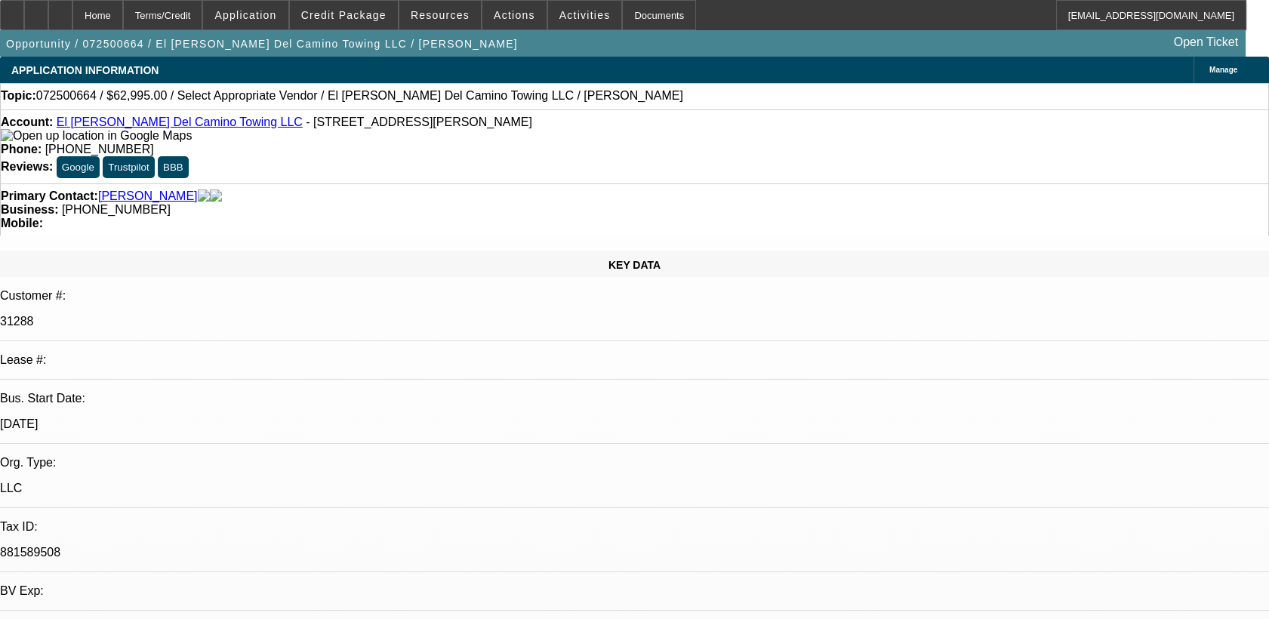
select select "0.1"
select select "4"
click at [276, 10] on span "Application" at bounding box center [245, 15] width 62 height 12
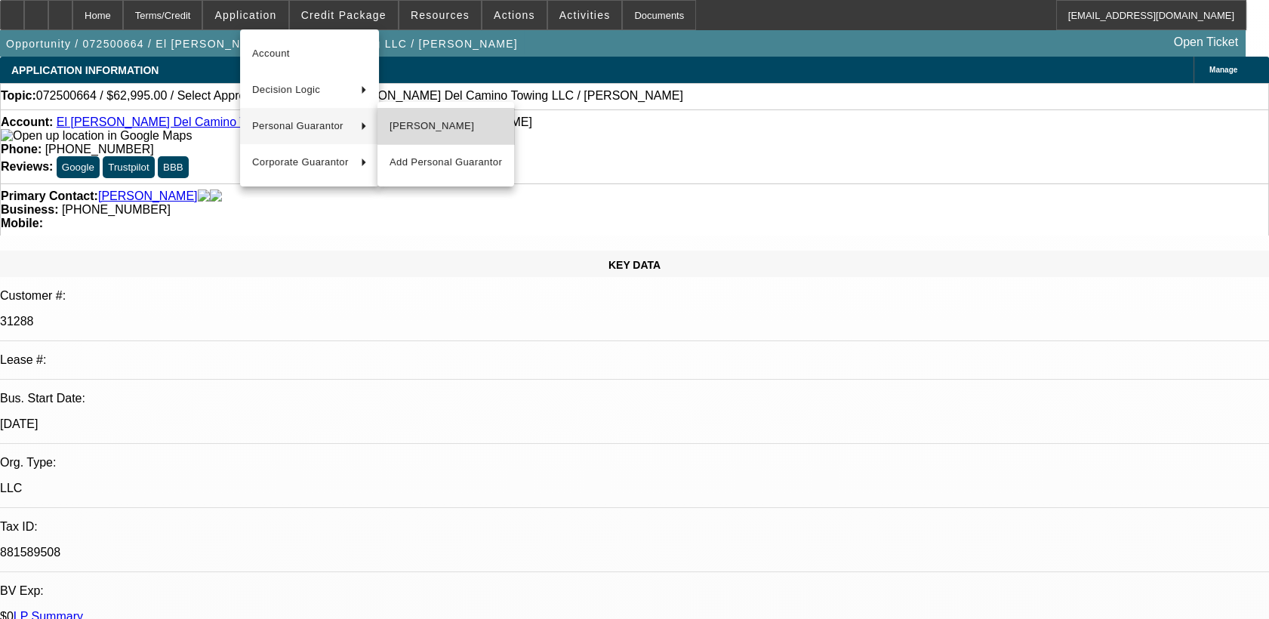
click at [448, 140] on button "[PERSON_NAME]" at bounding box center [446, 126] width 137 height 36
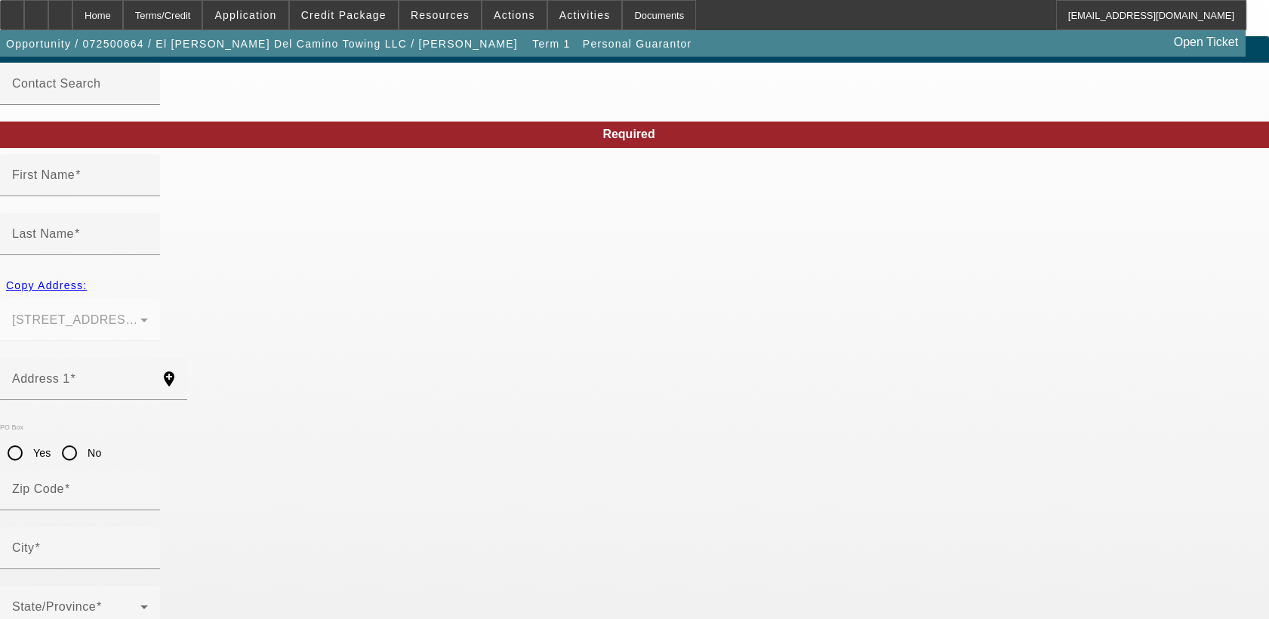
type input "[PERSON_NAME]"
type input "[STREET_ADDRESS][PERSON_NAME]"
radio input "true"
type input "46235"
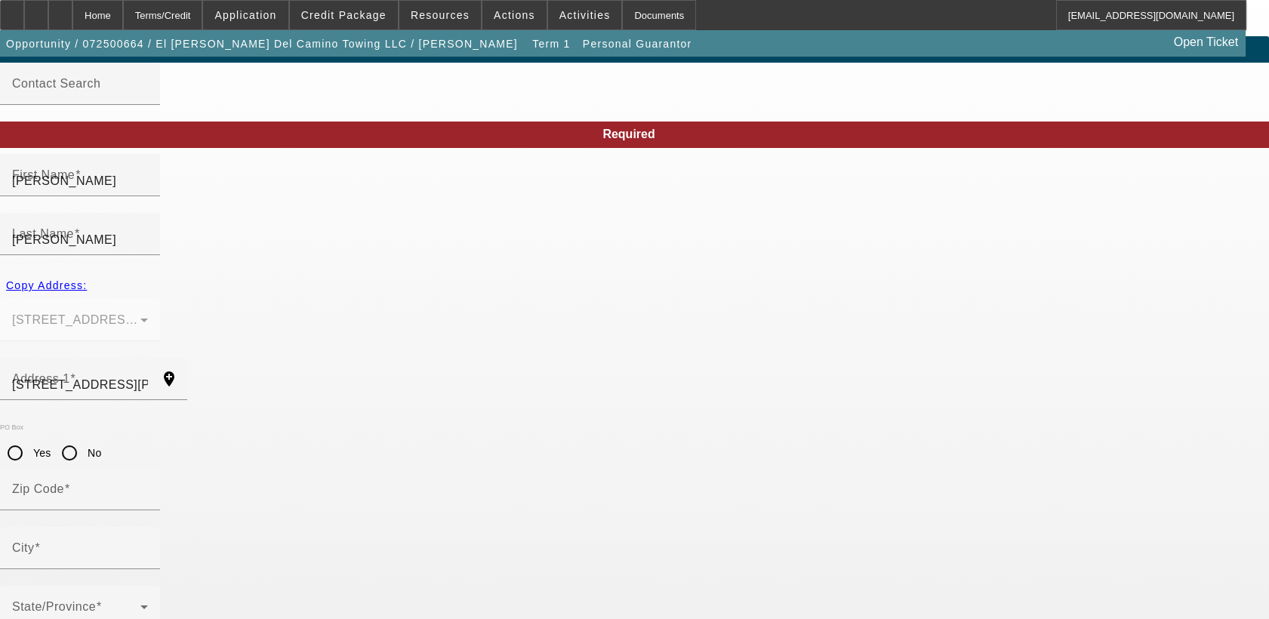
type input "[GEOGRAPHIC_DATA]"
type input "[PHONE_NUMBER]"
type input "100"
type input "776-51-6049"
type input "[EMAIL_ADDRESS][DOMAIN_NAME]"
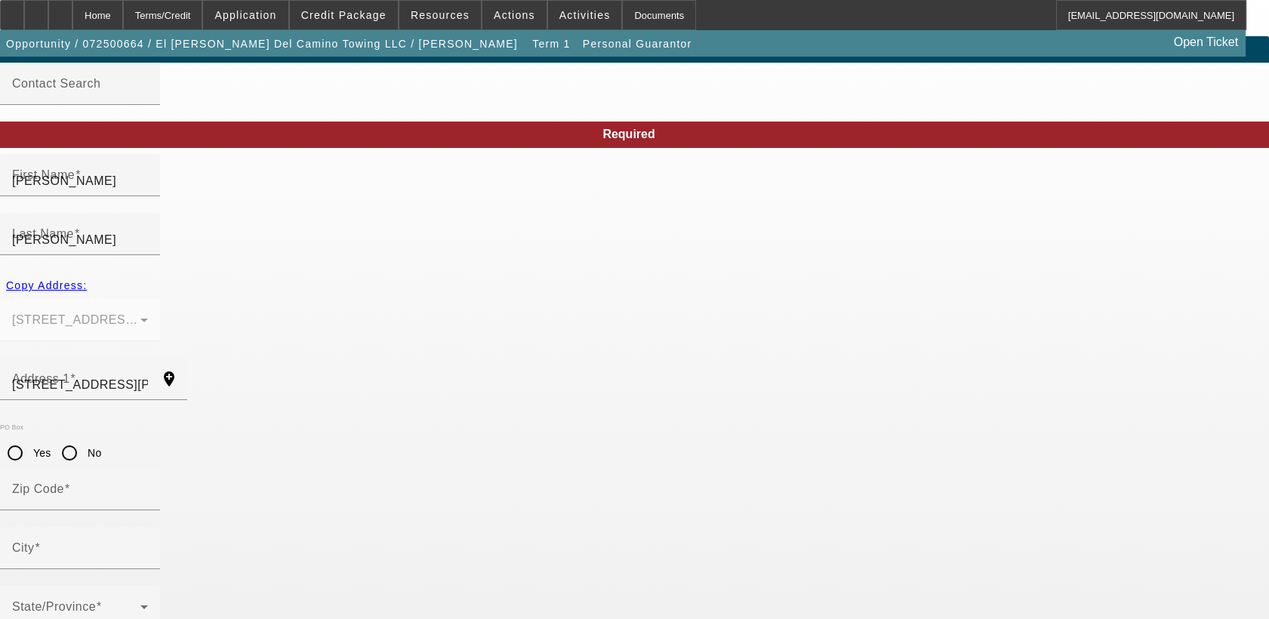
type input "[PERSON_NAME]"
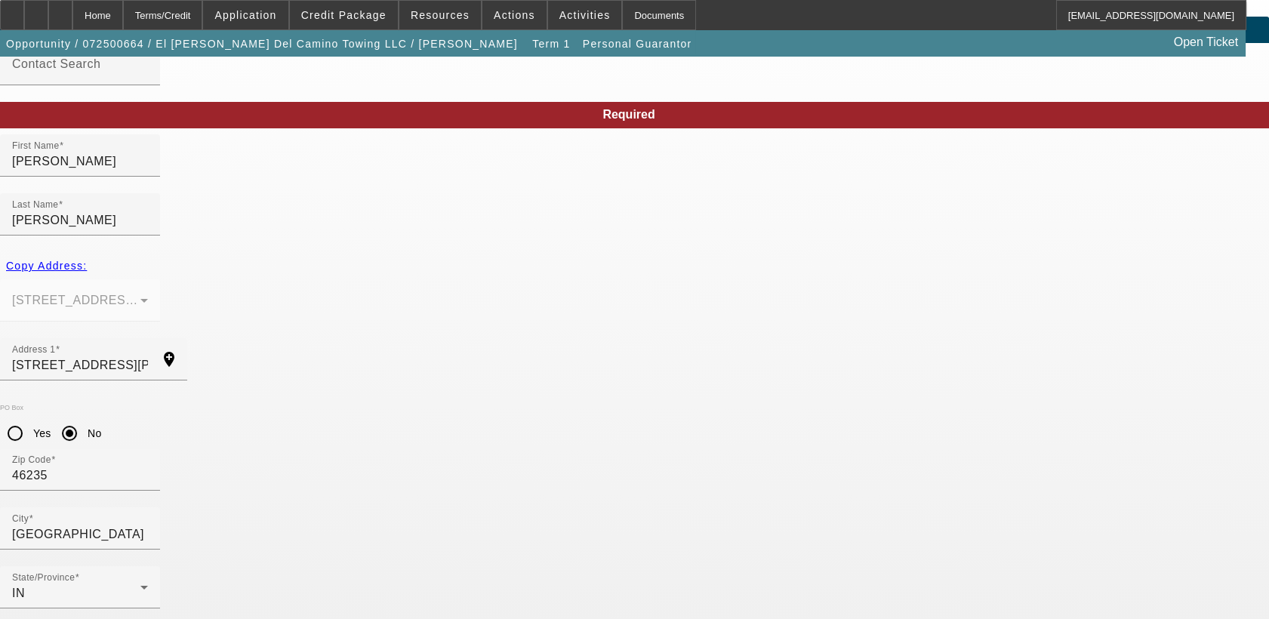
type input "[EMAIL_ADDRESS][DOMAIN_NAME]"
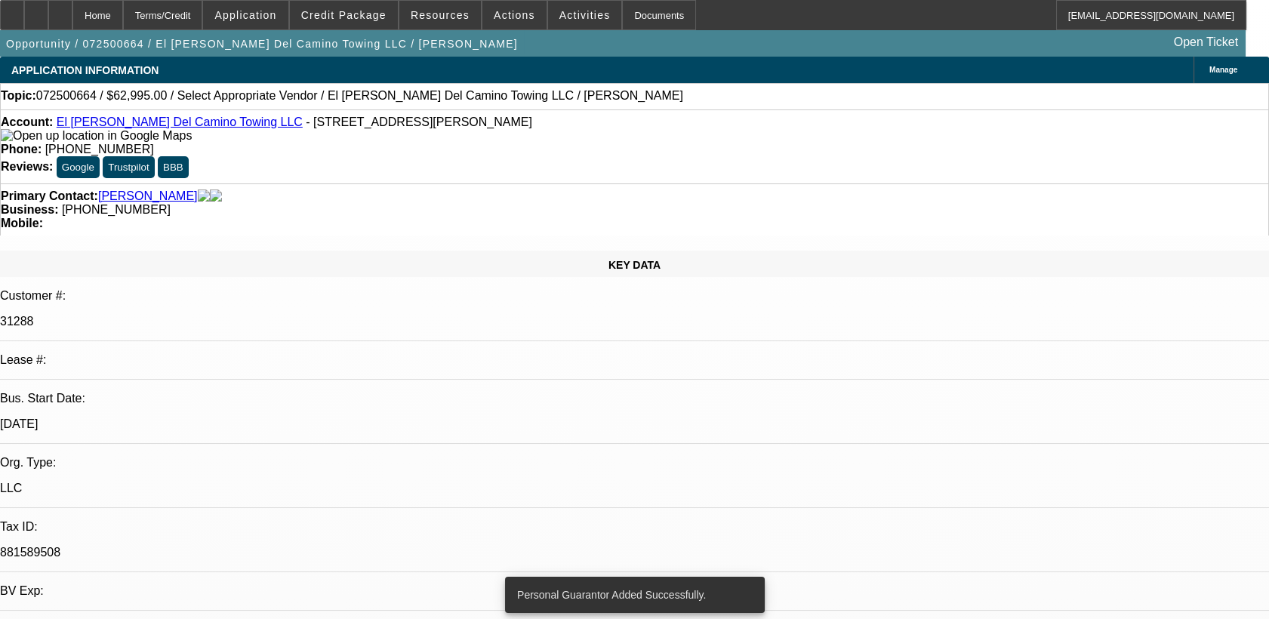
select select "0"
select select "2"
select select "0.1"
select select "4"
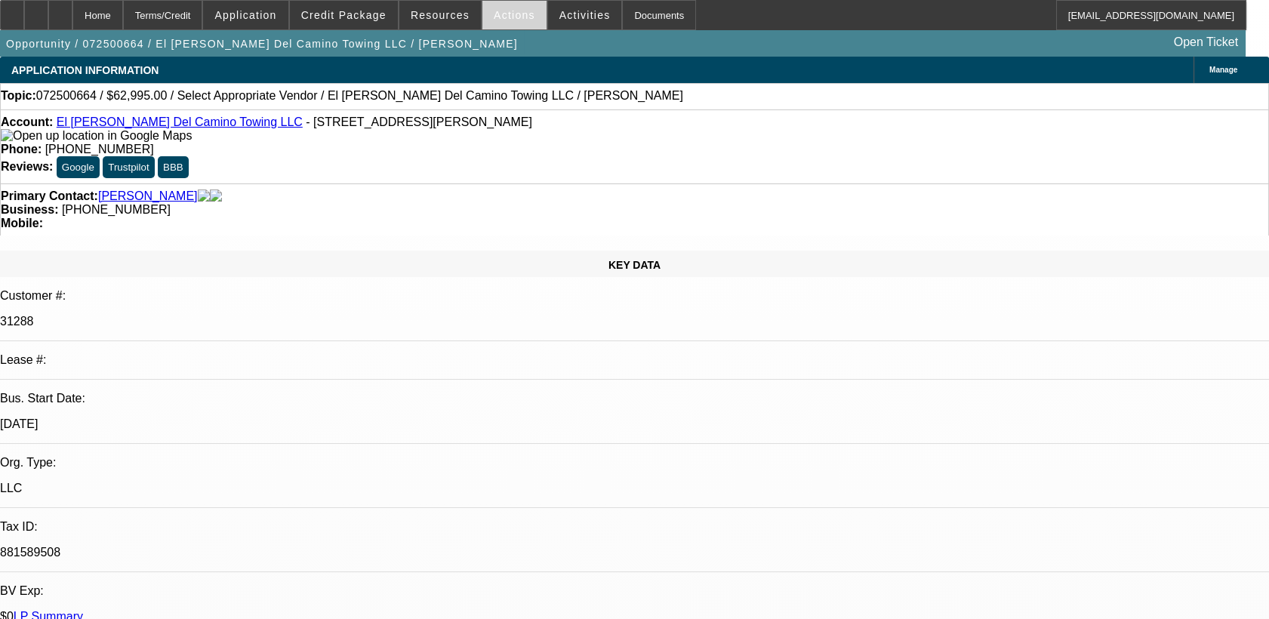
click at [492, 7] on span at bounding box center [515, 15] width 64 height 36
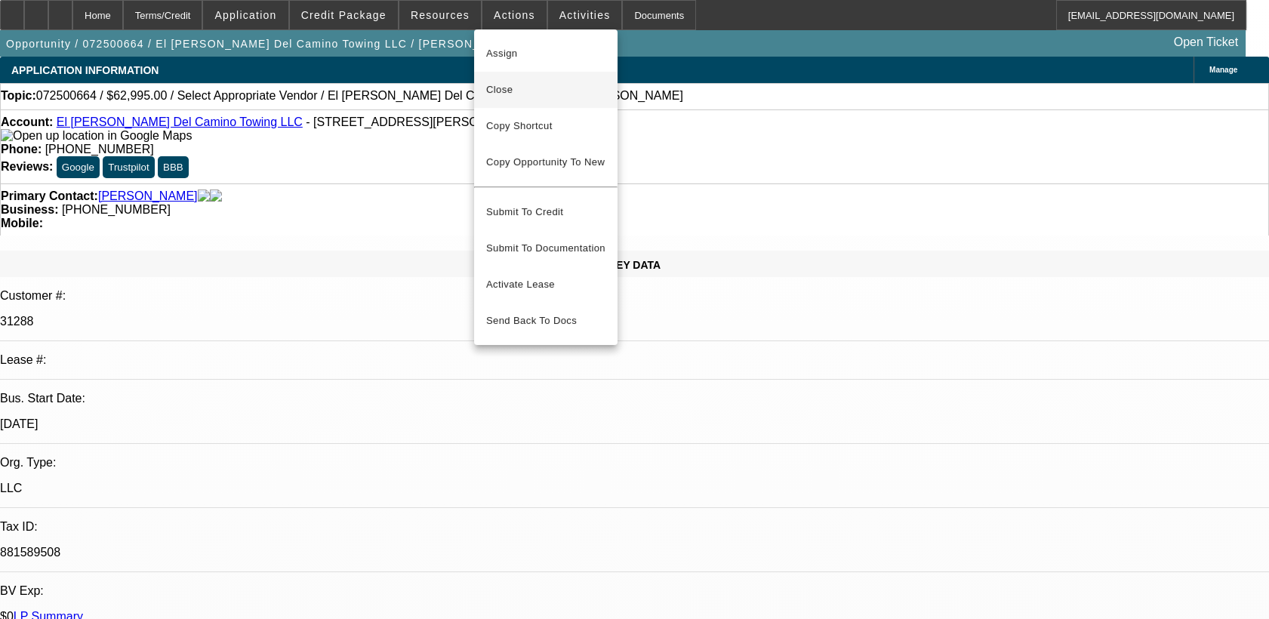
click at [529, 87] on span "Close" at bounding box center [545, 90] width 119 height 18
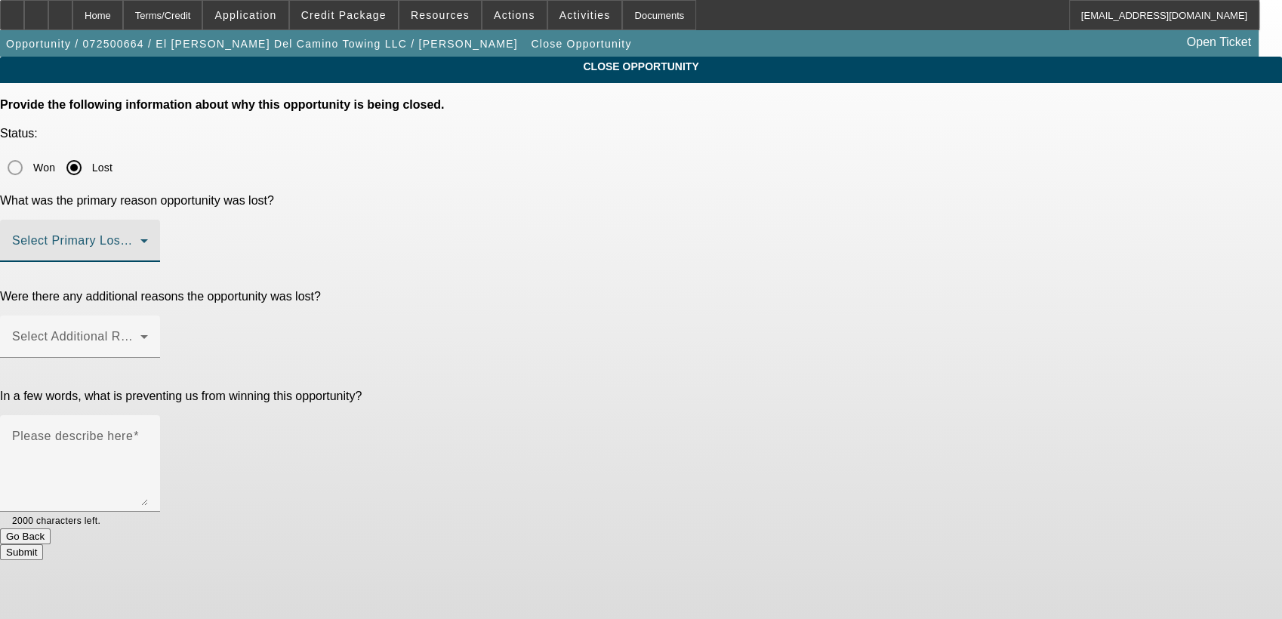
click at [140, 238] on span at bounding box center [76, 247] width 128 height 18
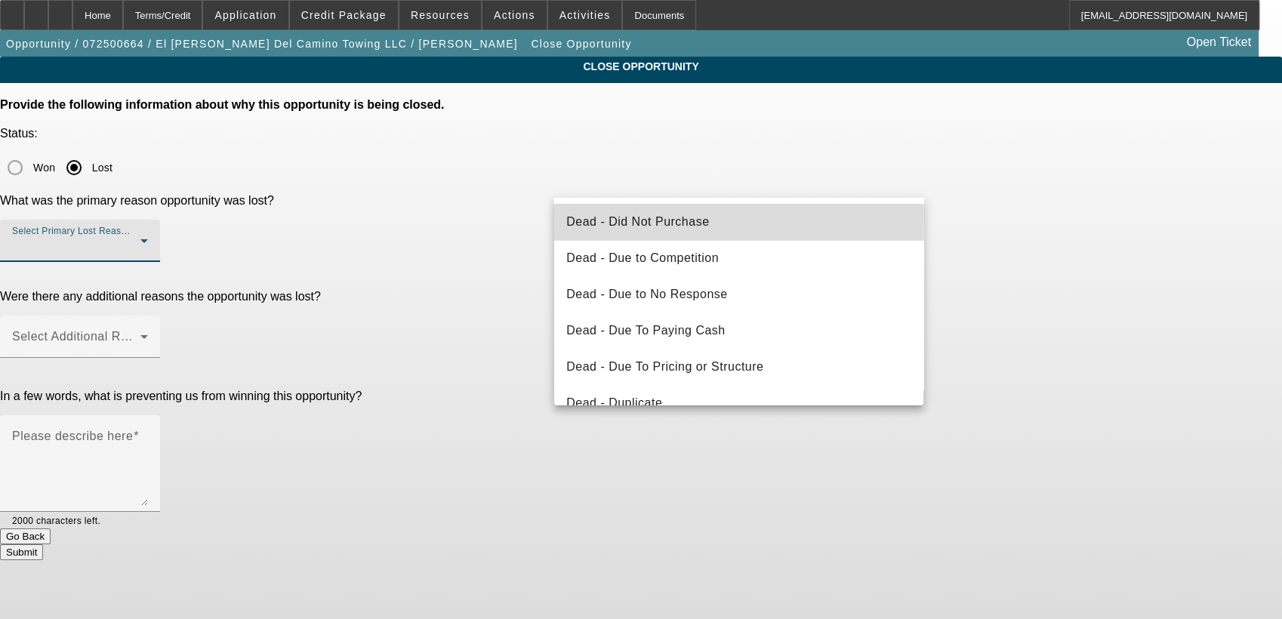
click at [748, 231] on mat-option "Dead - Did Not Purchase" at bounding box center [738, 222] width 369 height 36
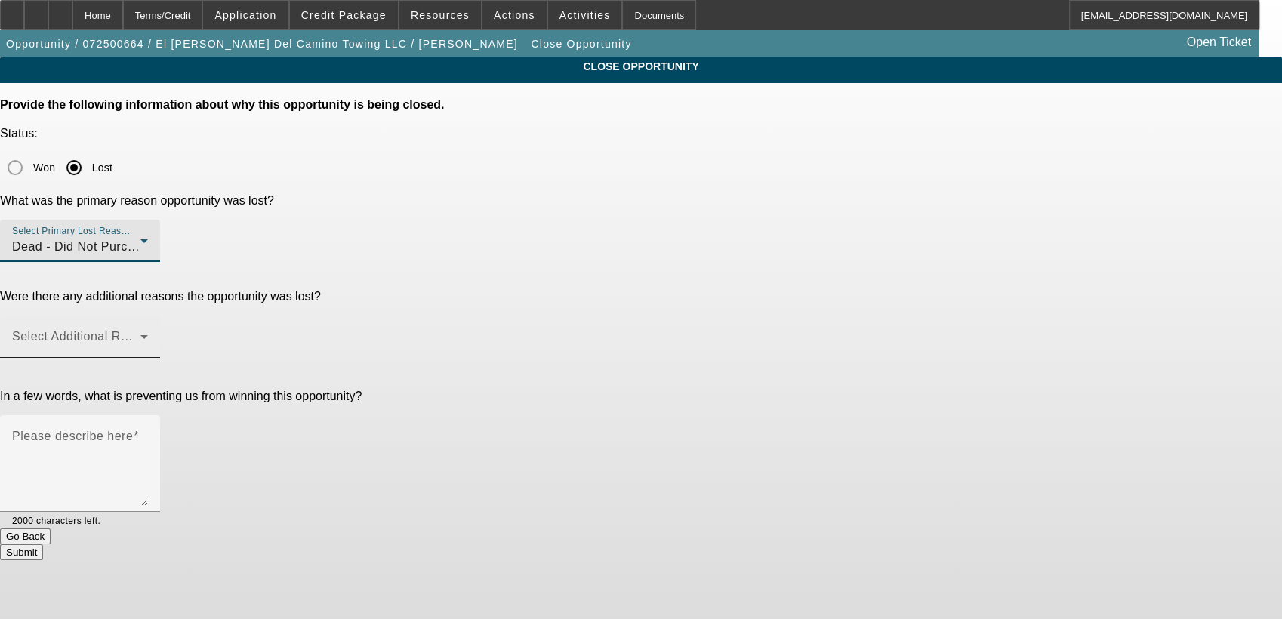
click at [148, 316] on div "Select Additional Reasons" at bounding box center [80, 337] width 136 height 42
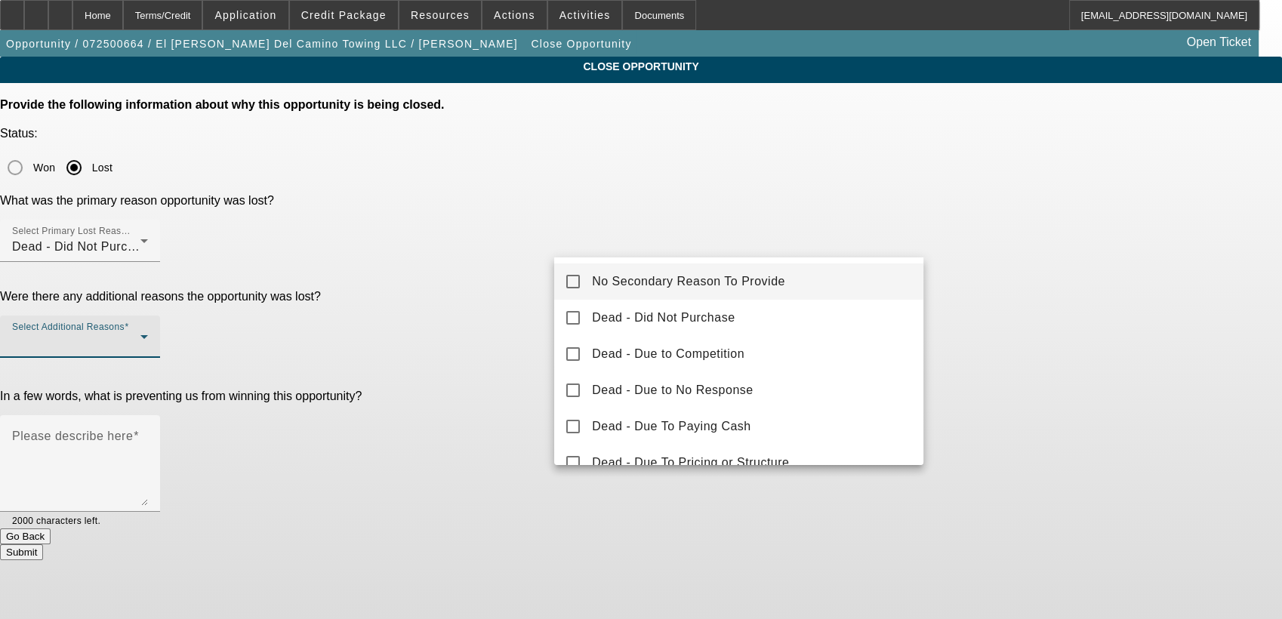
click at [733, 256] on div at bounding box center [641, 309] width 1282 height 619
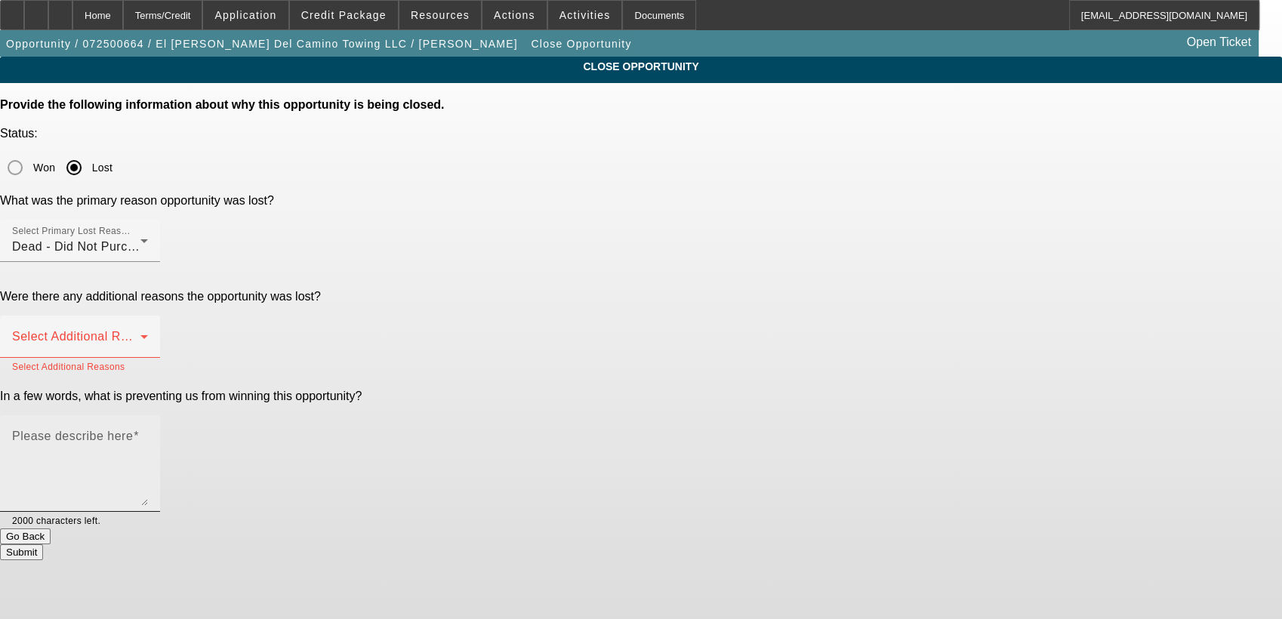
click at [148, 415] on div "Please describe here" at bounding box center [80, 463] width 136 height 97
click at [148, 316] on div "Select Additional Reasons" at bounding box center [80, 337] width 136 height 42
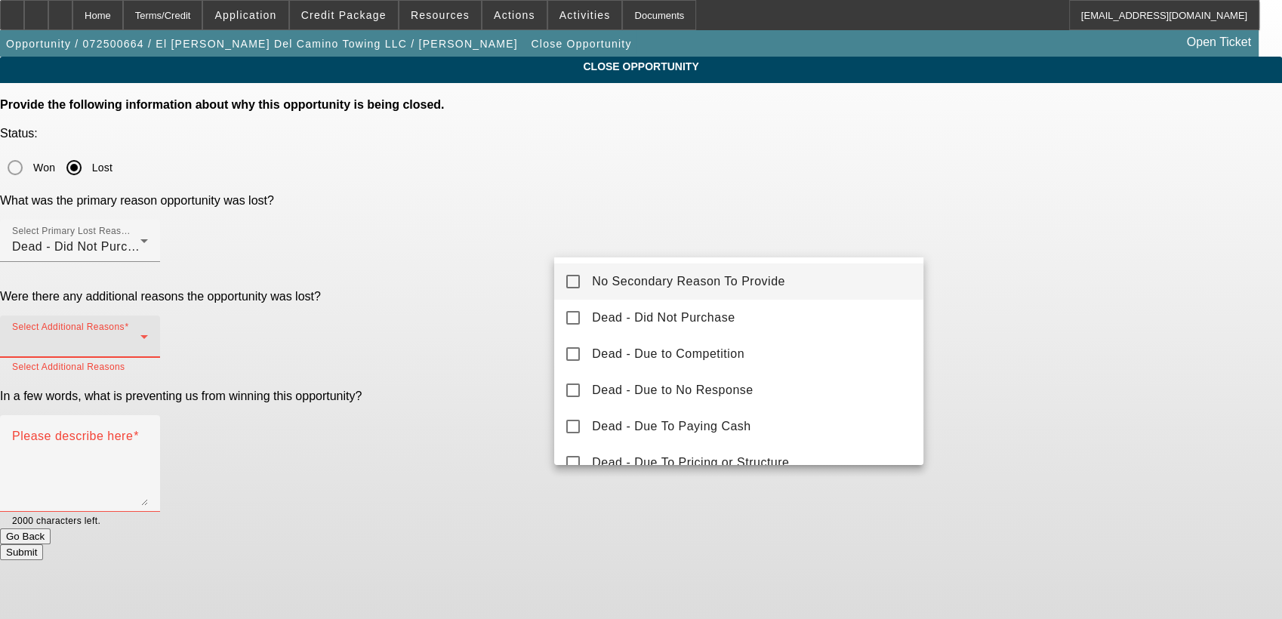
click at [693, 282] on span "No Secondary Reason To Provide" at bounding box center [688, 282] width 193 height 18
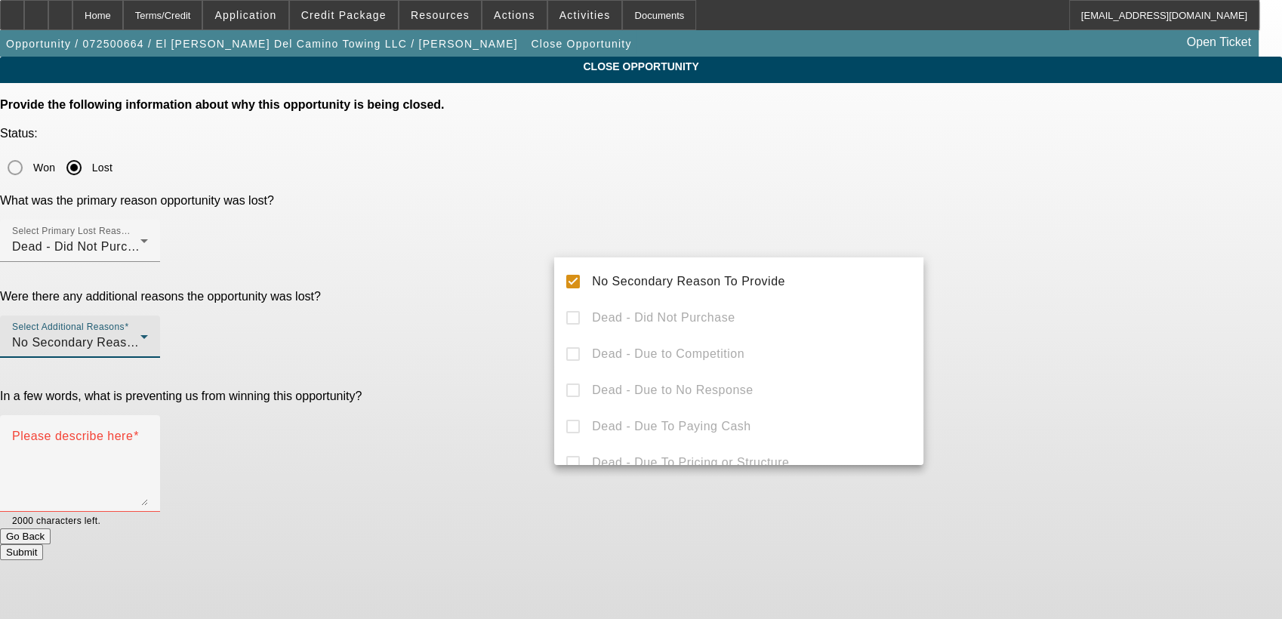
click at [1074, 307] on div at bounding box center [641, 309] width 1282 height 619
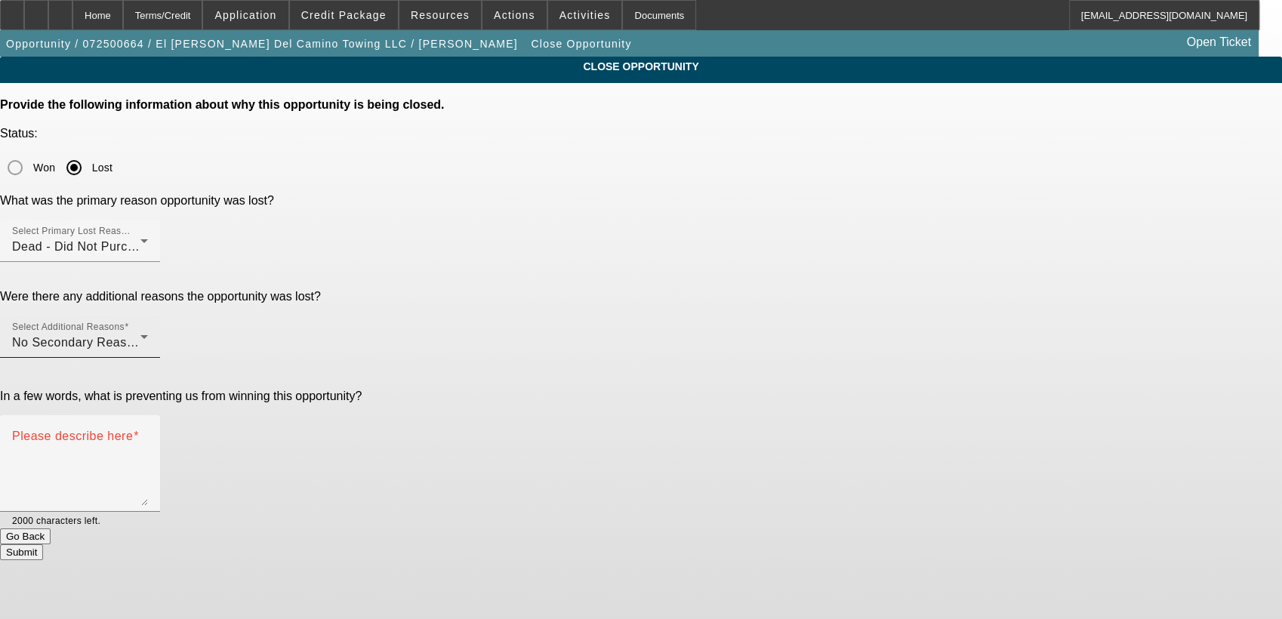
click at [140, 334] on div "No Secondary Reason To Provide" at bounding box center [76, 343] width 128 height 18
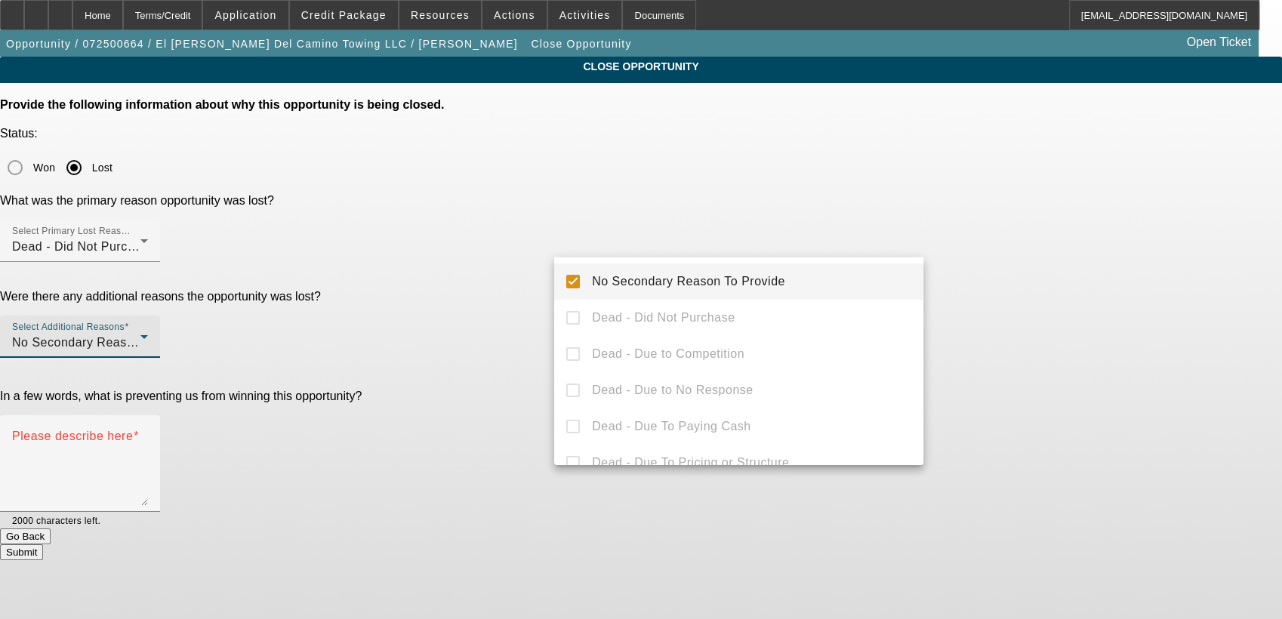
click at [563, 282] on mat-option "No Secondary Reason To Provide" at bounding box center [738, 282] width 369 height 36
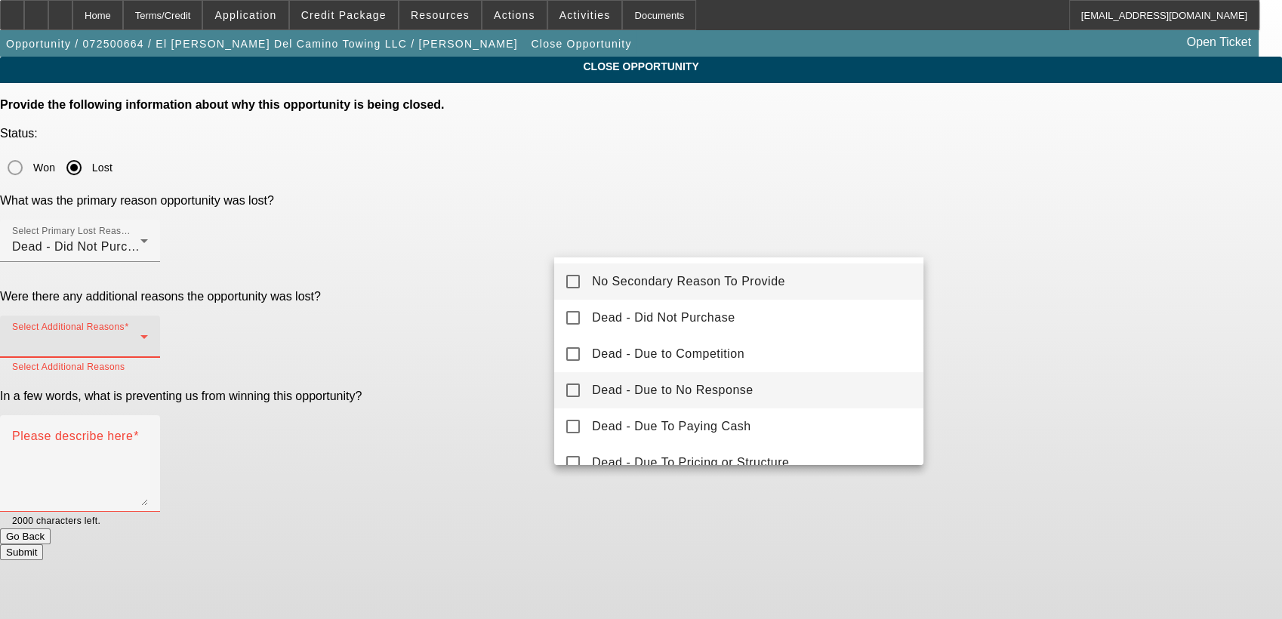
click at [604, 388] on span "Dead - Due to No Response" at bounding box center [673, 390] width 162 height 18
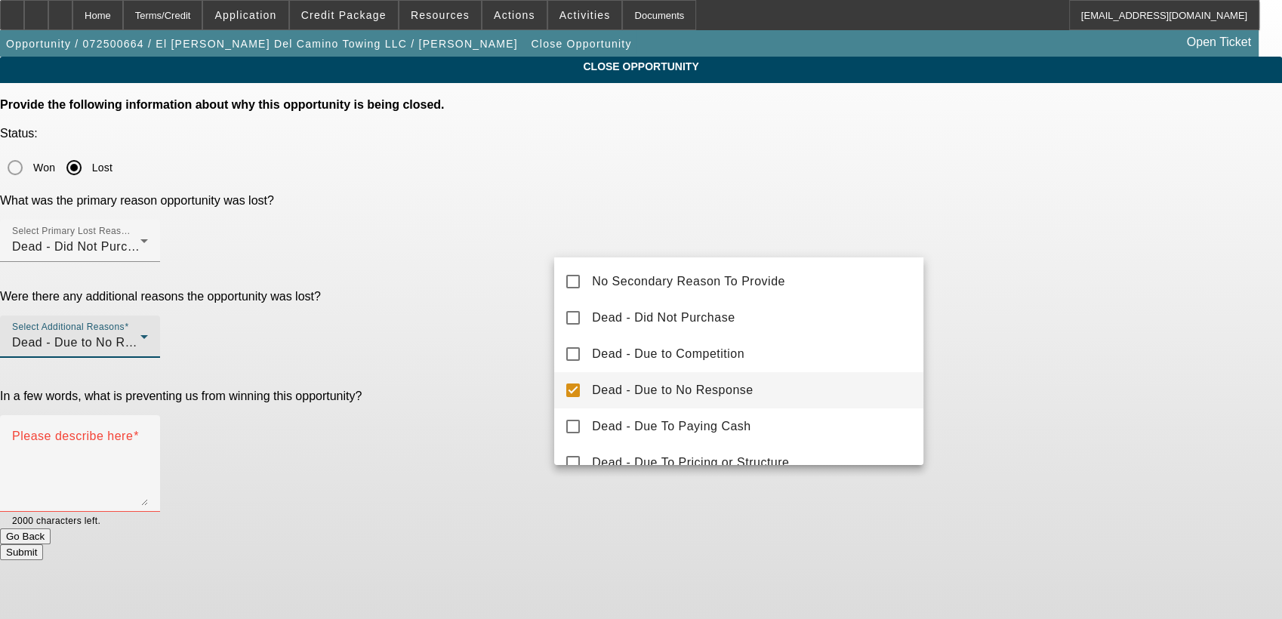
drag, startPoint x: 1073, startPoint y: 245, endPoint x: 972, endPoint y: 248, distance: 101.2
click at [1068, 245] on div at bounding box center [641, 309] width 1282 height 619
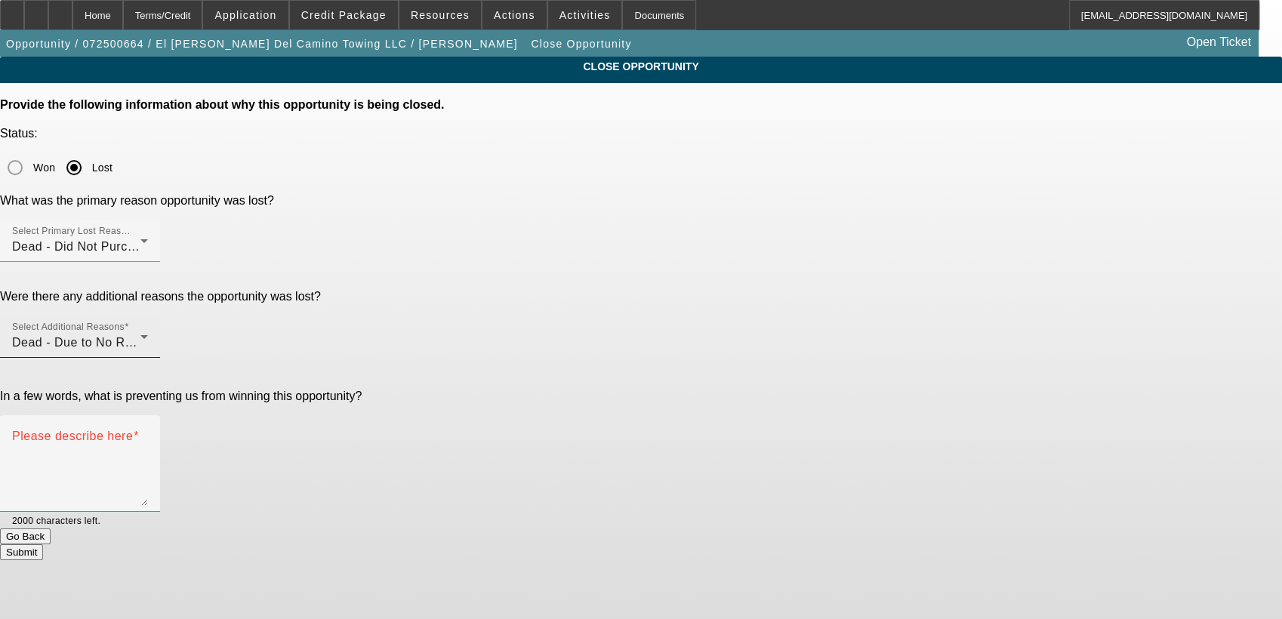
click at [140, 334] on div "Dead - Due to No Response" at bounding box center [76, 343] width 128 height 18
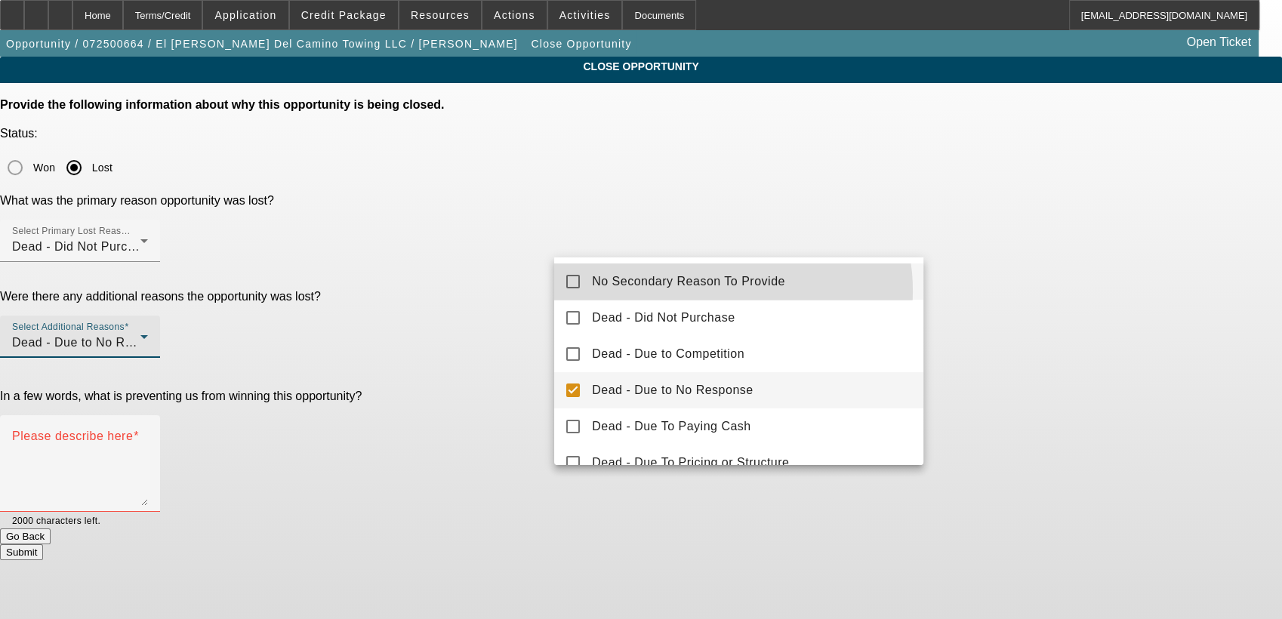
click at [706, 291] on mat-option "No Secondary Reason To Provide" at bounding box center [738, 282] width 369 height 36
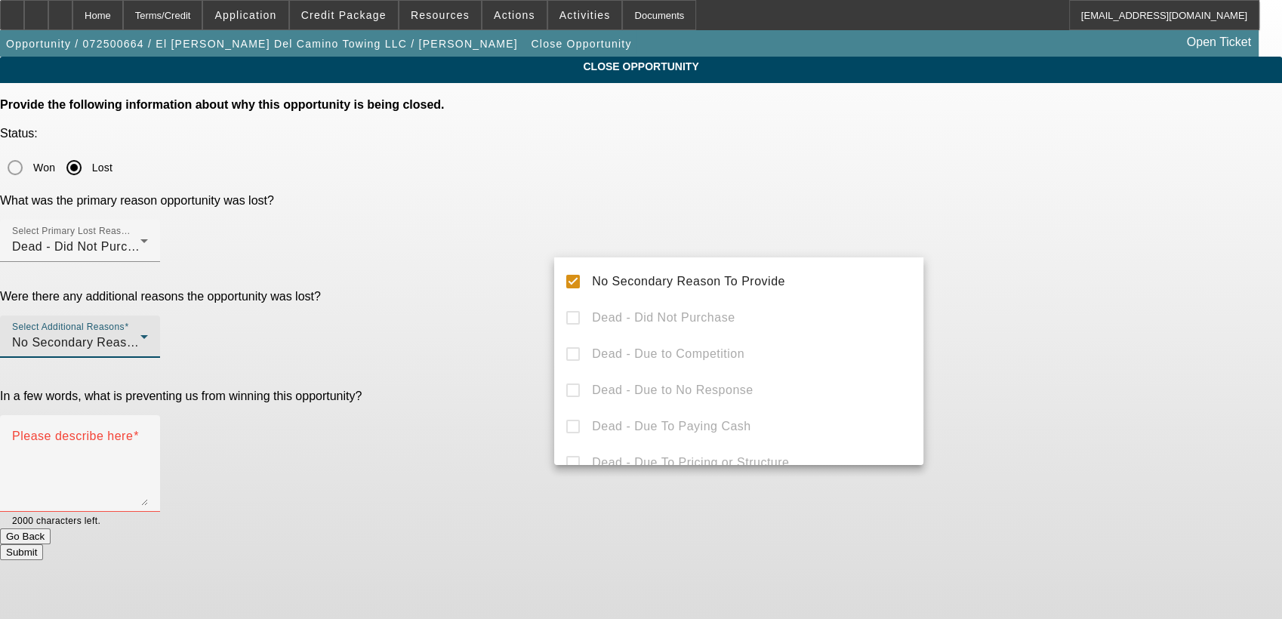
click at [713, 173] on div at bounding box center [641, 309] width 1282 height 619
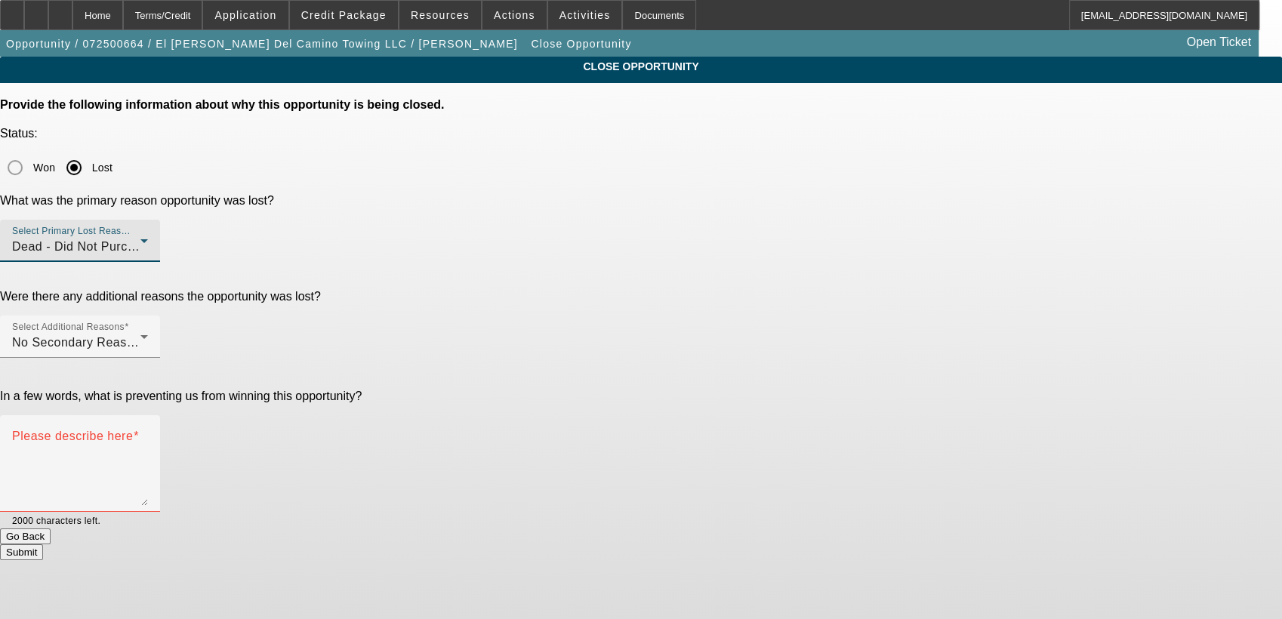
click at [140, 238] on div "Dead - Did Not Purchase" at bounding box center [76, 247] width 128 height 18
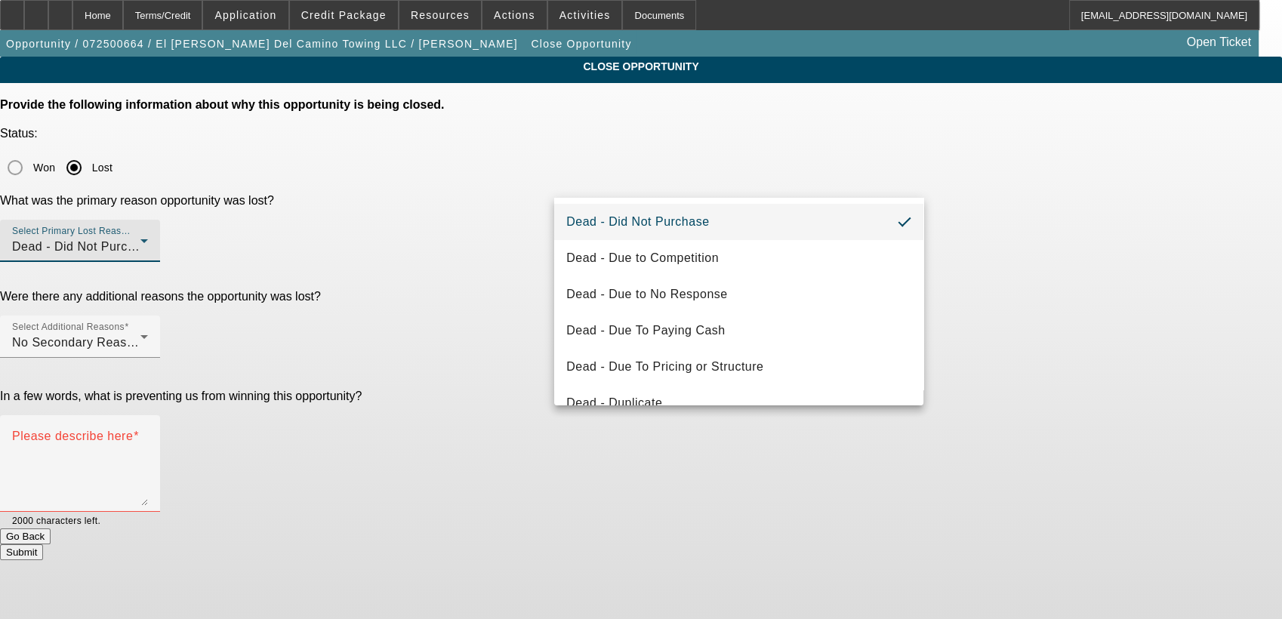
click at [1186, 242] on div at bounding box center [641, 309] width 1282 height 619
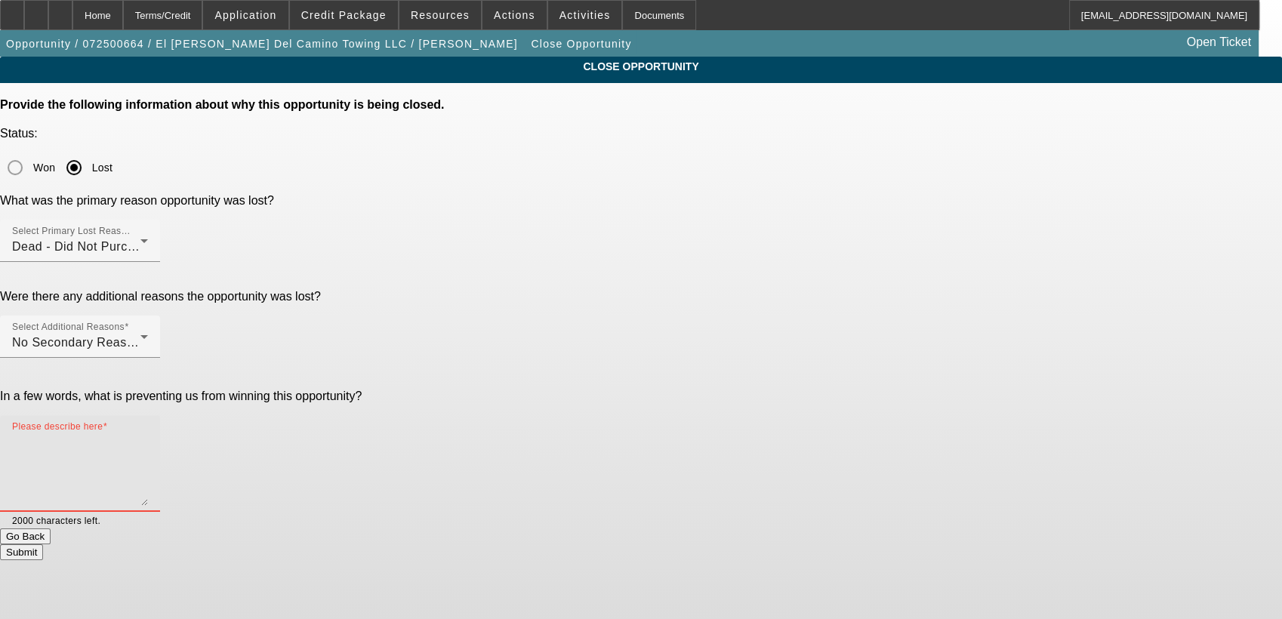
click at [148, 433] on textarea "Please describe here" at bounding box center [80, 469] width 136 height 72
type textarea "He wants to add closer to the end of the year"
click at [43, 544] on button "Submit" at bounding box center [21, 552] width 43 height 16
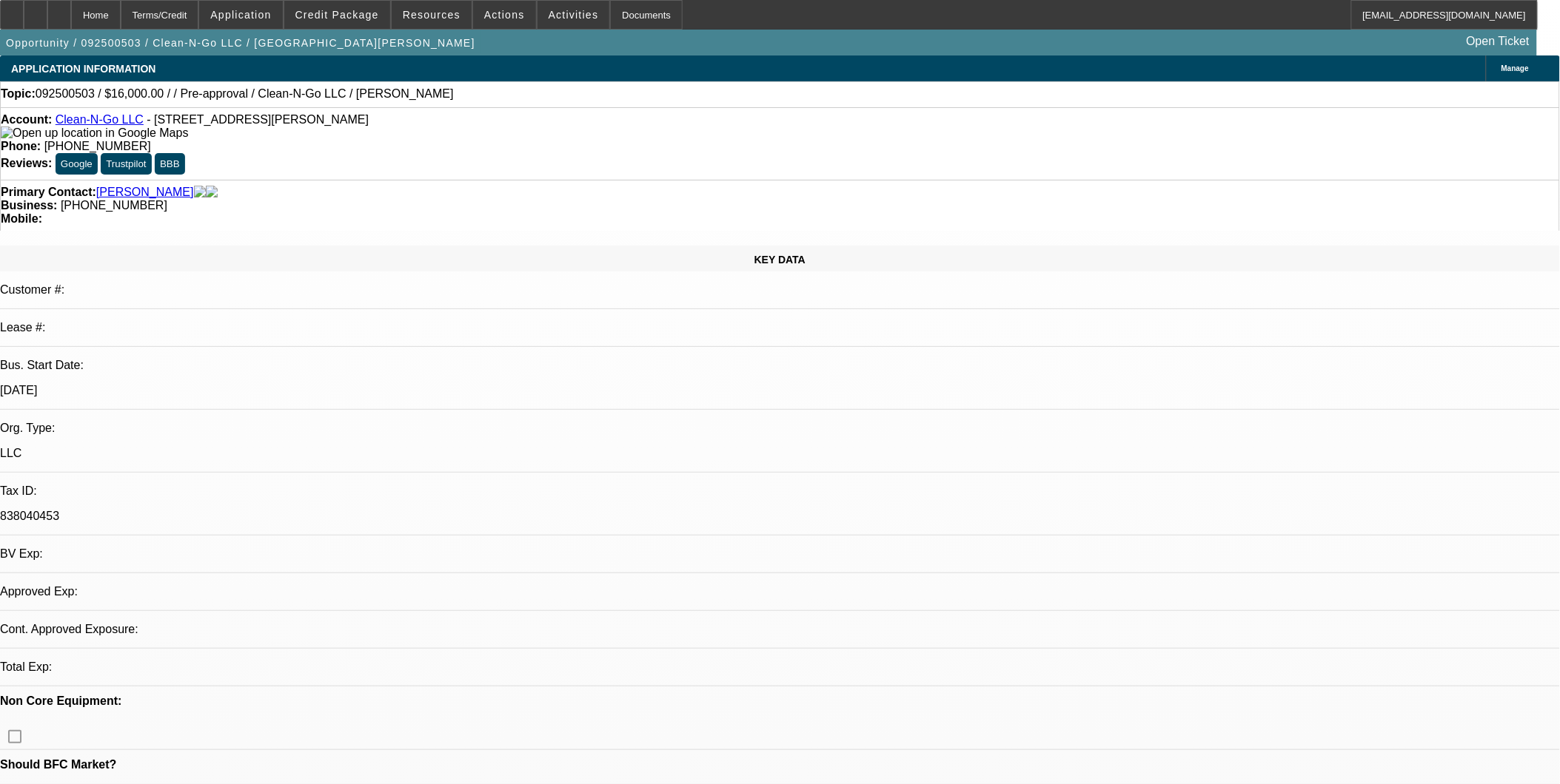
select select "0.2"
select select "2"
select select "0.1"
select select "1"
select select "2"
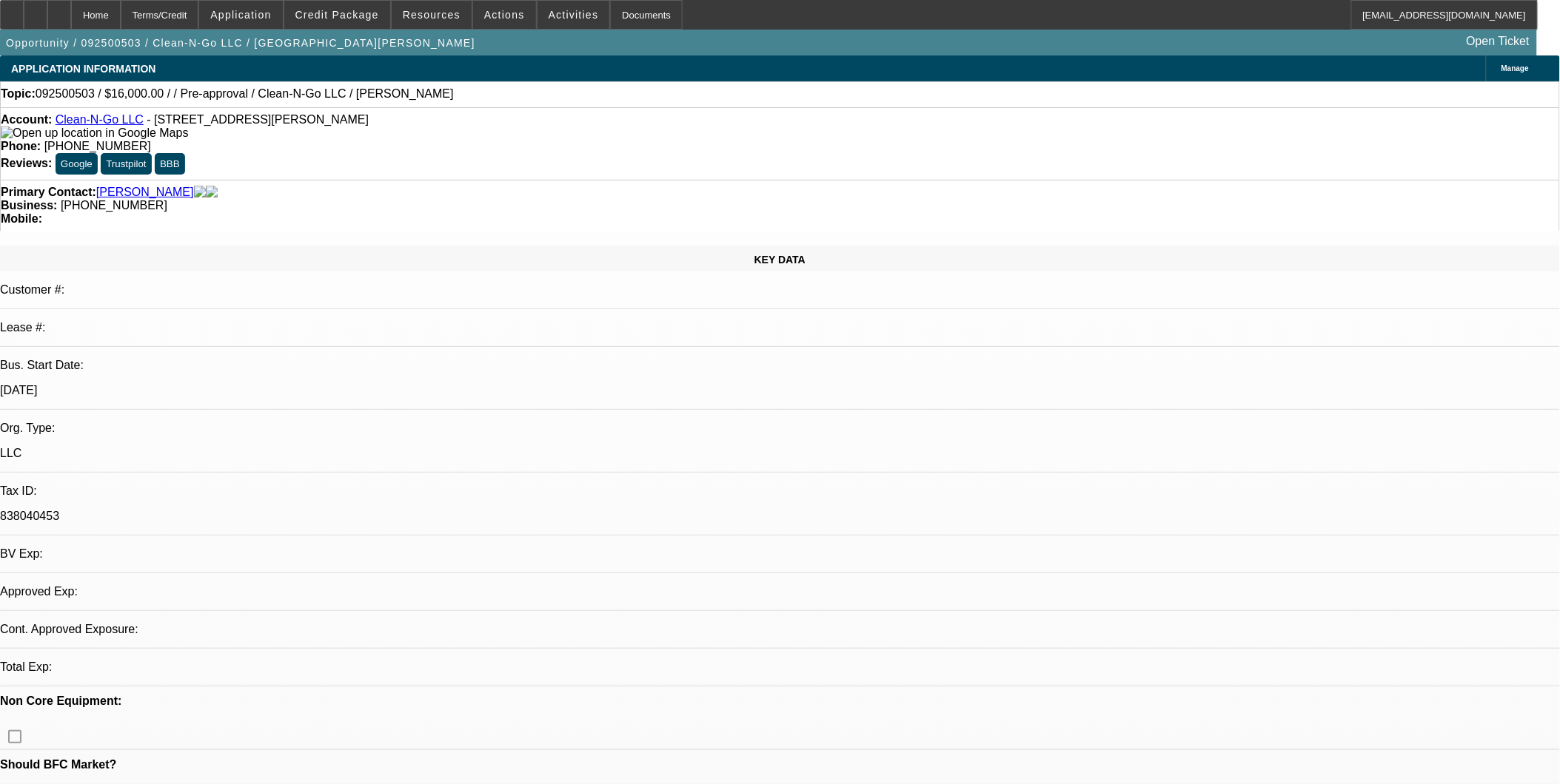
select select "4"
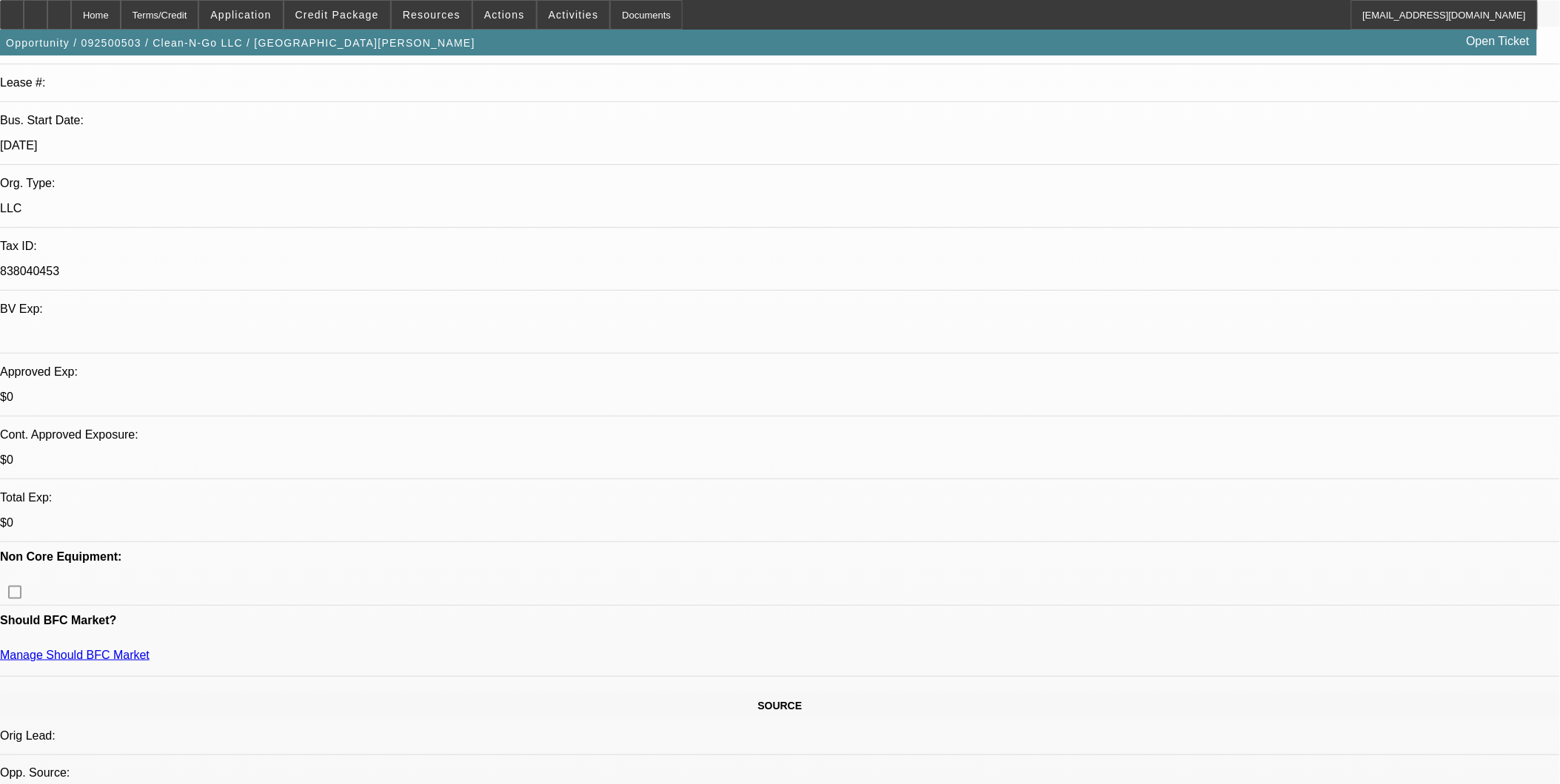
scroll to position [246, 0]
drag, startPoint x: 497, startPoint y: 448, endPoint x: 545, endPoint y: 444, distance: 48.2
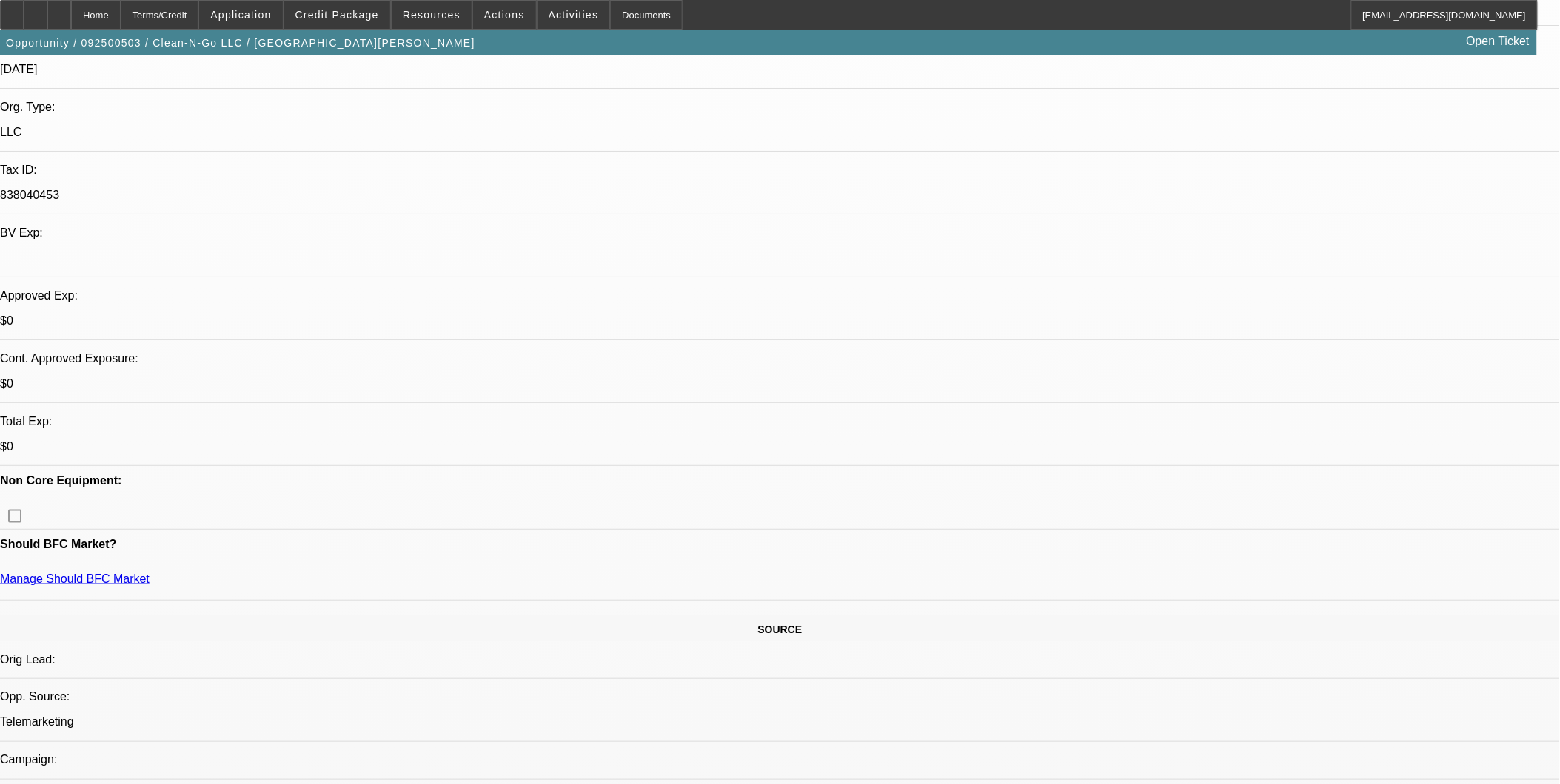
scroll to position [411, 0]
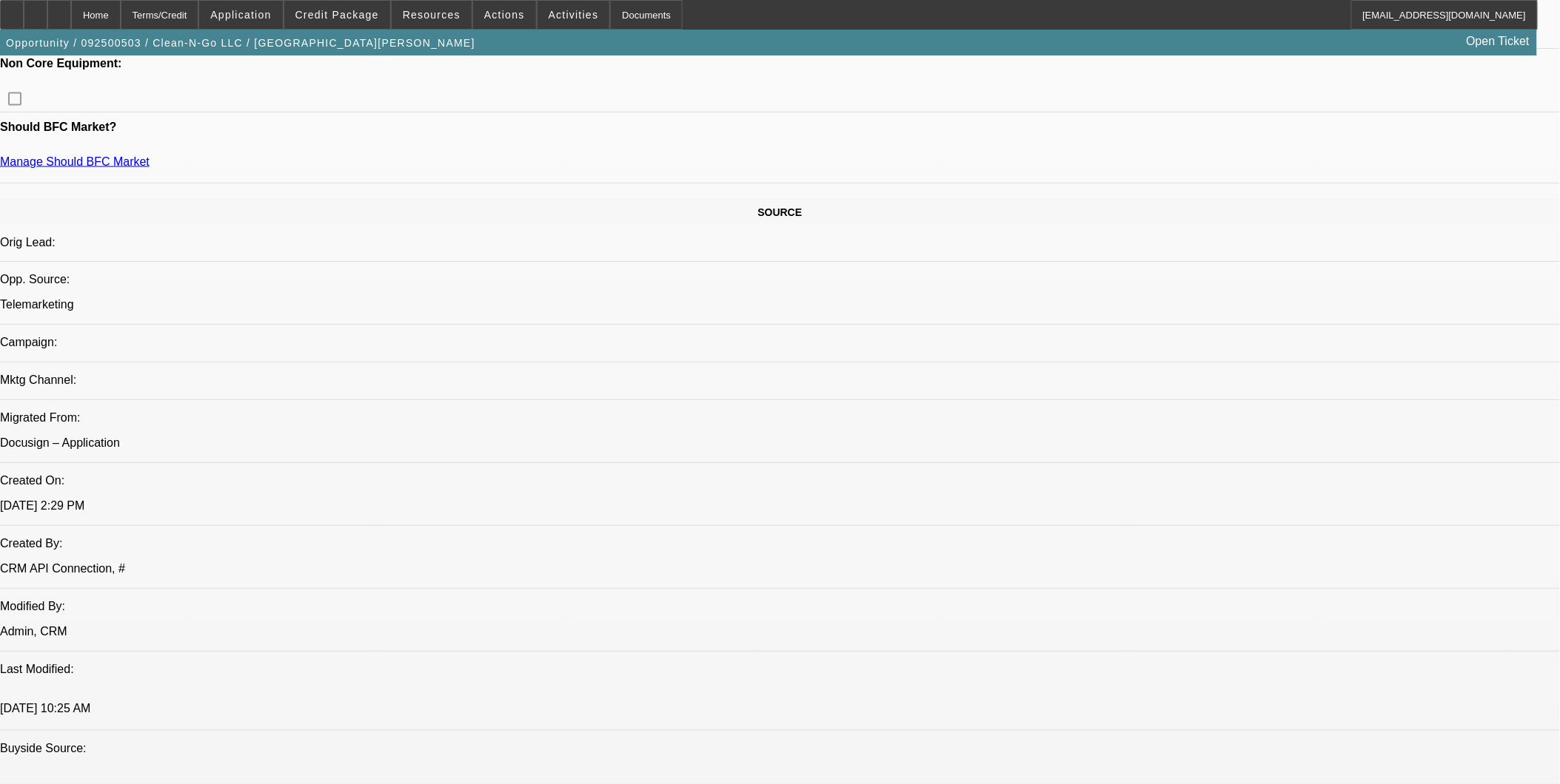
scroll to position [740, 0]
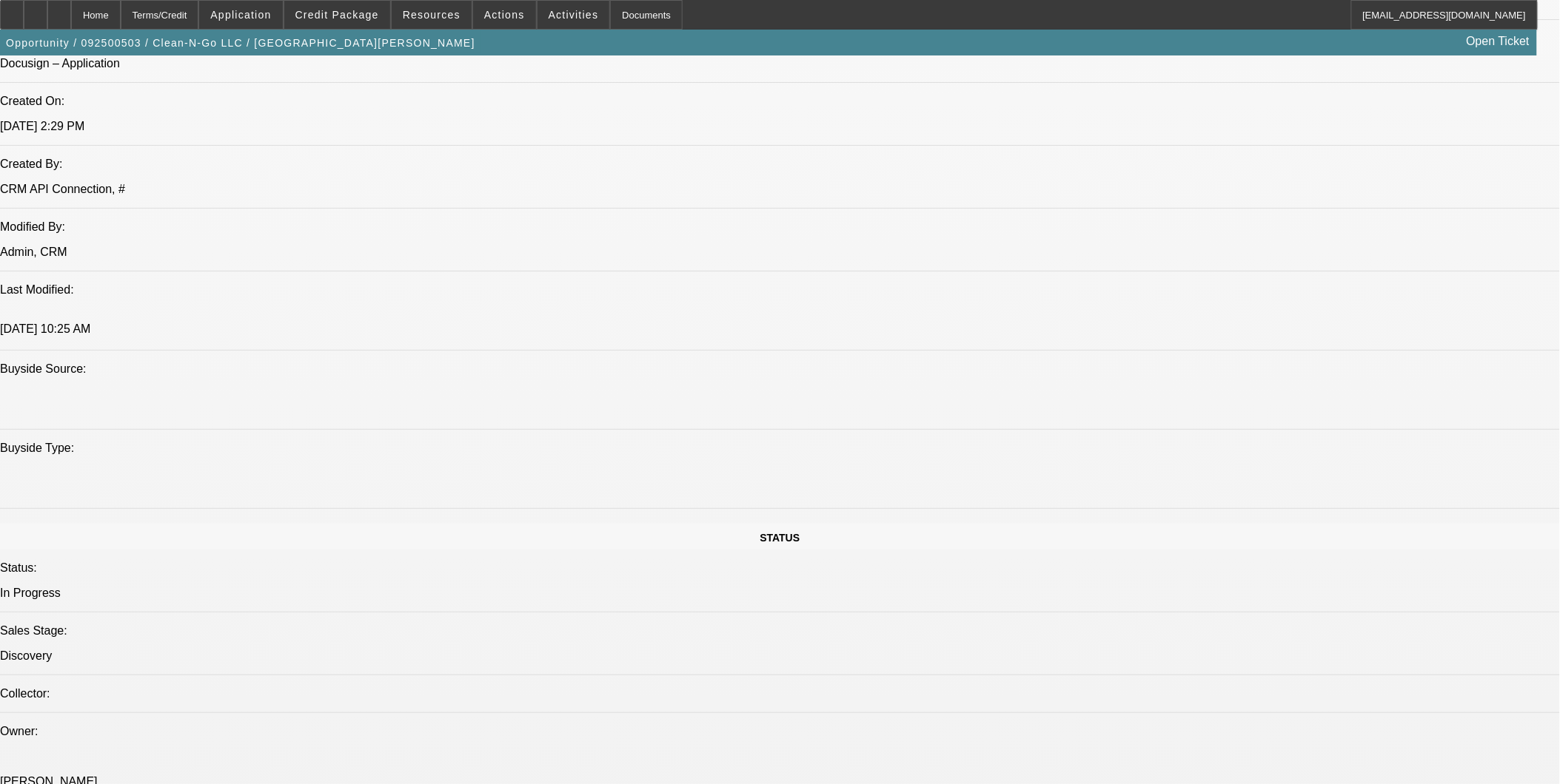
scroll to position [1151, 0]
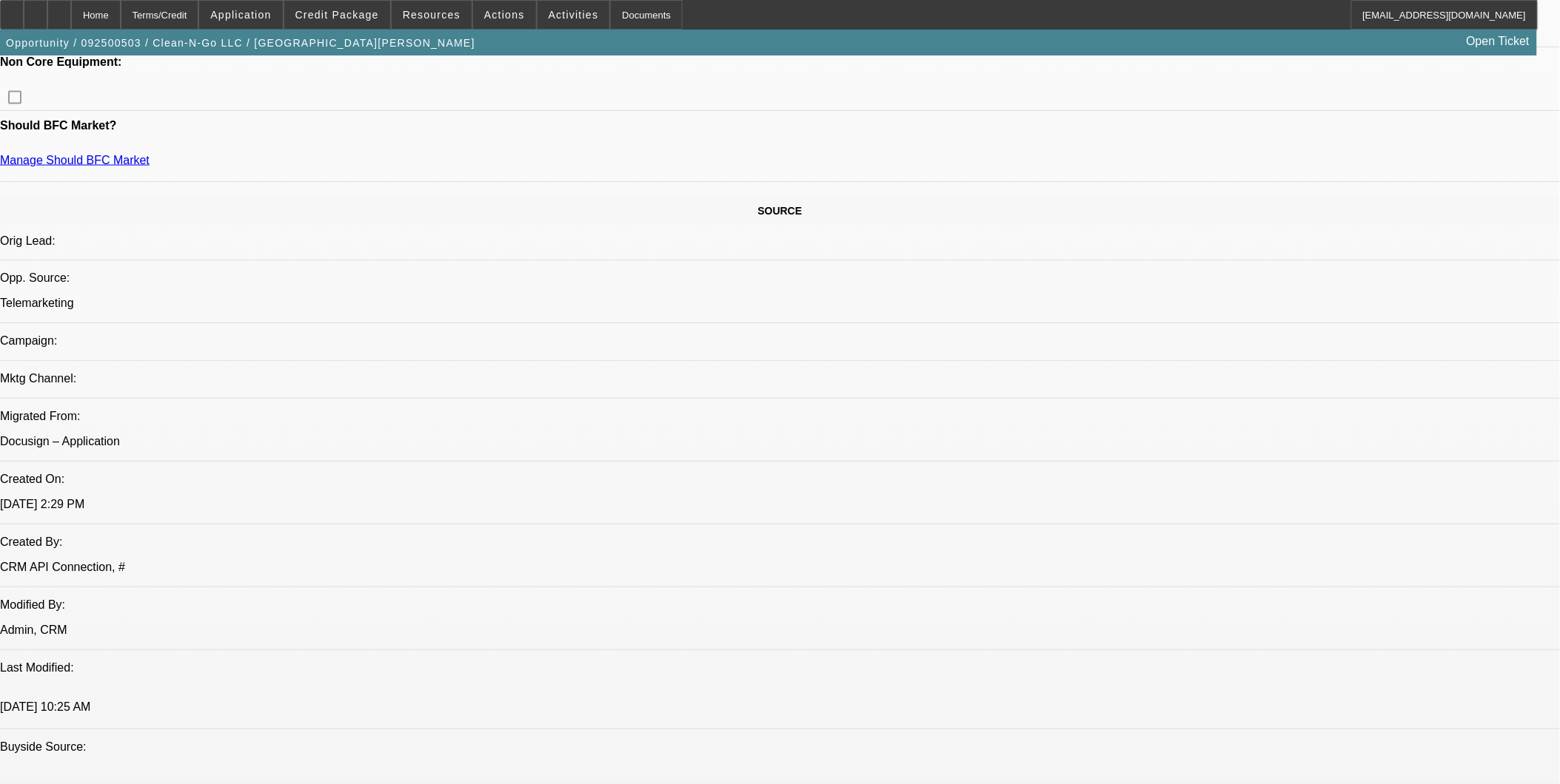
scroll to position [658, 0]
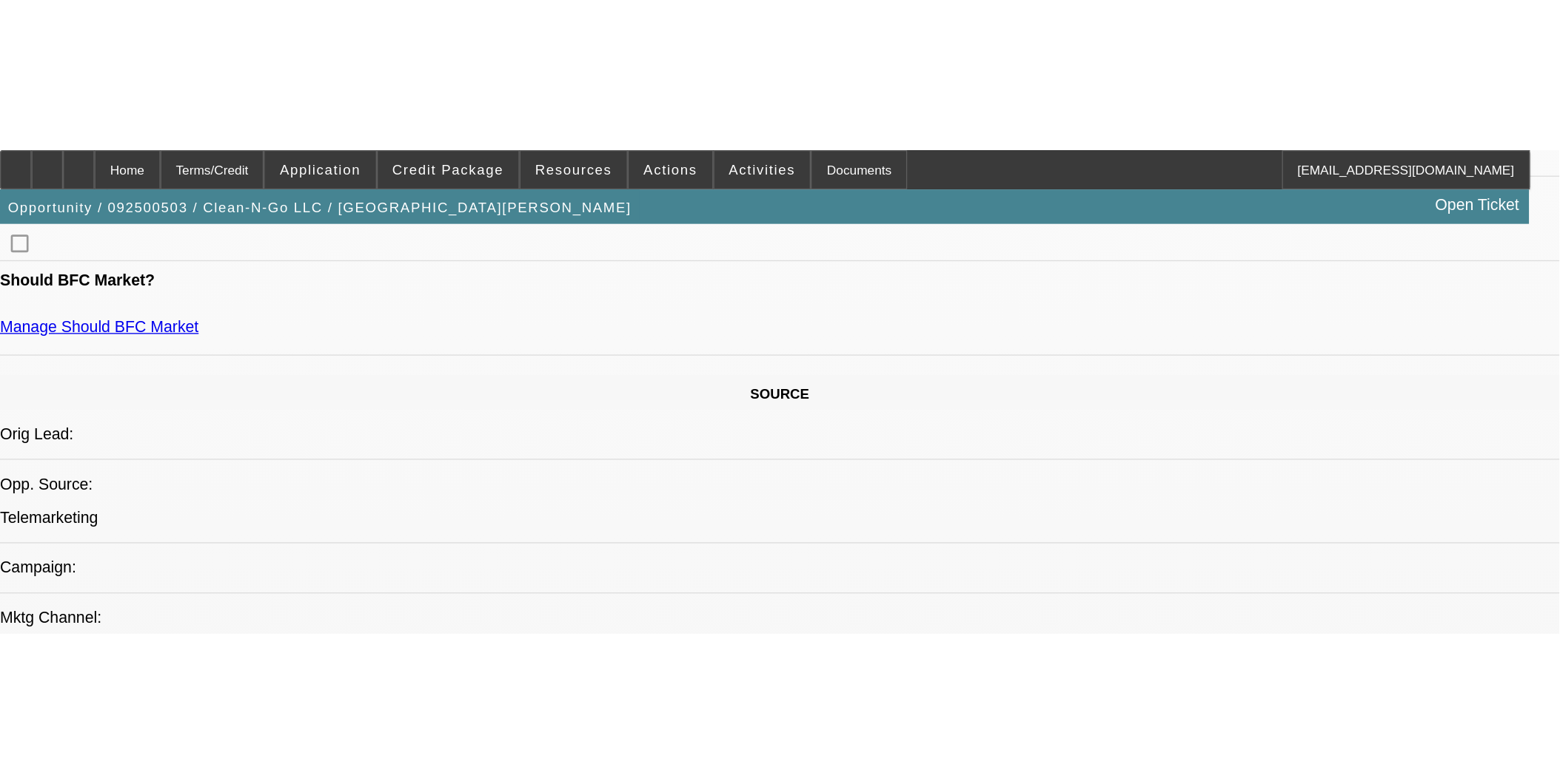
scroll to position [740, 0]
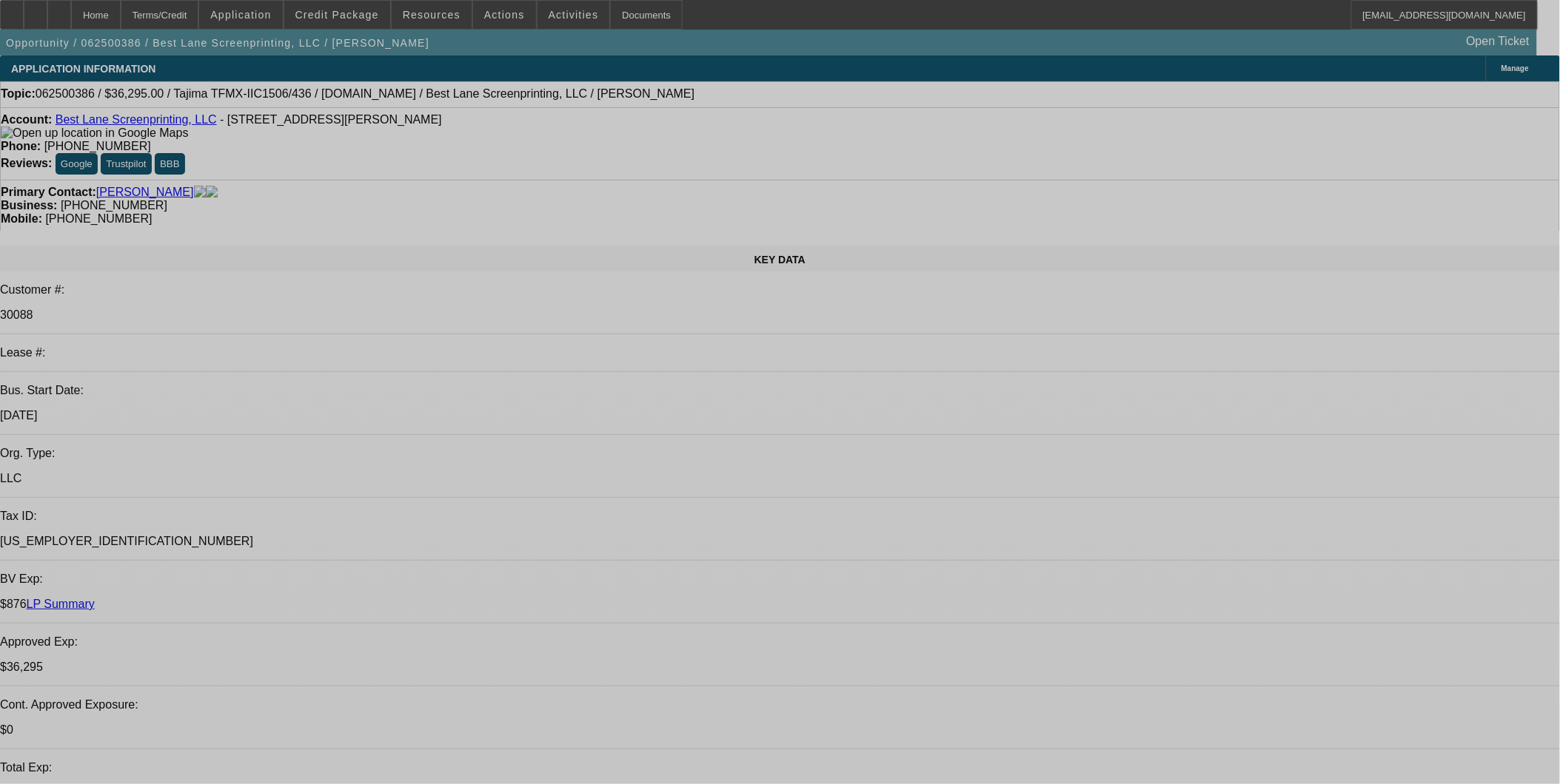
select select "0"
select select "2"
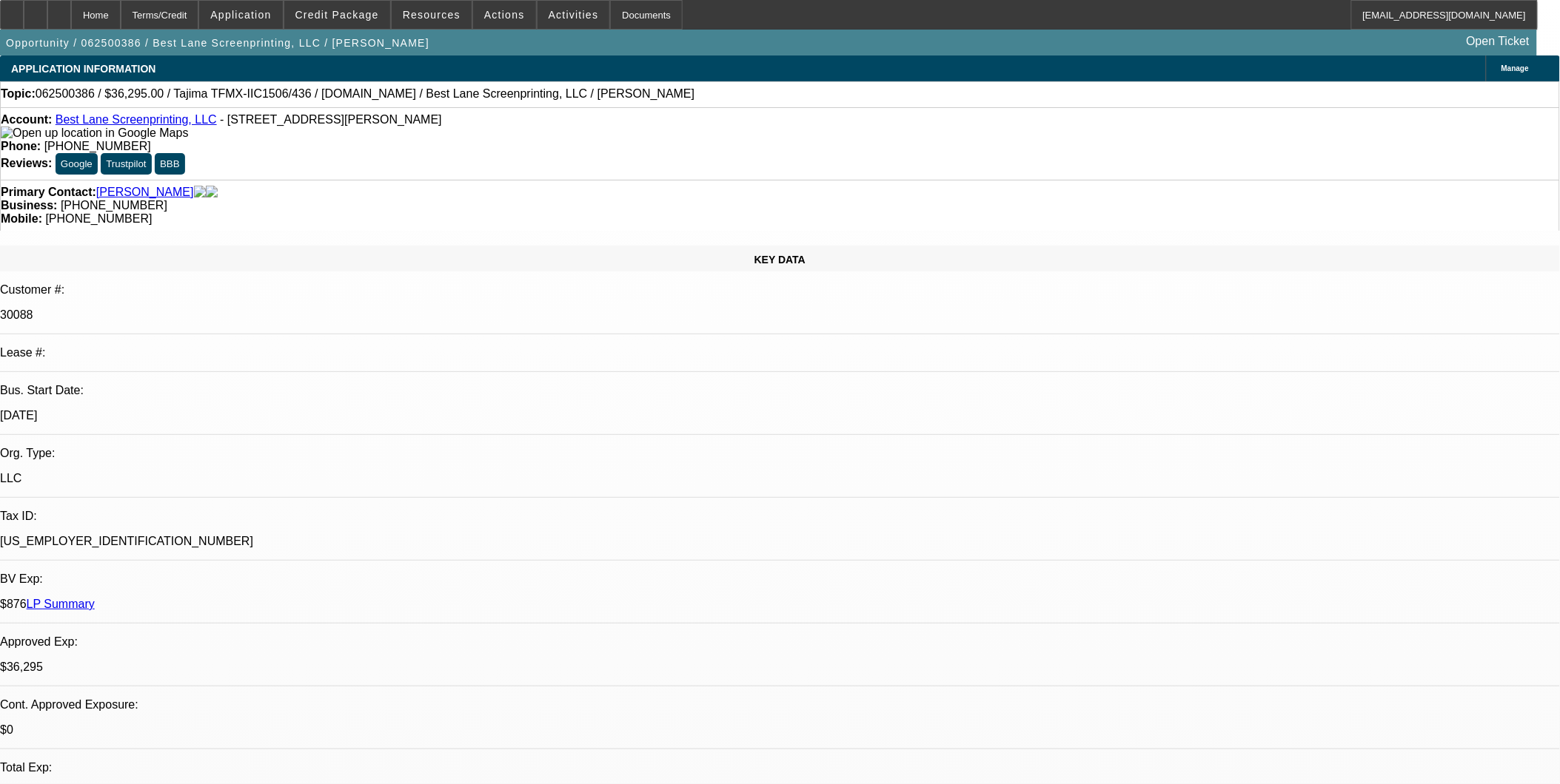
select select "0"
select select "2"
select select "0"
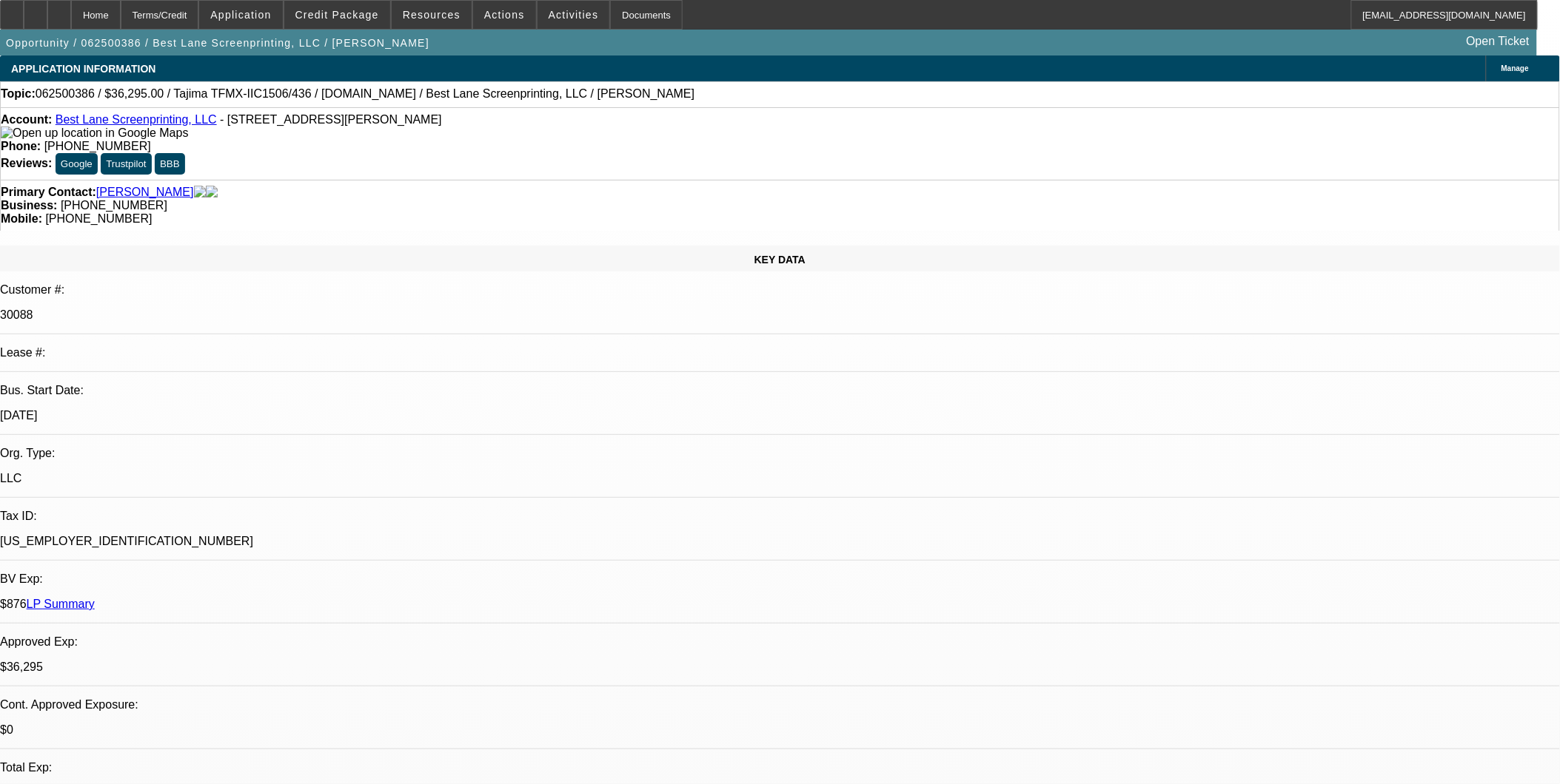
select select "2"
select select "0"
select select "2"
select select "0"
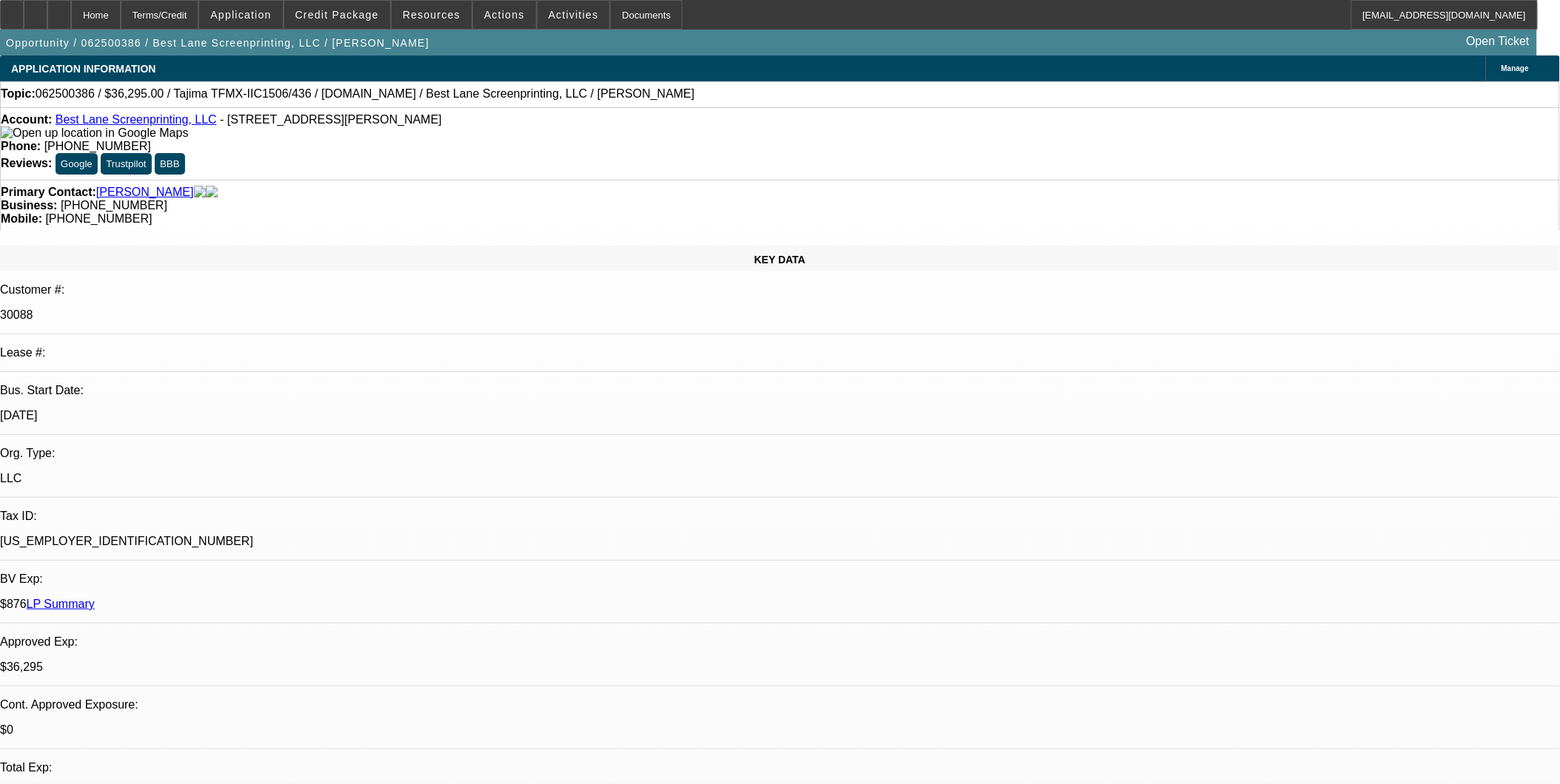
select select "1"
select select "6"
select select "1"
select select "6"
select select "1"
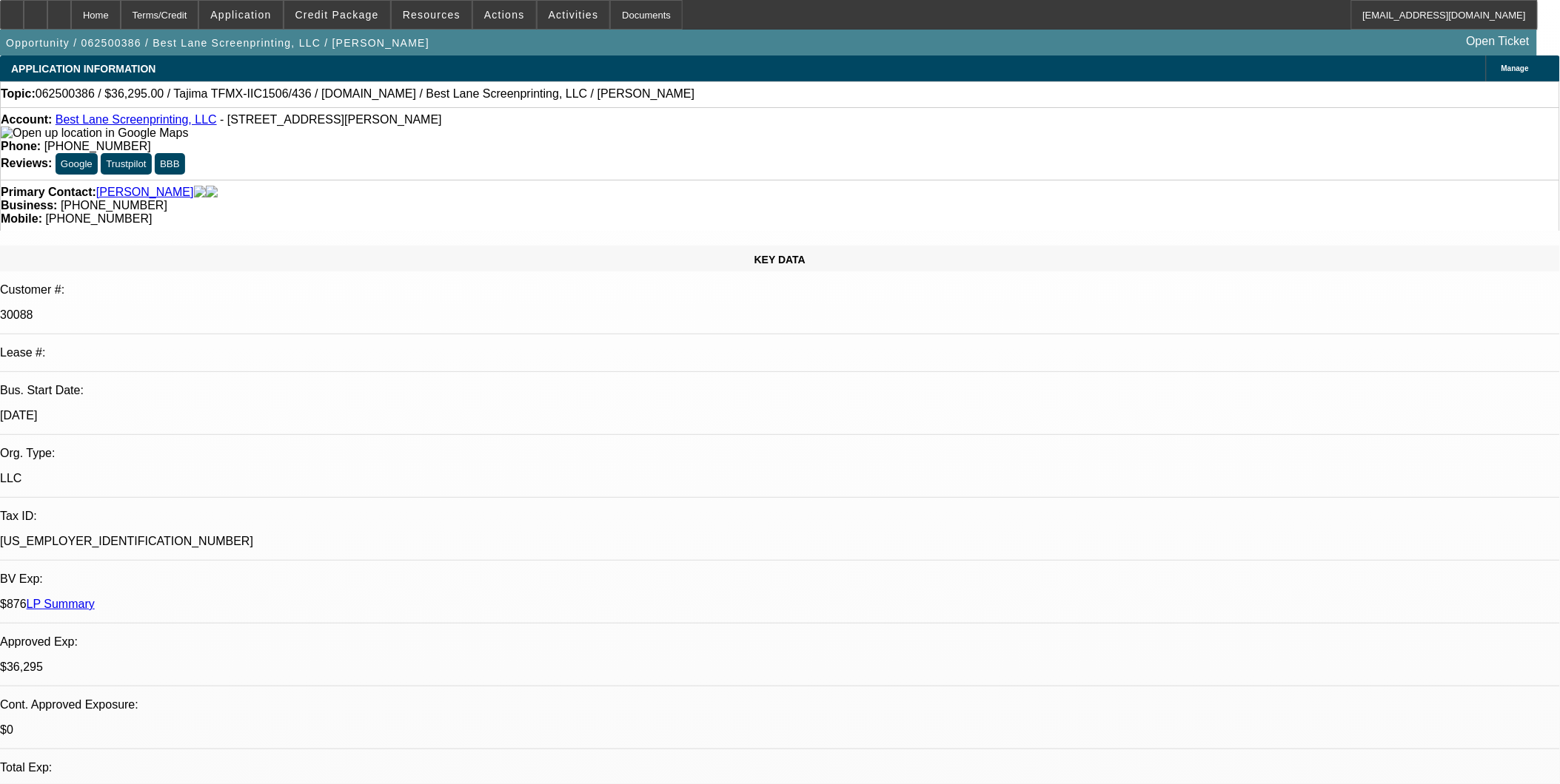
select select "6"
select select "1"
select select "6"
select select "2"
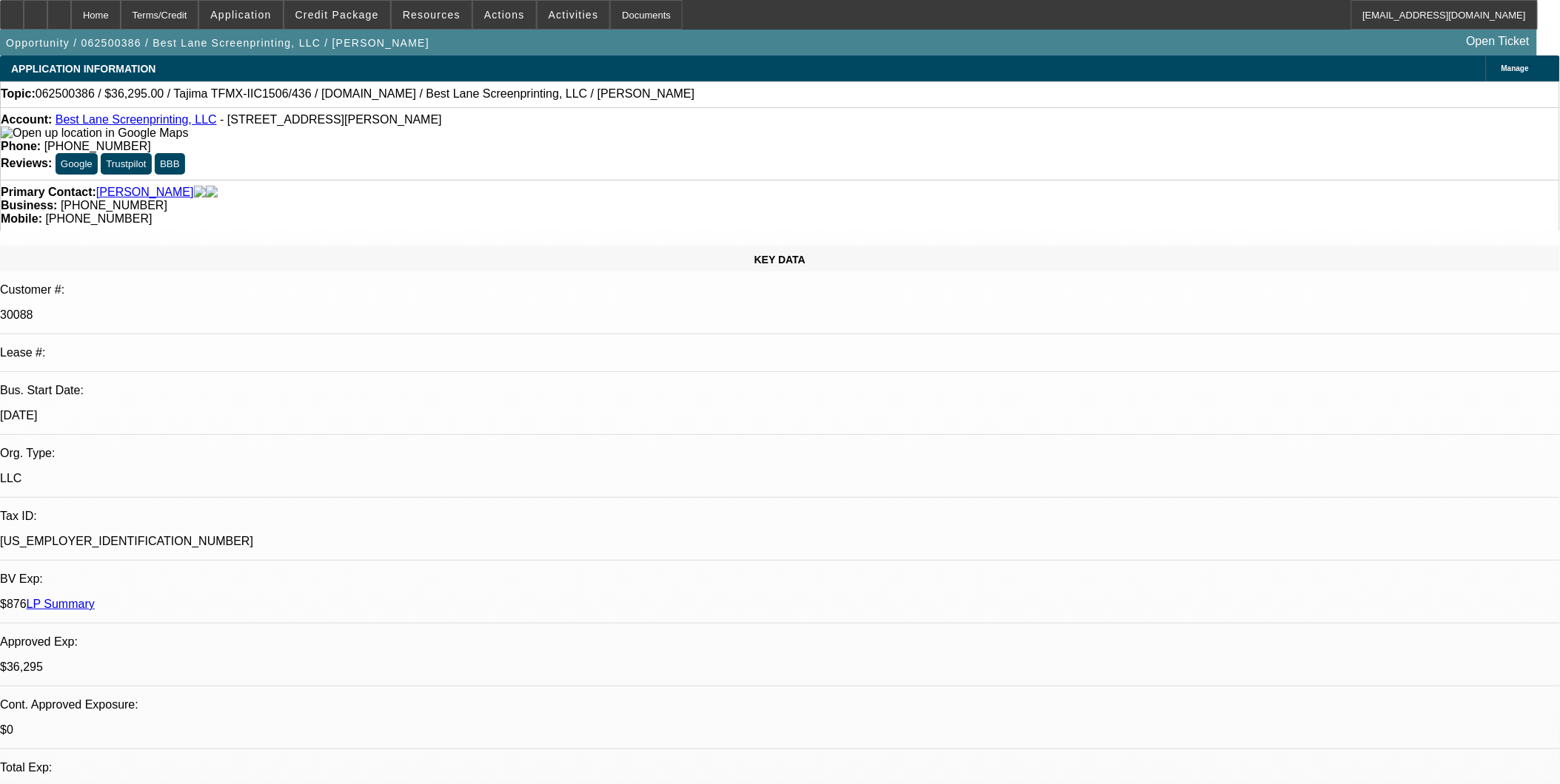
select select "2"
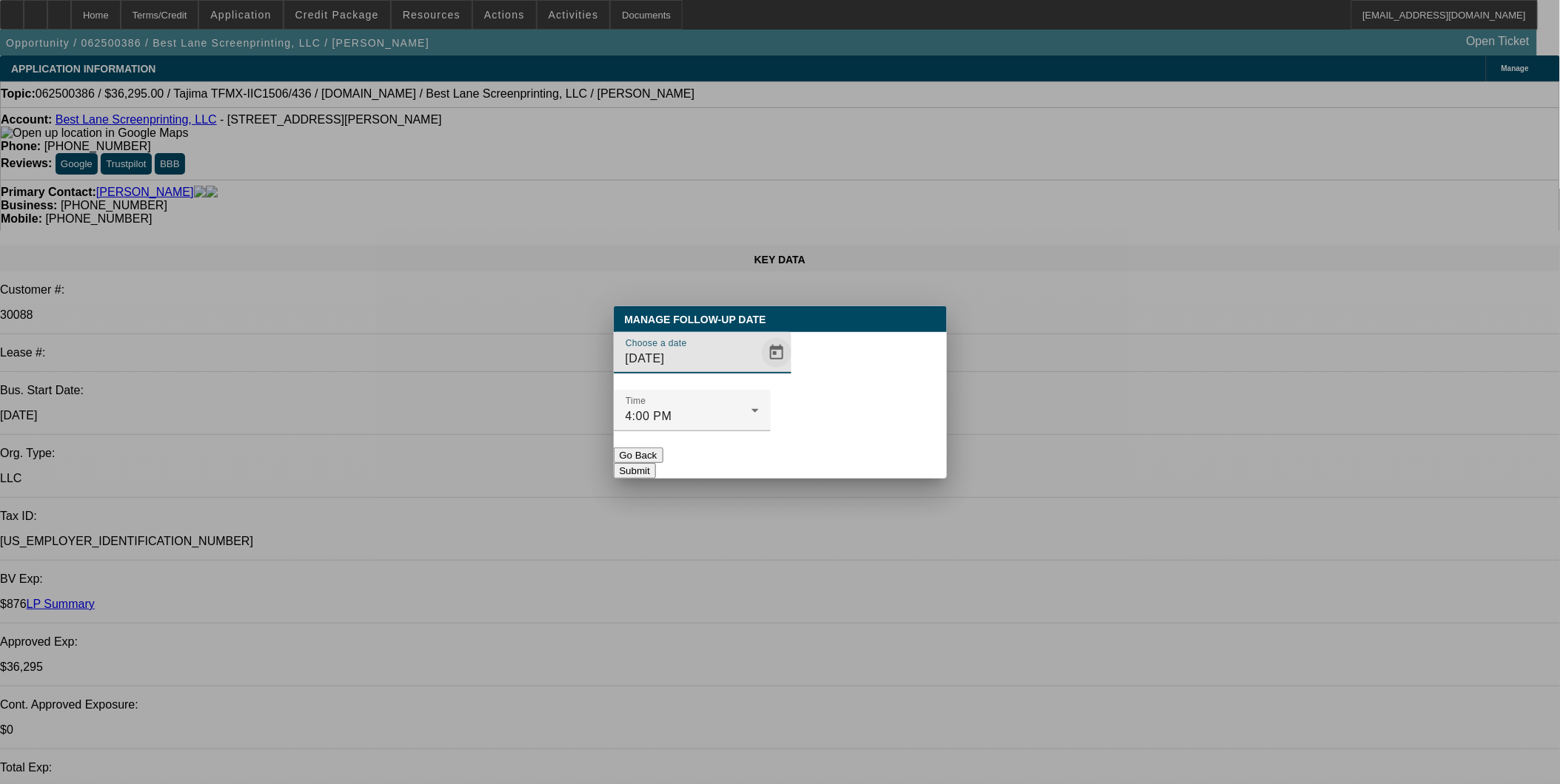
click at [760, 370] on span "Open calendar" at bounding box center [777, 353] width 35 height 35
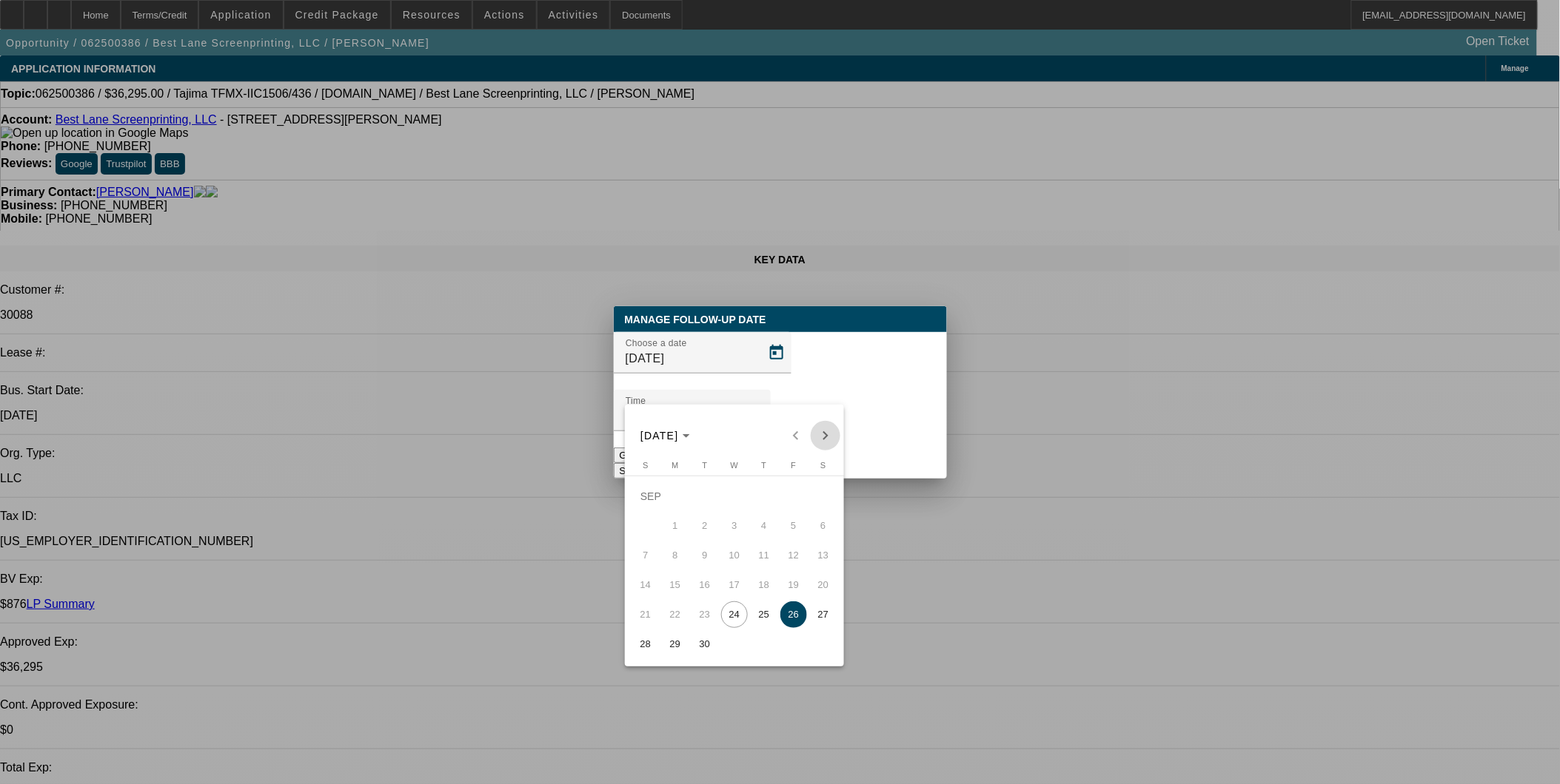
click at [831, 430] on span "Next month" at bounding box center [826, 436] width 29 height 29
click at [793, 588] on span "24" at bounding box center [793, 585] width 26 height 26
type input "10/24/2025"
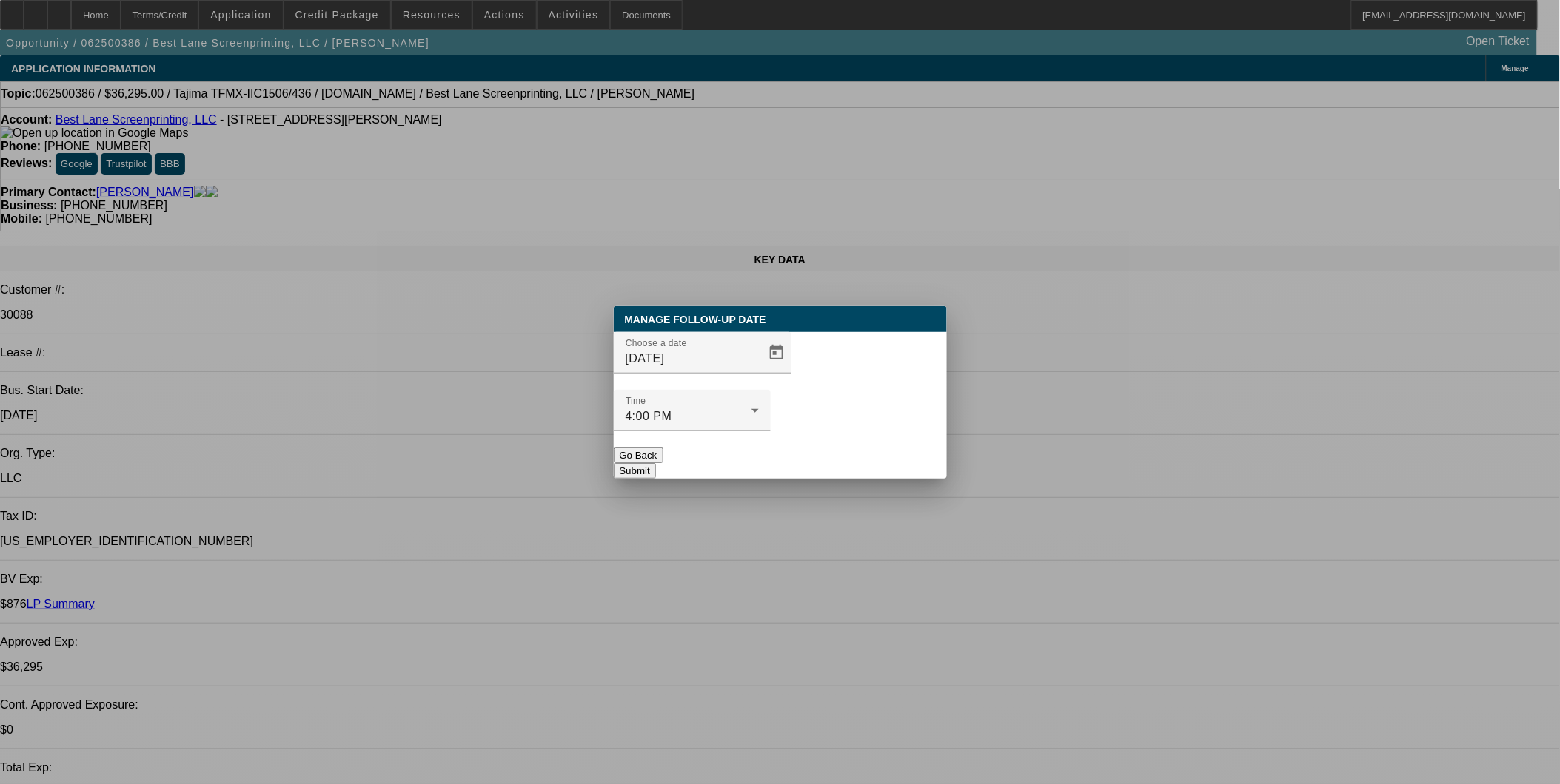
click at [656, 464] on button "Submit" at bounding box center [634, 471] width 42 height 16
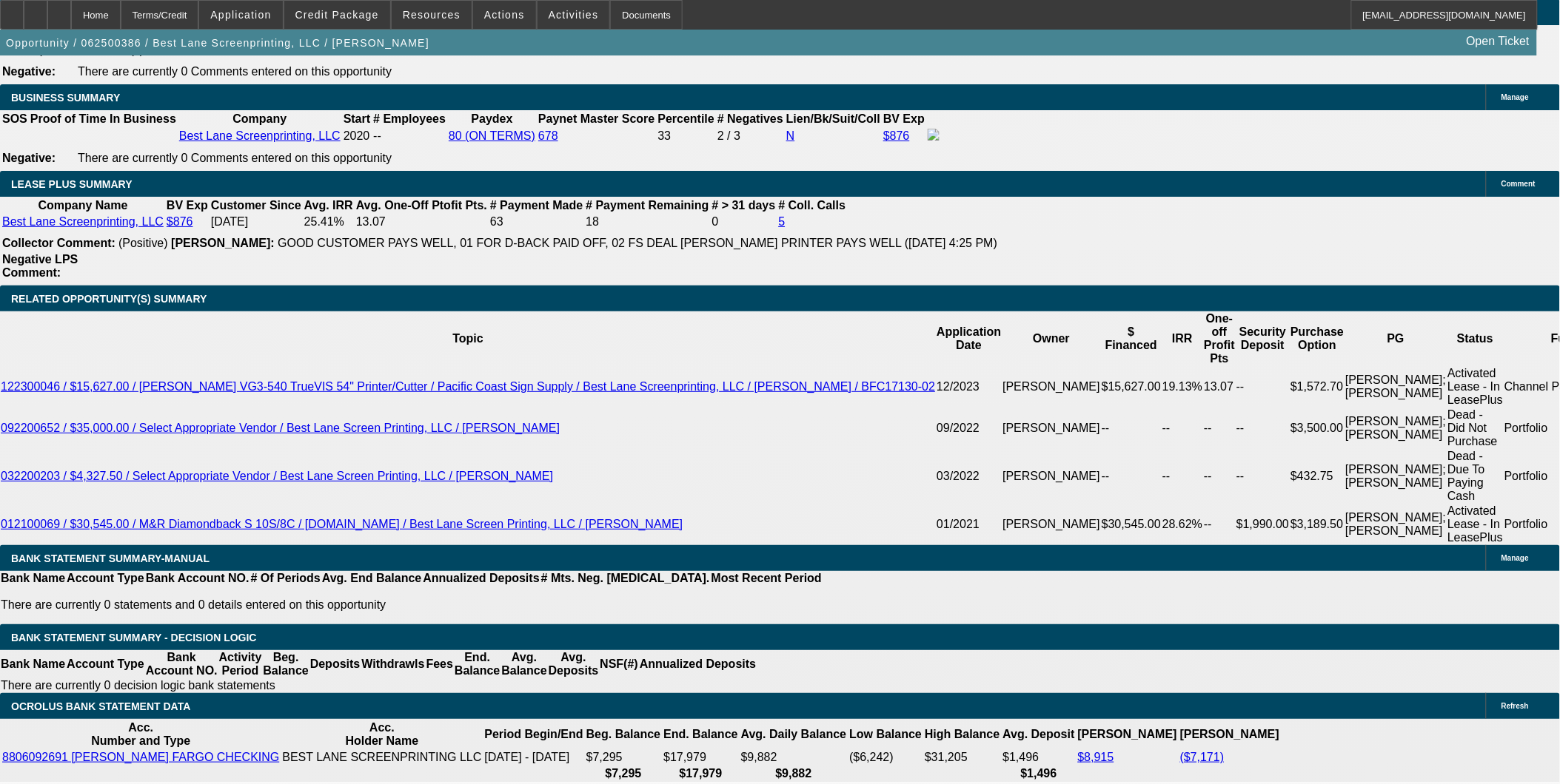
scroll to position [2384, 0]
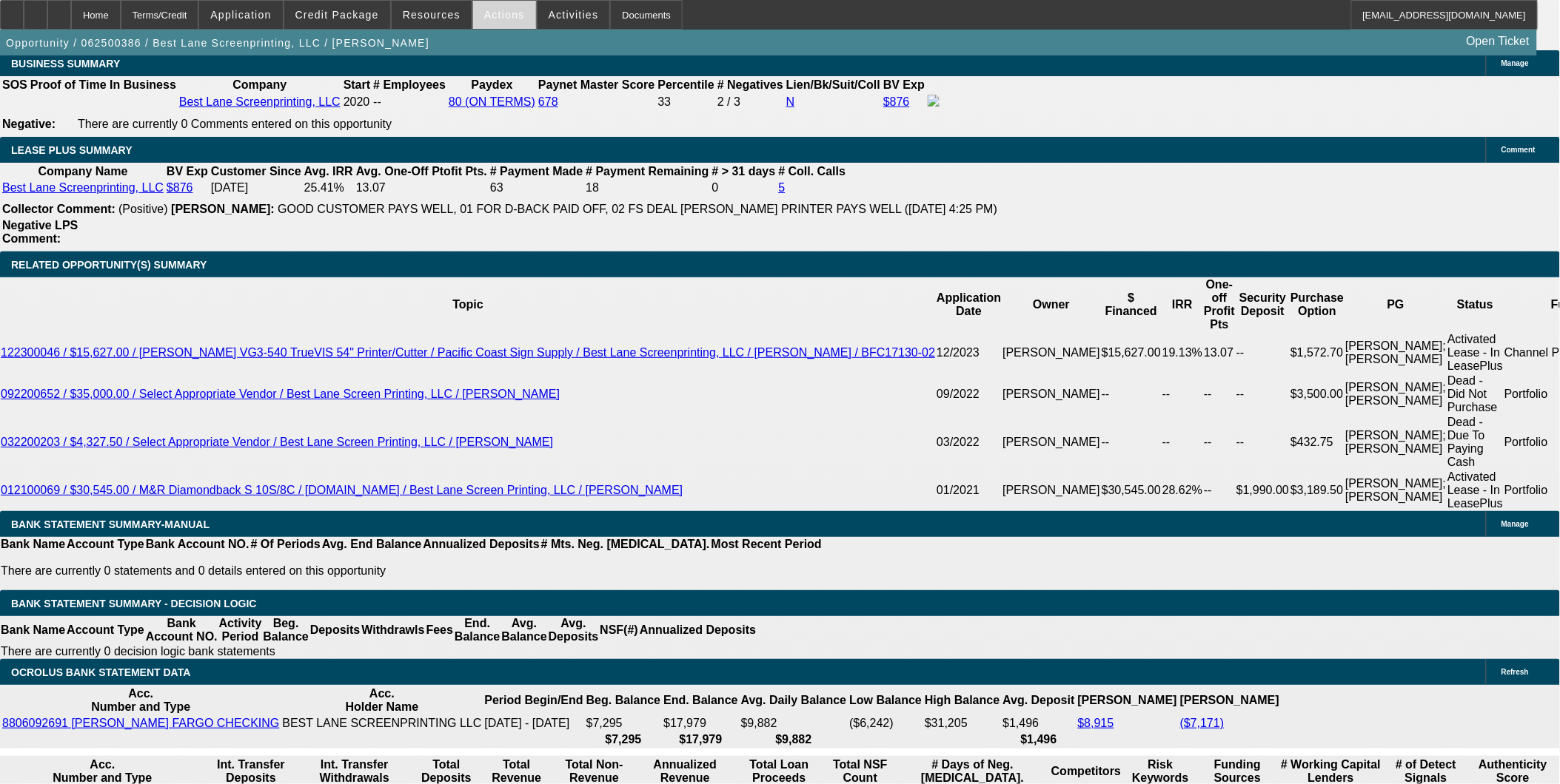
click at [501, 10] on span "Actions" at bounding box center [505, 15] width 41 height 12
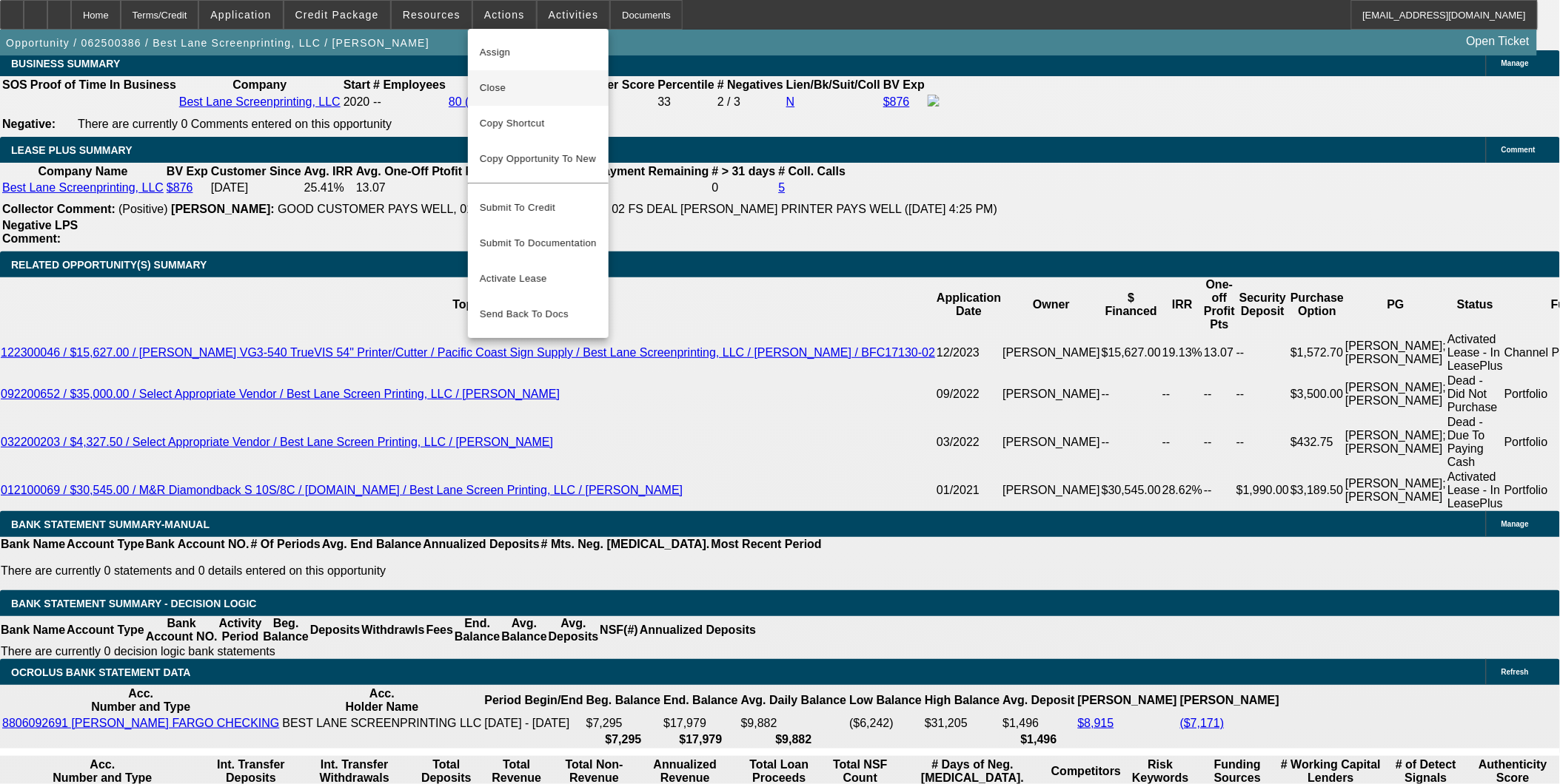
click at [498, 92] on span "Close" at bounding box center [537, 88] width 117 height 18
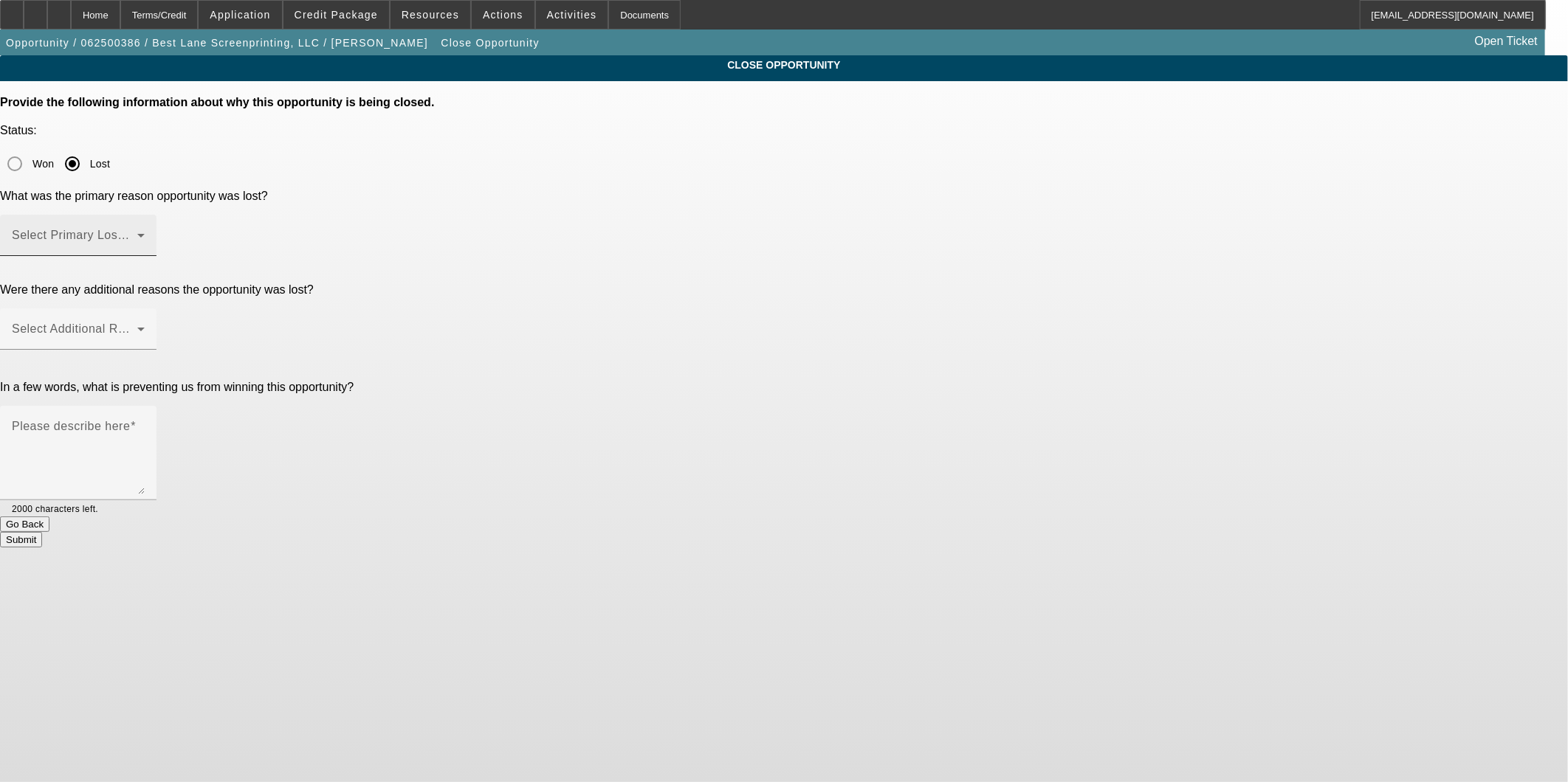
click at [145, 215] on div "Select Primary Lost Reason" at bounding box center [78, 236] width 133 height 41
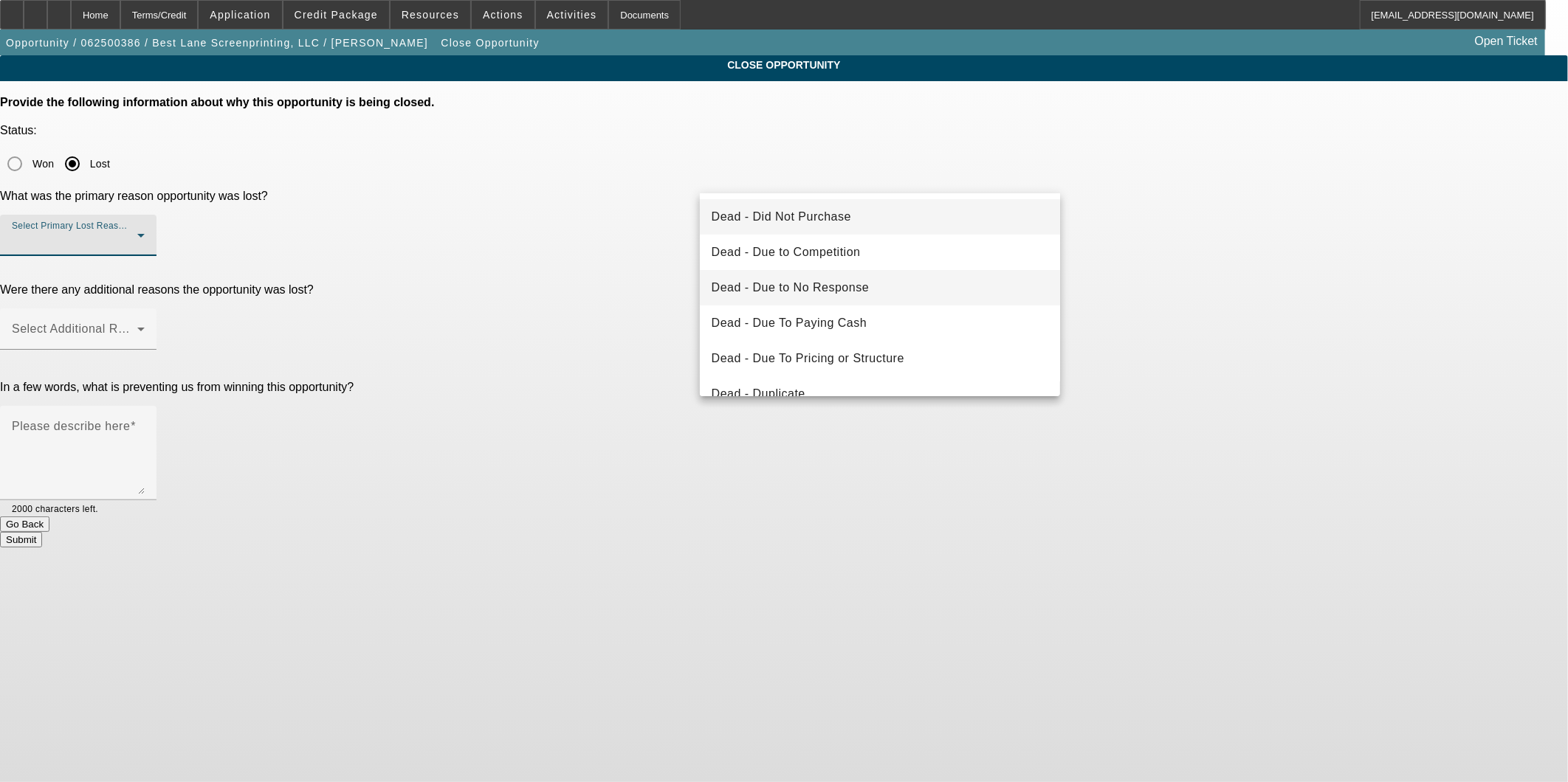
click at [879, 282] on mat-option "Dead - Due to No Response" at bounding box center [880, 287] width 361 height 35
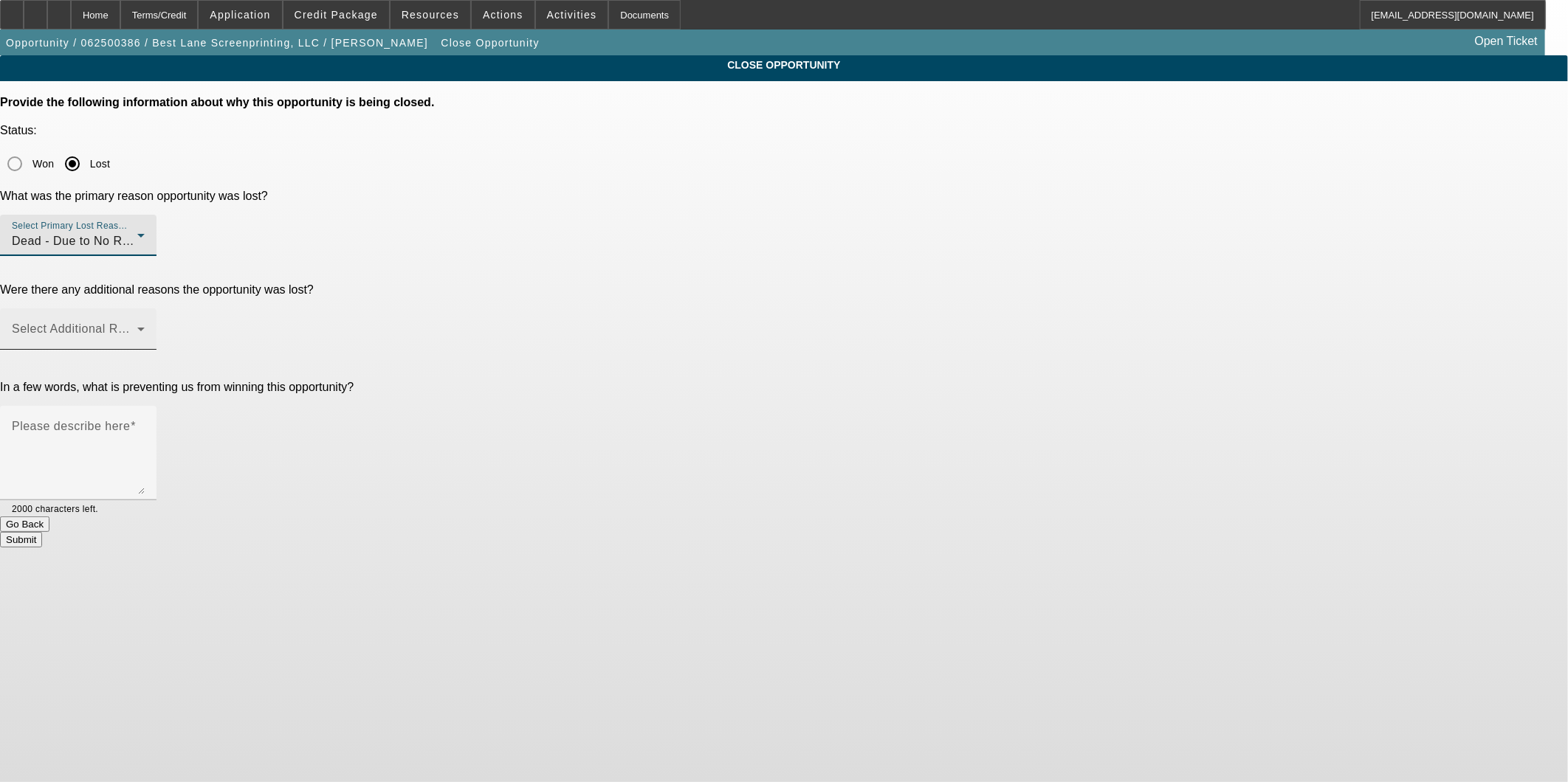
click at [137, 326] on span at bounding box center [74, 335] width 125 height 18
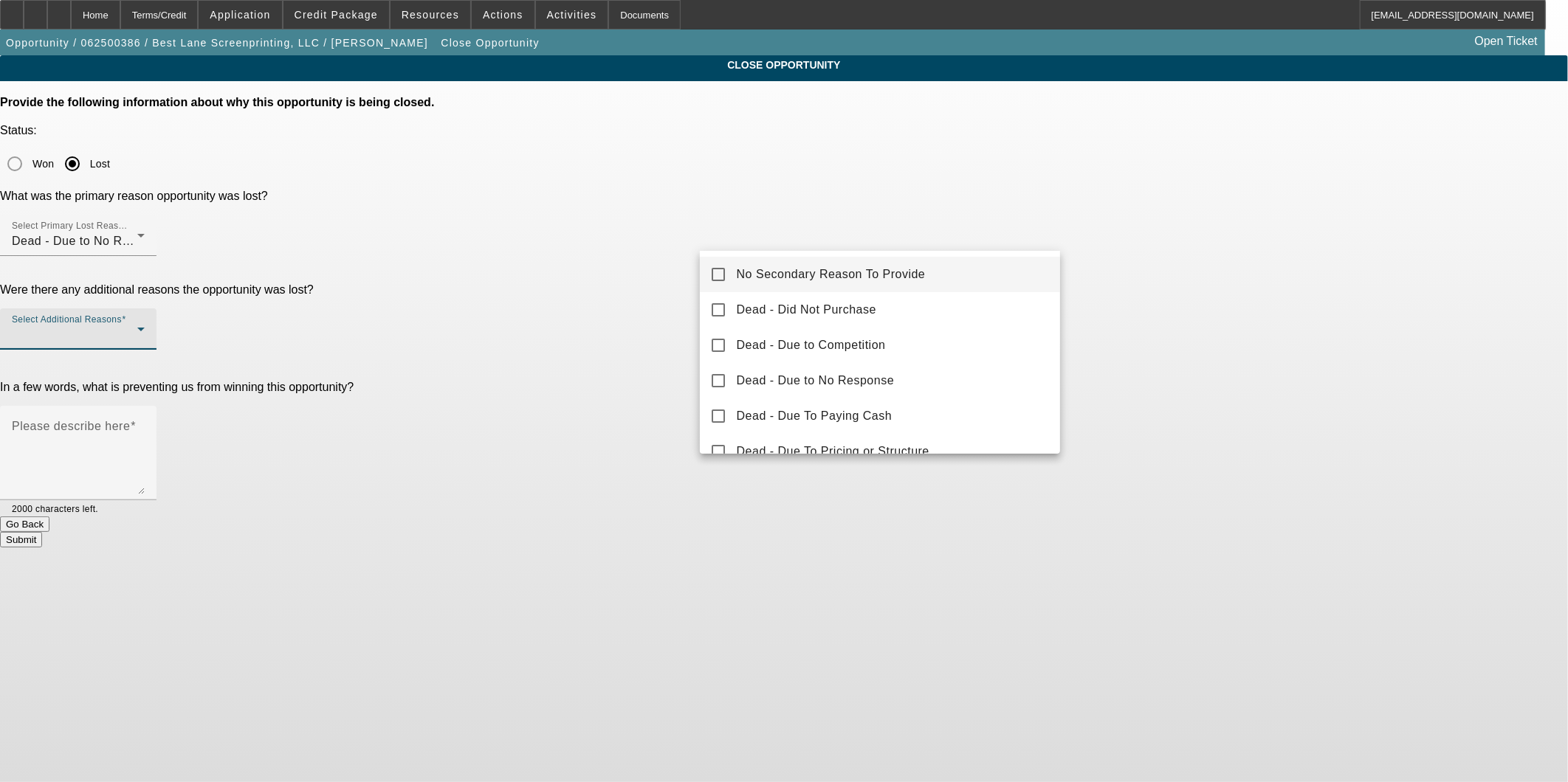
click at [903, 267] on span "No Secondary Reason To Provide" at bounding box center [831, 275] width 189 height 18
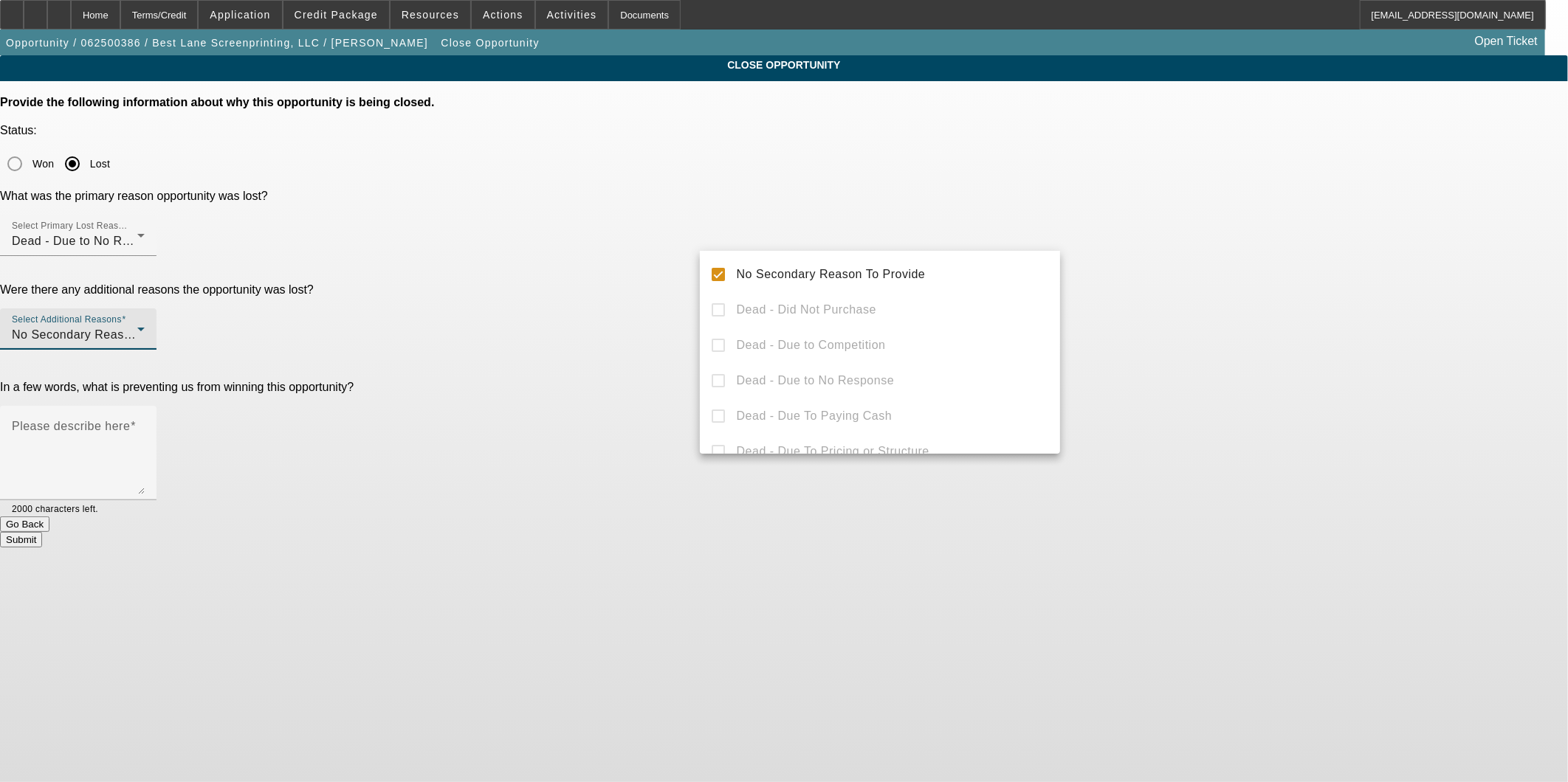
click at [1189, 189] on div at bounding box center [784, 391] width 1568 height 782
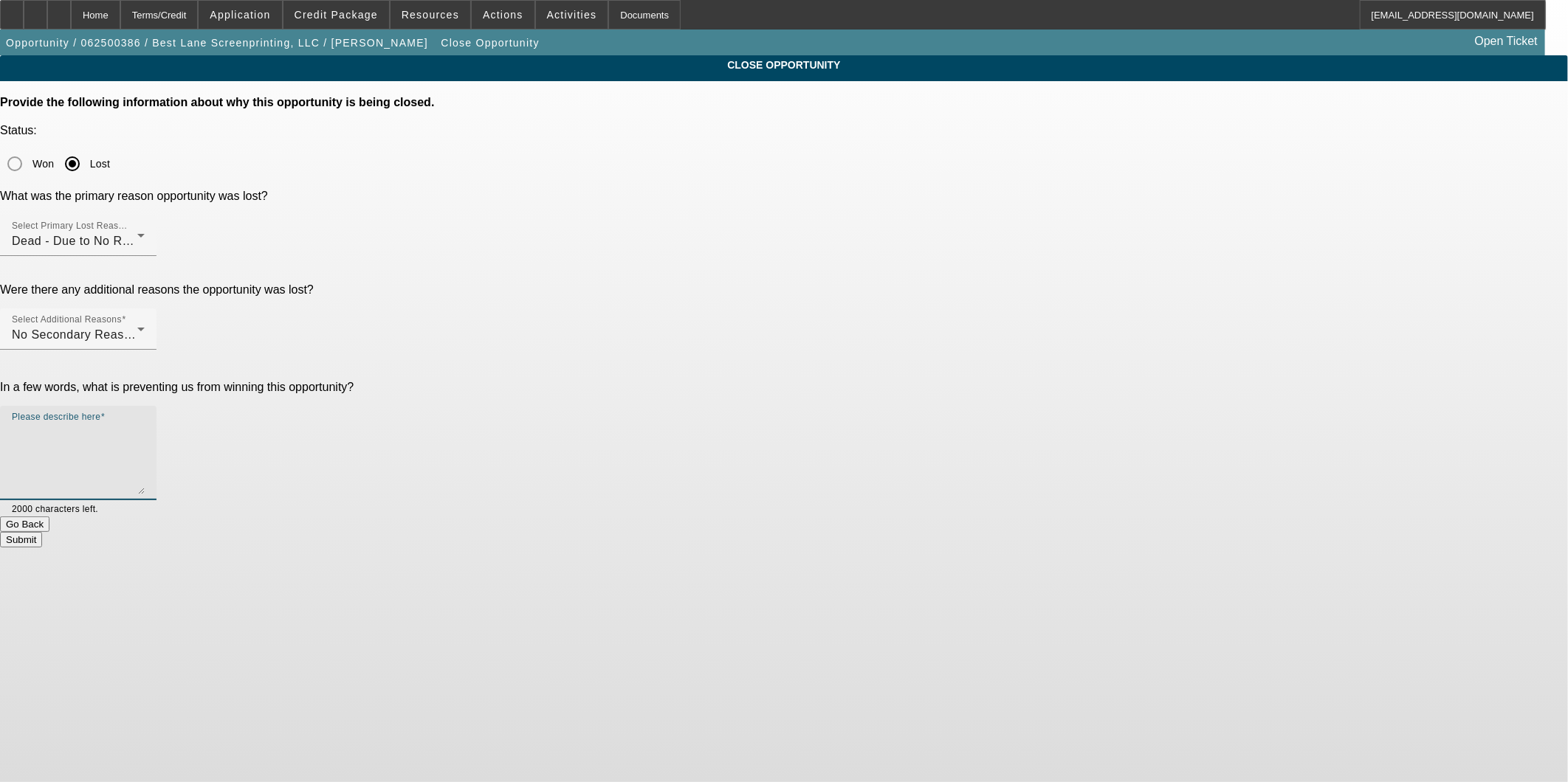
click at [145, 423] on textarea "Please describe here" at bounding box center [78, 458] width 133 height 70
click at [42, 532] on button "Submit" at bounding box center [21, 540] width 42 height 16
click at [145, 423] on textarea "Please describe here" at bounding box center [78, 458] width 133 height 70
click at [42, 532] on button "Submit" at bounding box center [21, 540] width 42 height 16
drag, startPoint x: 860, startPoint y: 267, endPoint x: 850, endPoint y: 292, distance: 26.9
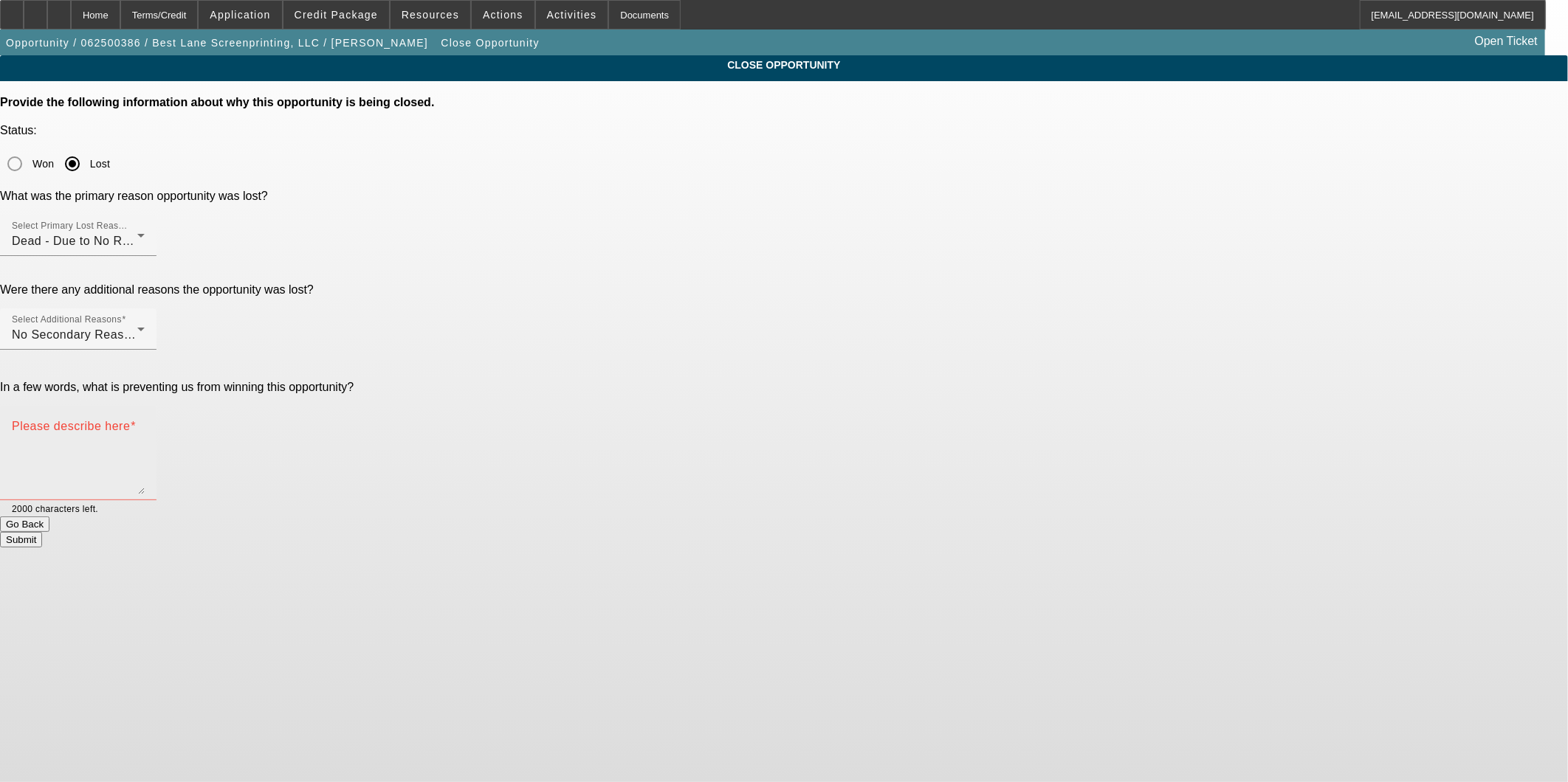
click at [145, 406] on div "Please describe here" at bounding box center [78, 453] width 133 height 95
click at [145, 423] on textarea "Please describe here" at bounding box center [78, 458] width 133 height 70
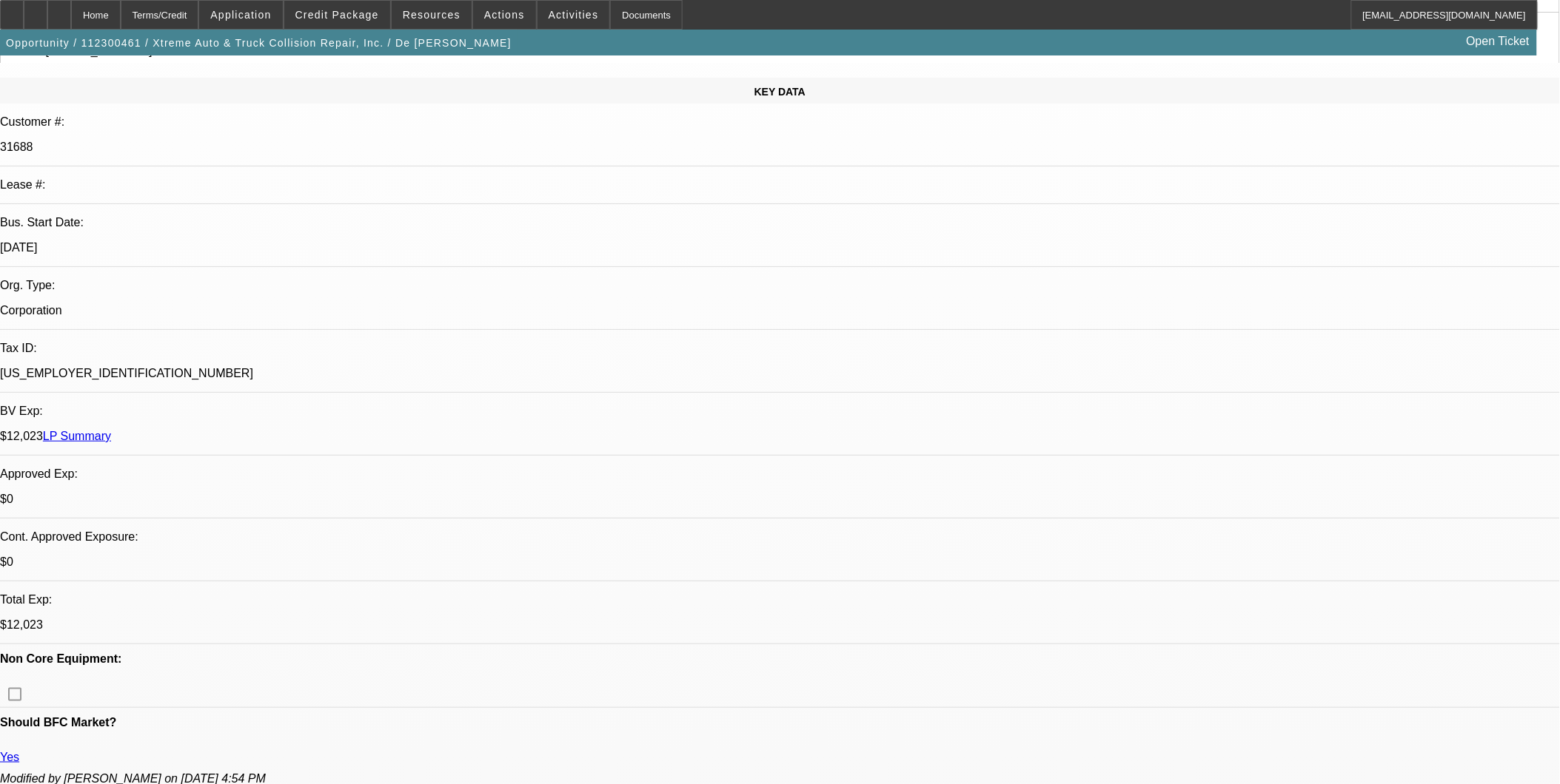
select select "0"
select select "2"
select select "0.1"
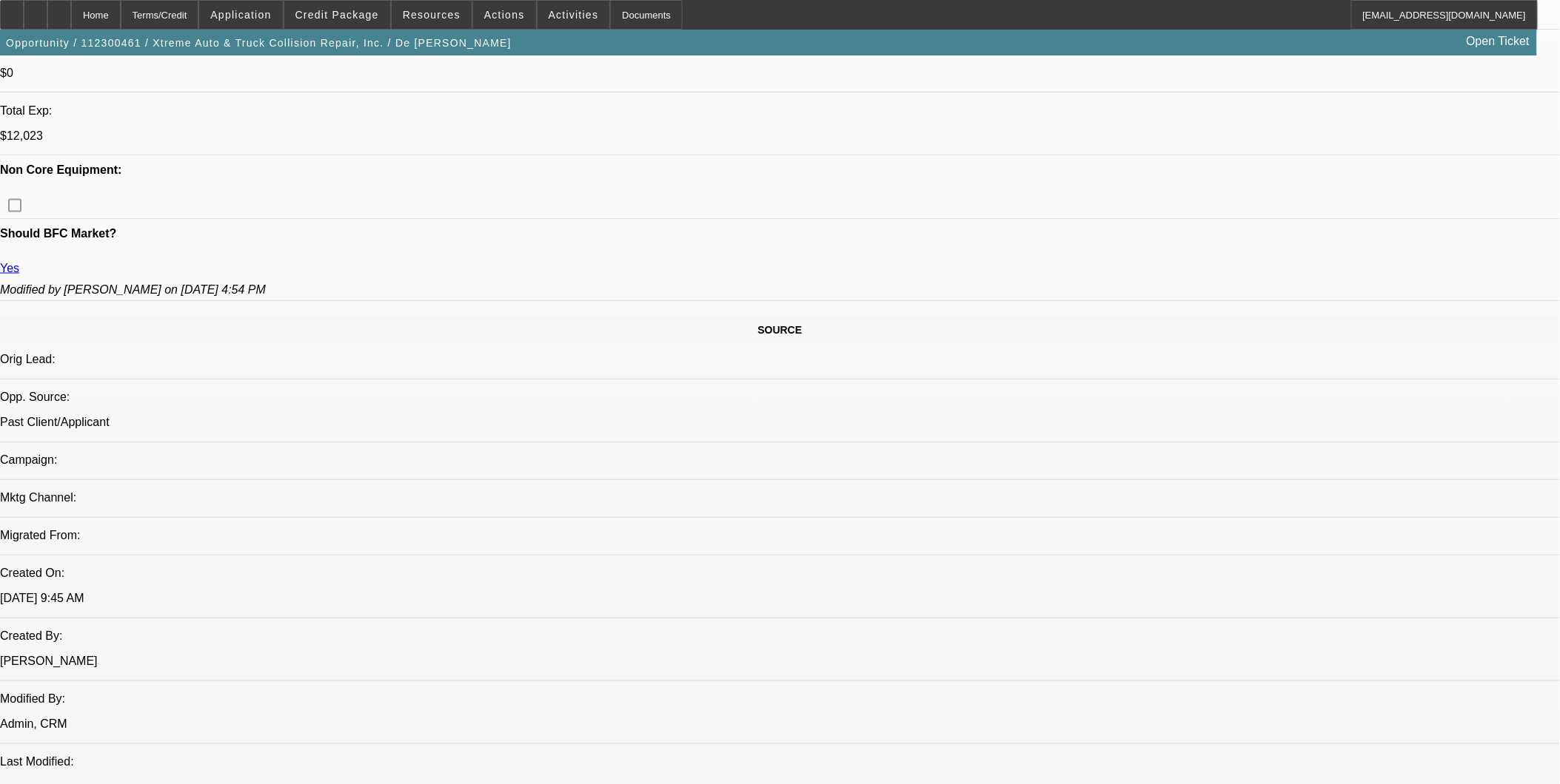
select select "1"
select select "2"
select select "4"
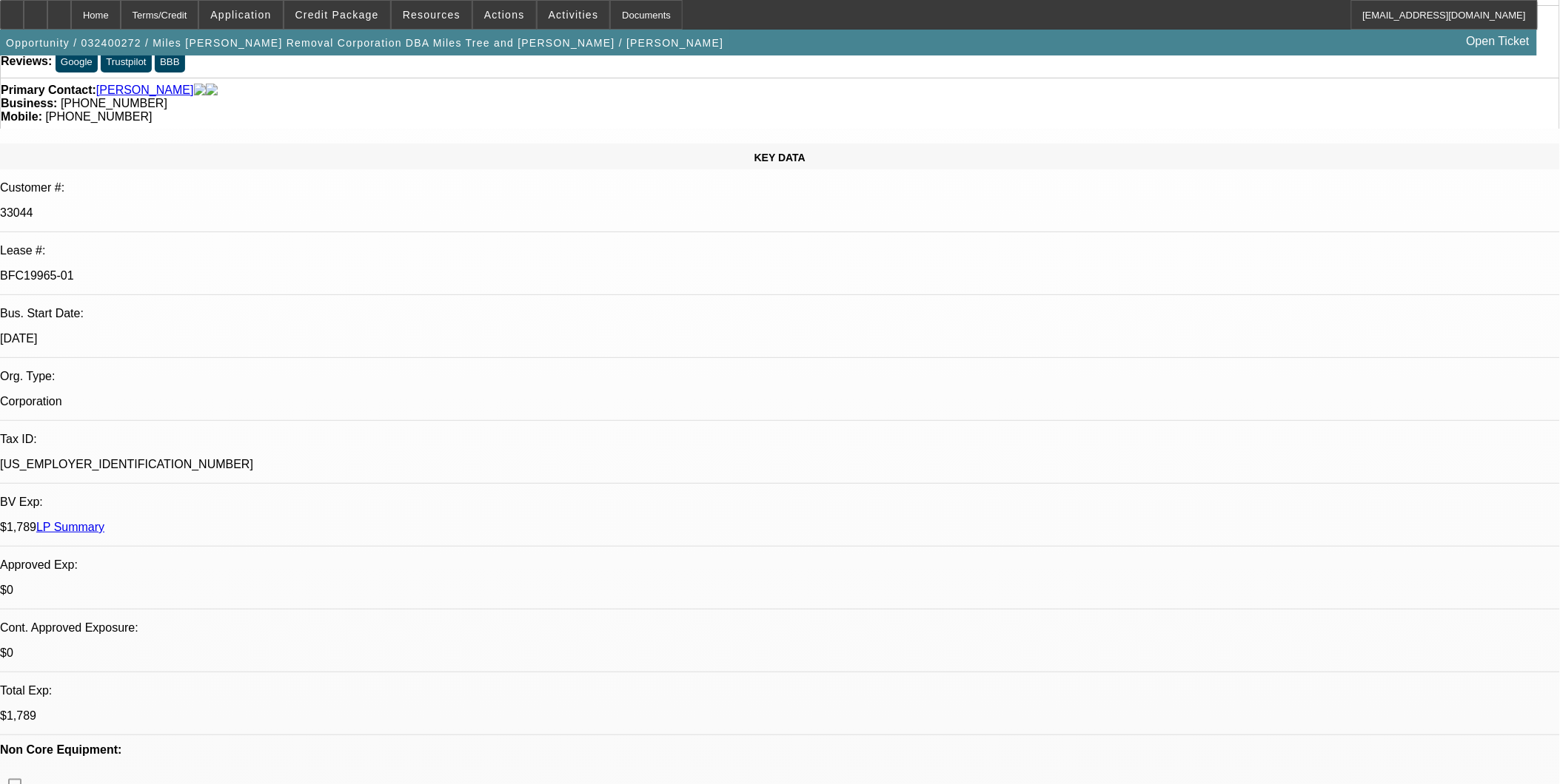
select select "0"
select select "2"
select select "0.1"
select select "0"
select select "2"
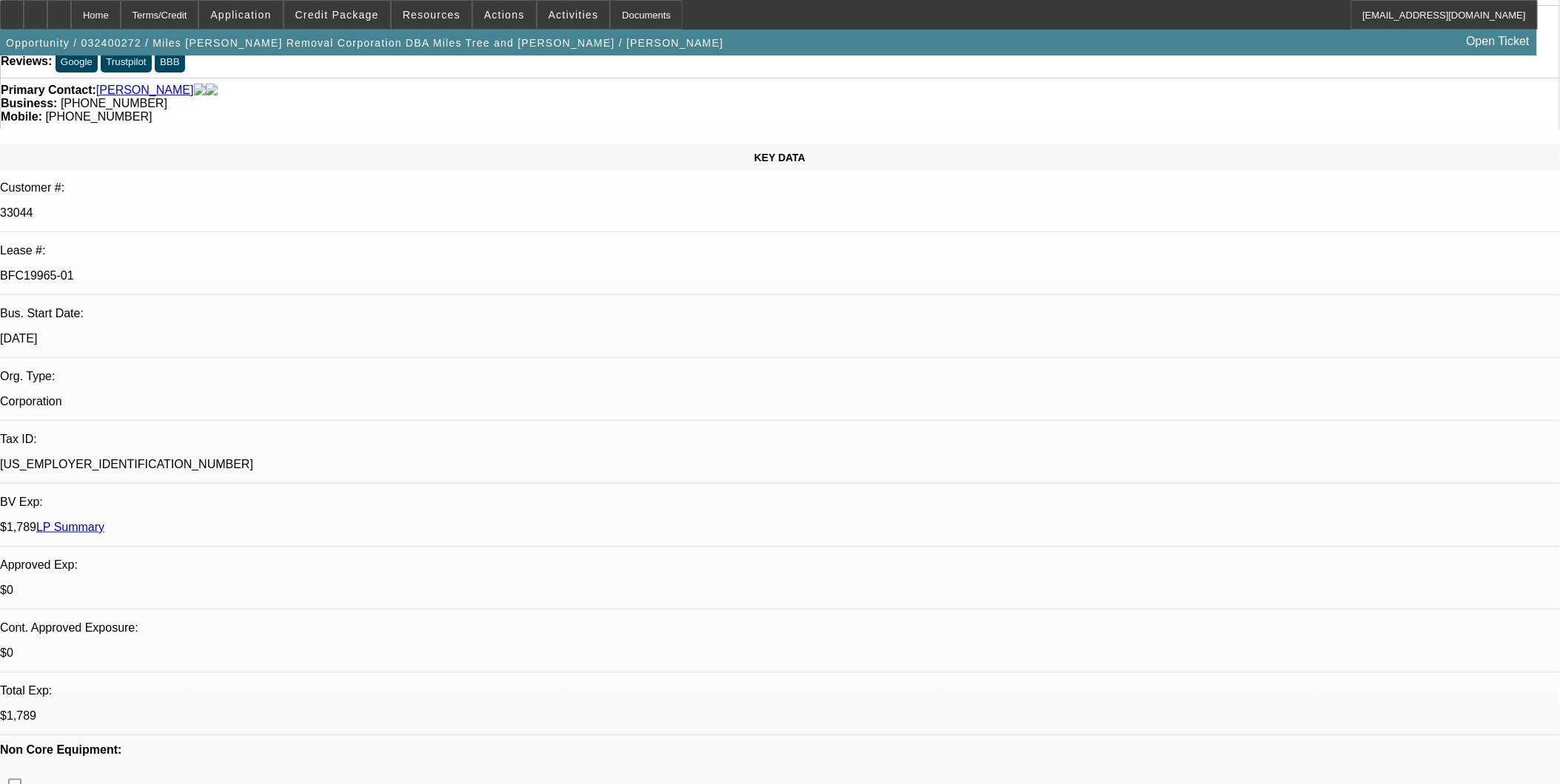
select select "0.1"
select select "0"
select select "2"
select select "0.1"
select select "0"
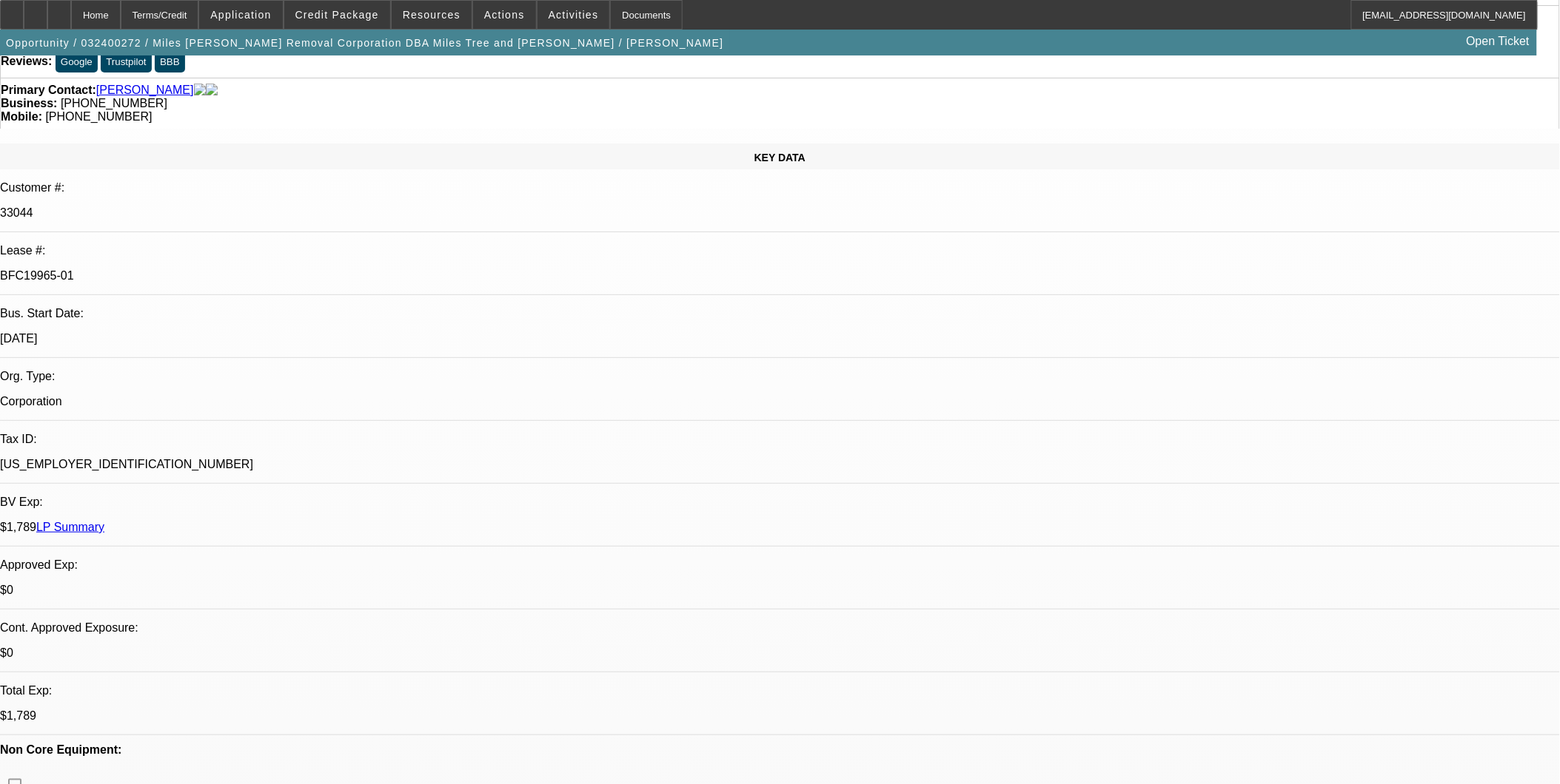
select select "2"
select select "0.1"
select select "1"
select select "2"
select select "4"
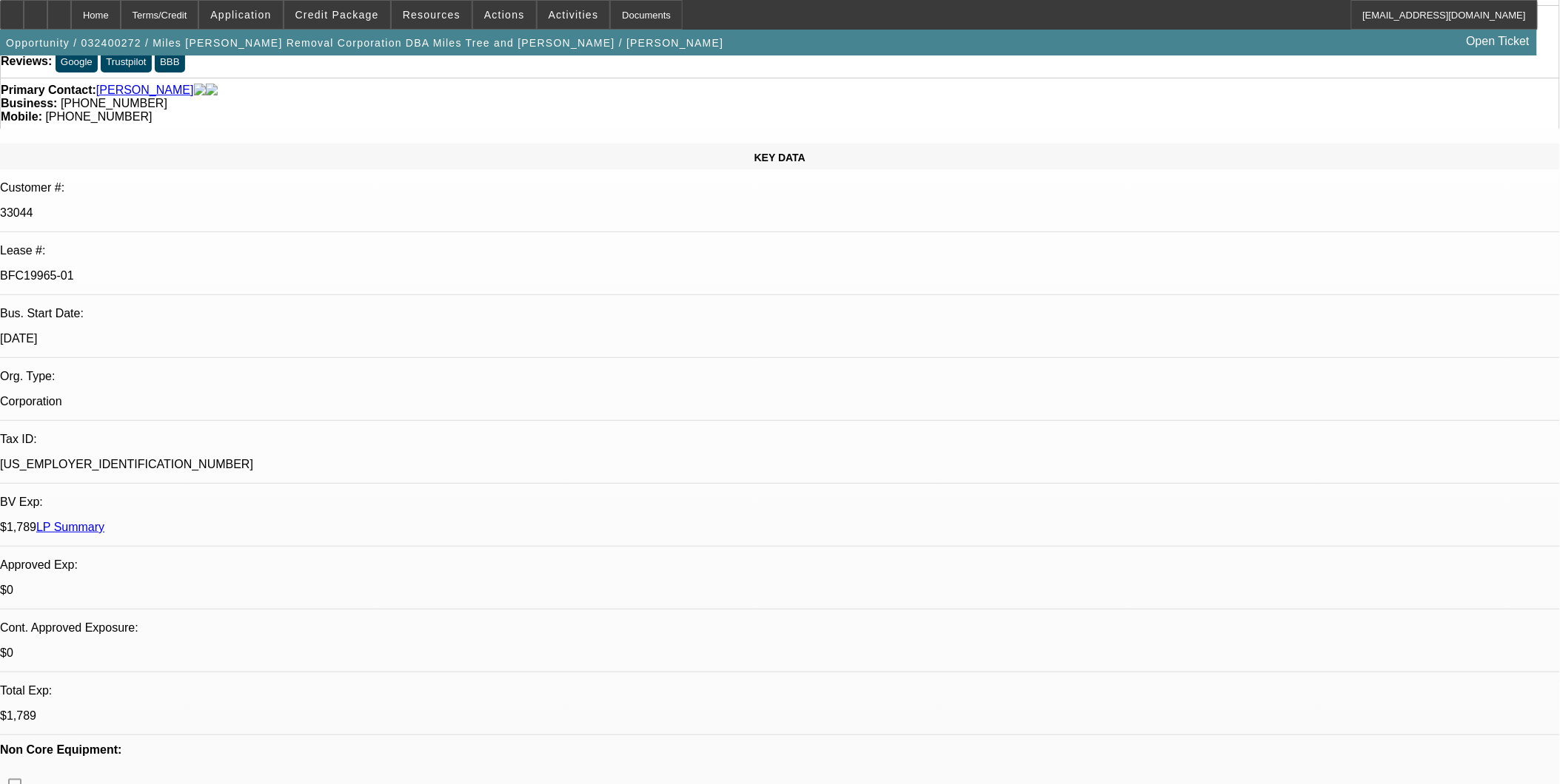
select select "1"
select select "2"
select select "4"
select select "1"
select select "2"
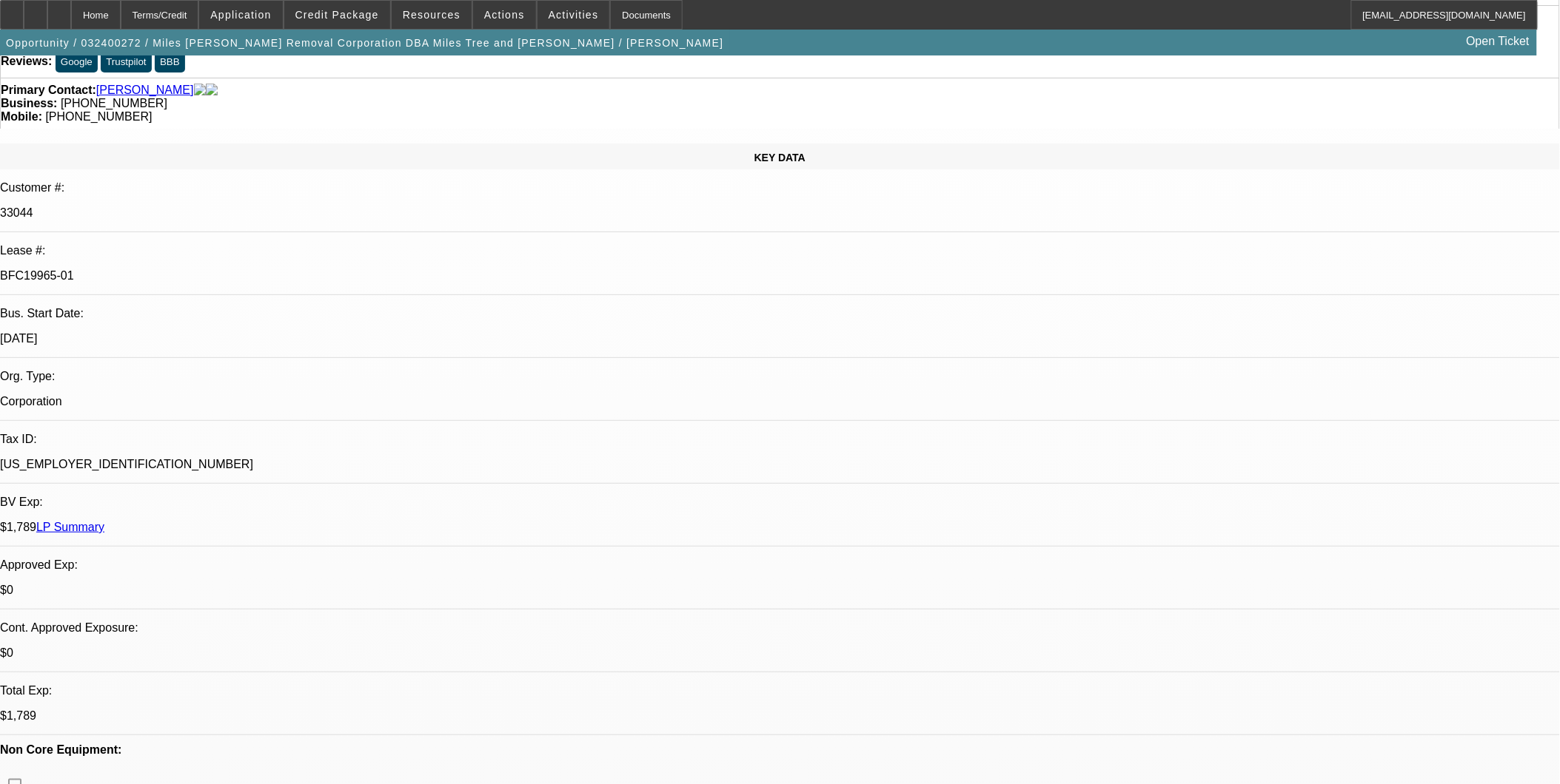
select select "4"
select select "1"
select select "2"
select select "4"
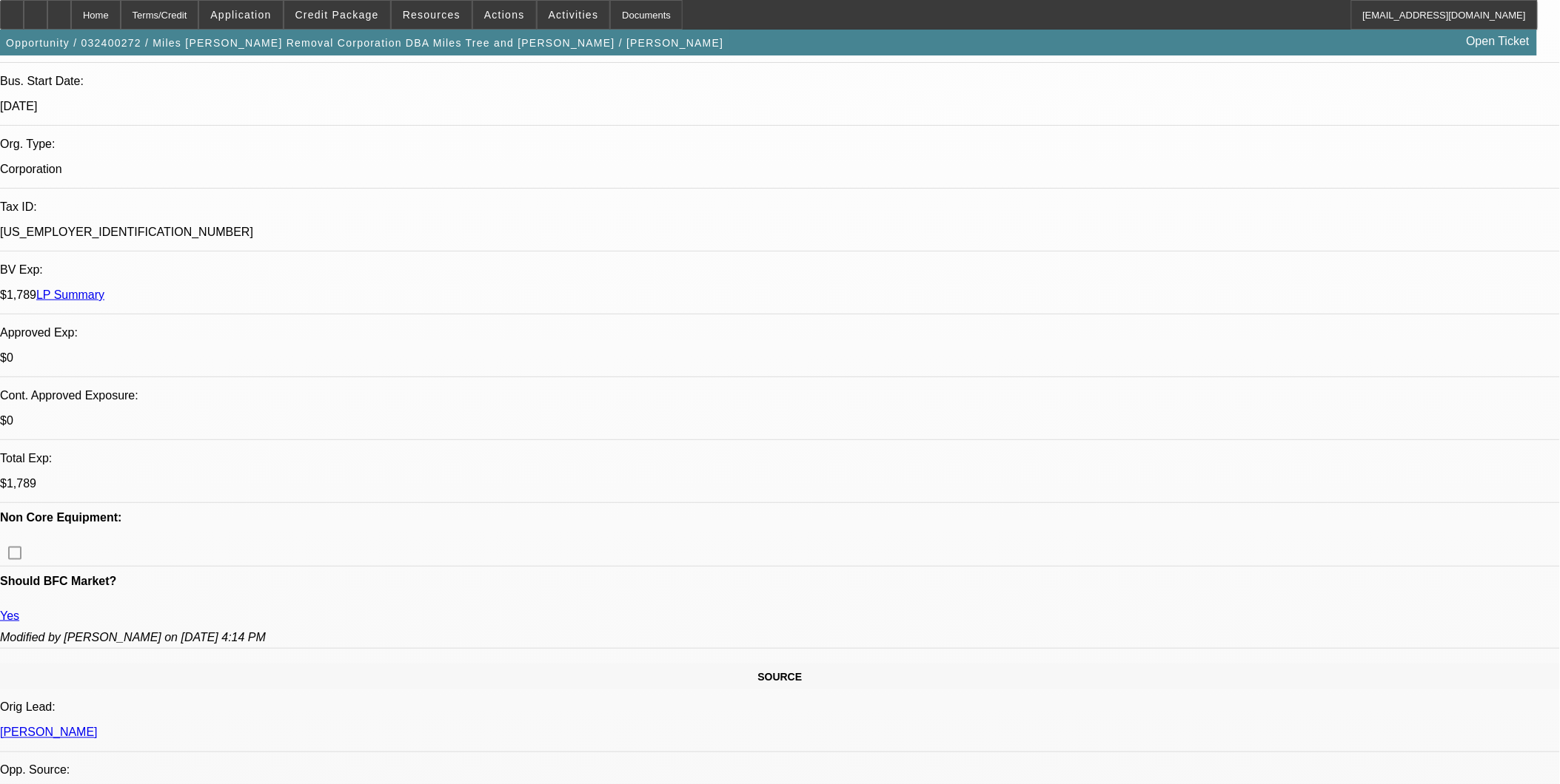
scroll to position [328, 0]
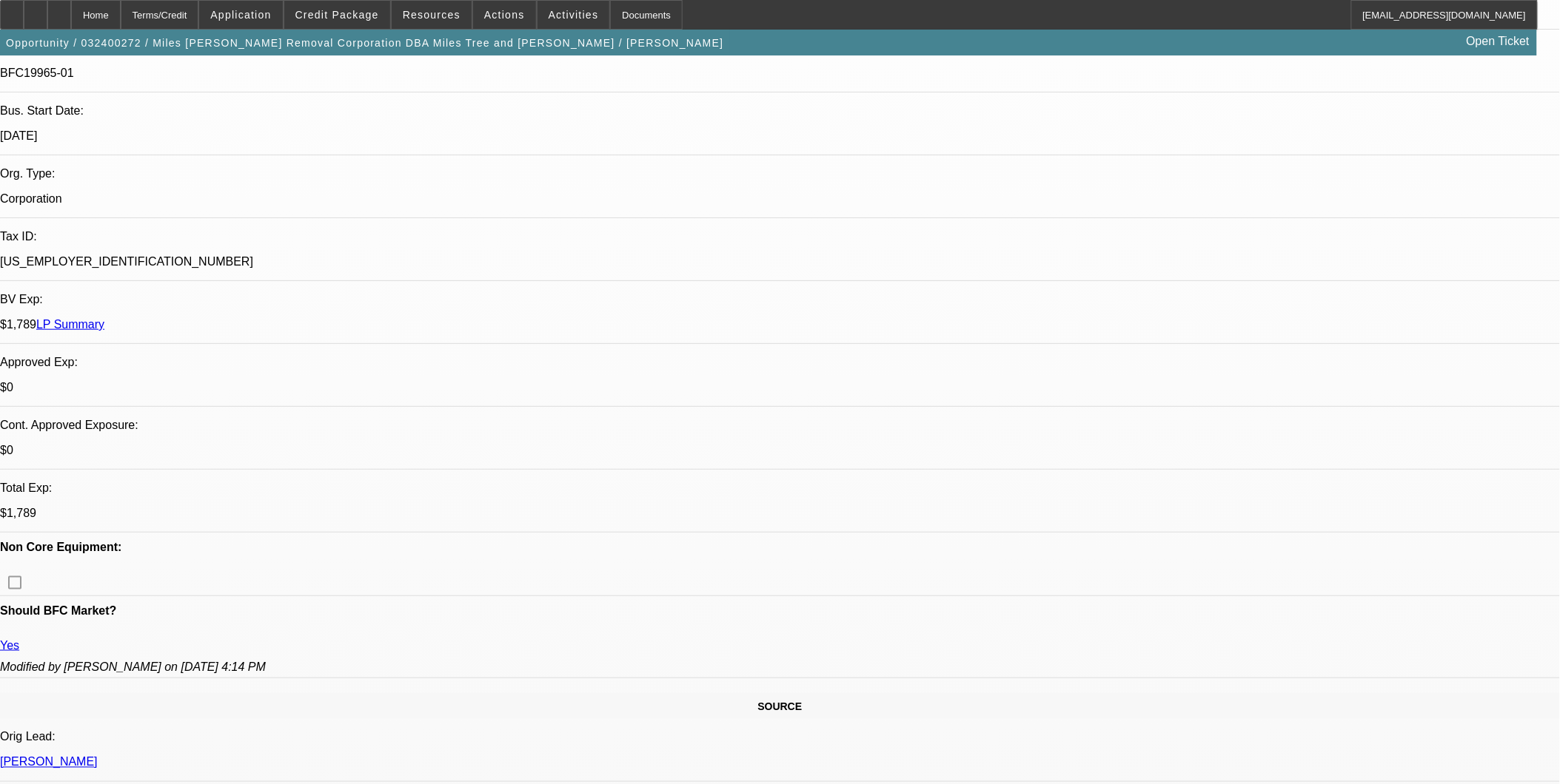
scroll to position [0, 0]
